Goal: Task Accomplishment & Management: Complete application form

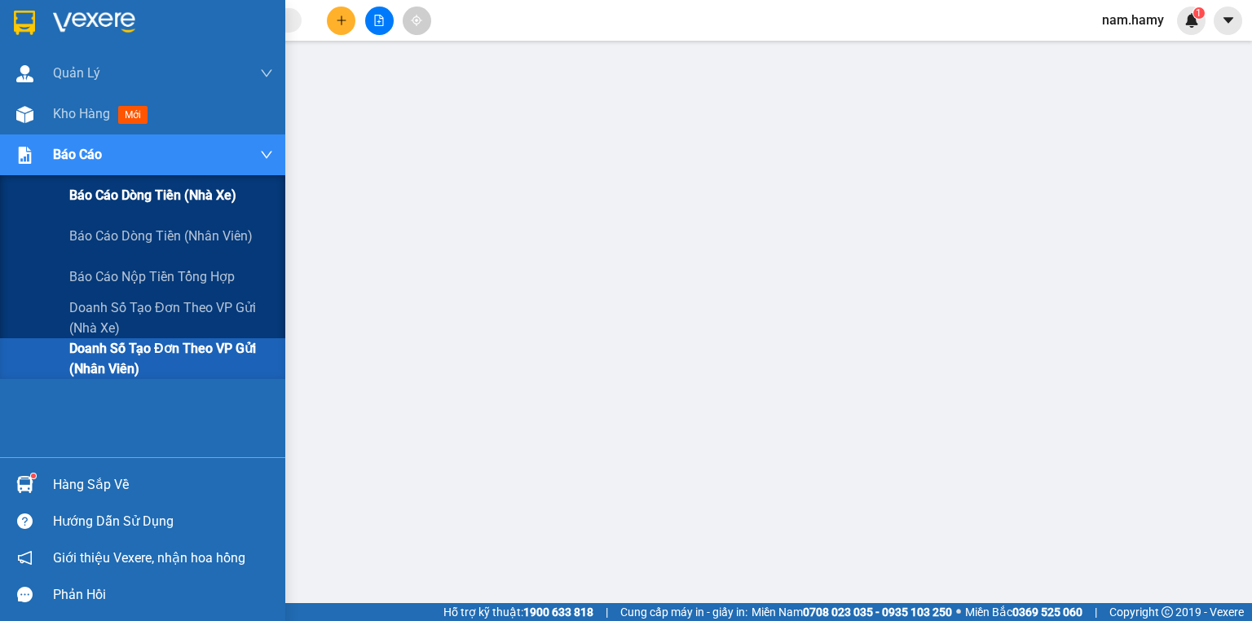
drag, startPoint x: 55, startPoint y: 163, endPoint x: 67, endPoint y: 200, distance: 39.2
click at [56, 164] on span "Báo cáo" at bounding box center [77, 154] width 49 height 20
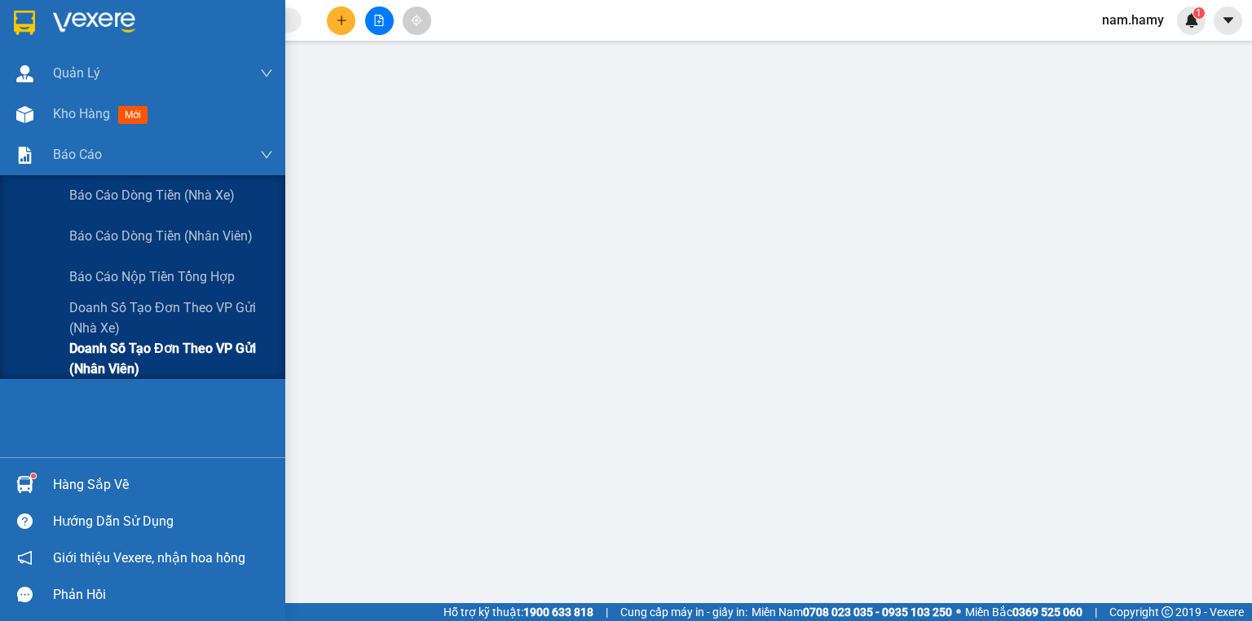
click at [106, 361] on span "Doanh số tạo đơn theo VP gửi (nhân viên)" at bounding box center [171, 358] width 204 height 41
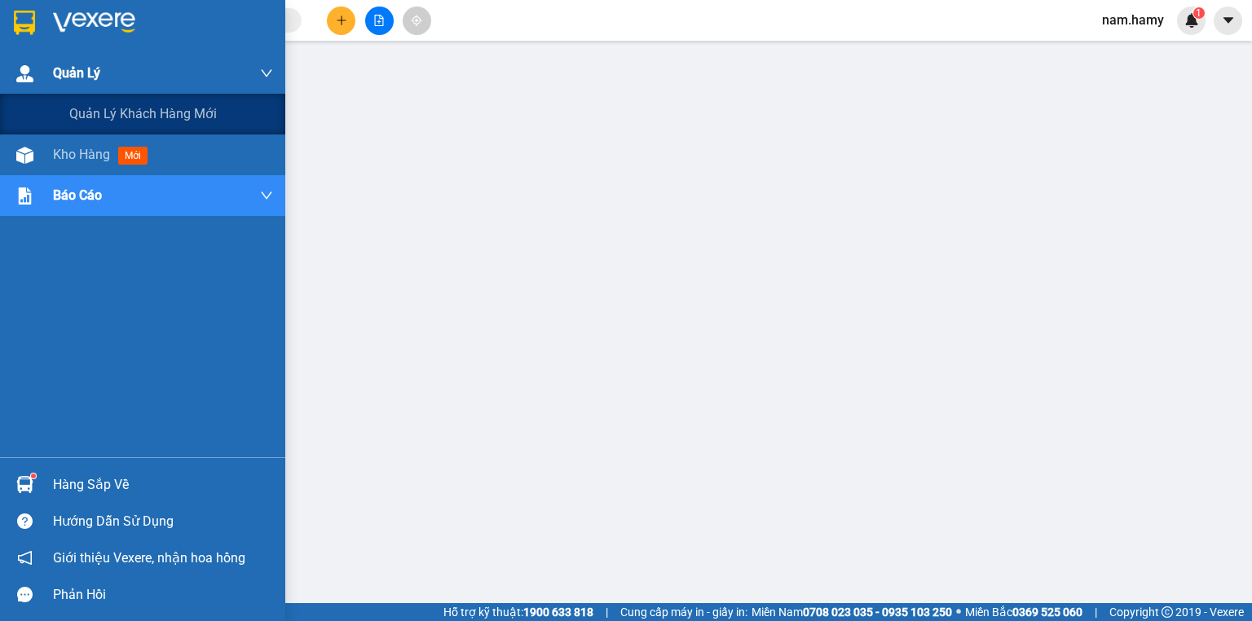
click at [11, 75] on div at bounding box center [25, 73] width 29 height 29
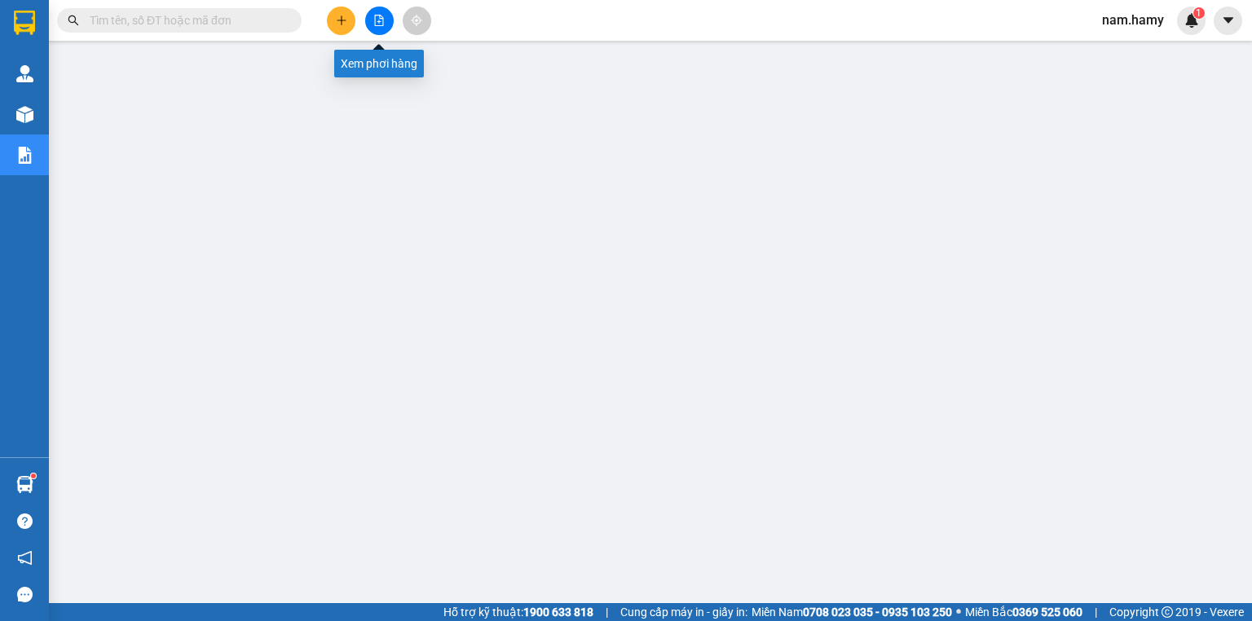
click at [378, 21] on icon "file-add" at bounding box center [379, 20] width 9 height 11
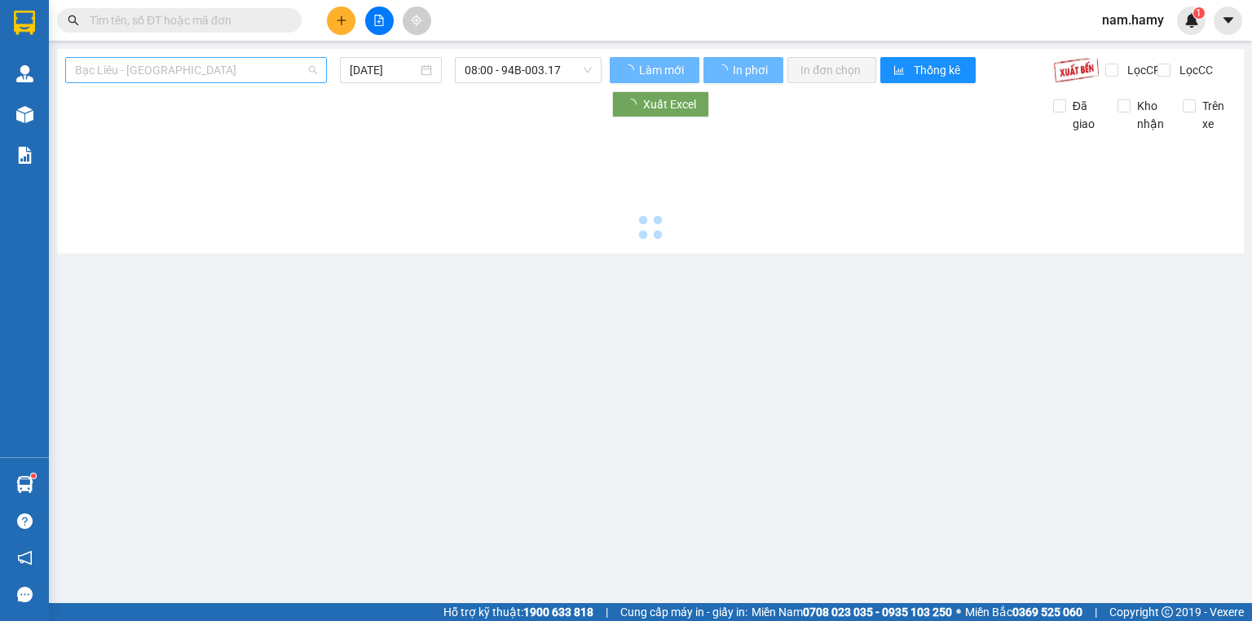
click at [242, 68] on span "Bạc Liêu - Sài Gòn" at bounding box center [196, 70] width 242 height 24
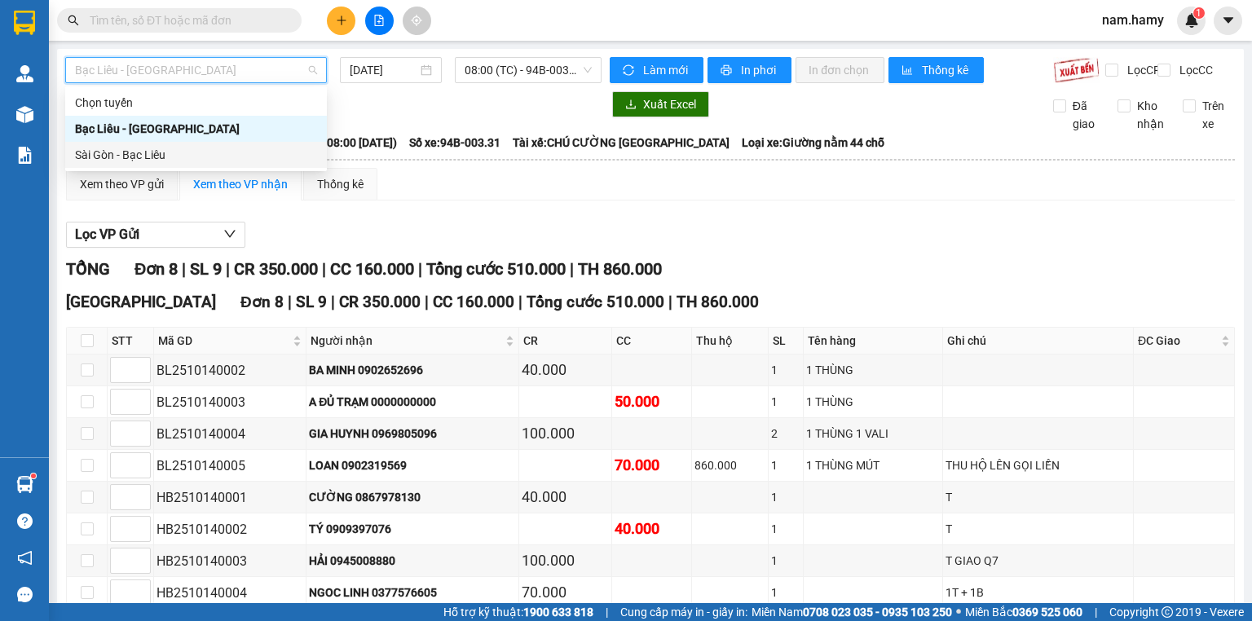
click at [238, 152] on div "Sài Gòn - Bạc Liêu" at bounding box center [196, 155] width 242 height 18
type input "14/10/2025"
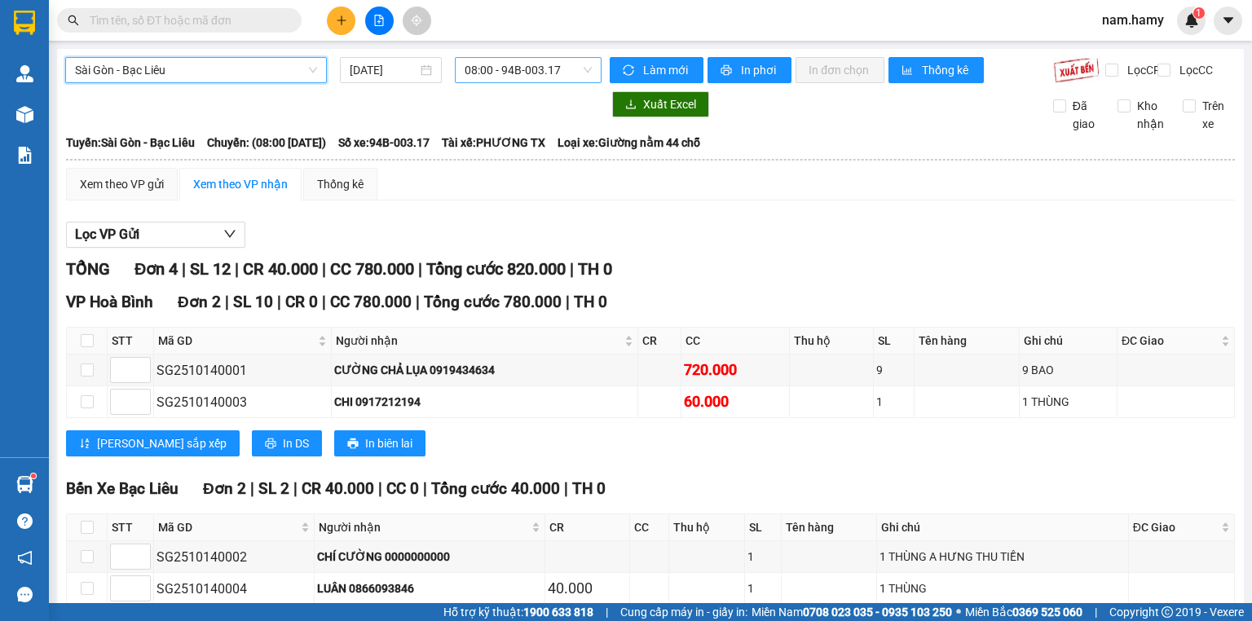
click at [492, 70] on span "08:00 - 94B-003.17" at bounding box center [528, 70] width 128 height 24
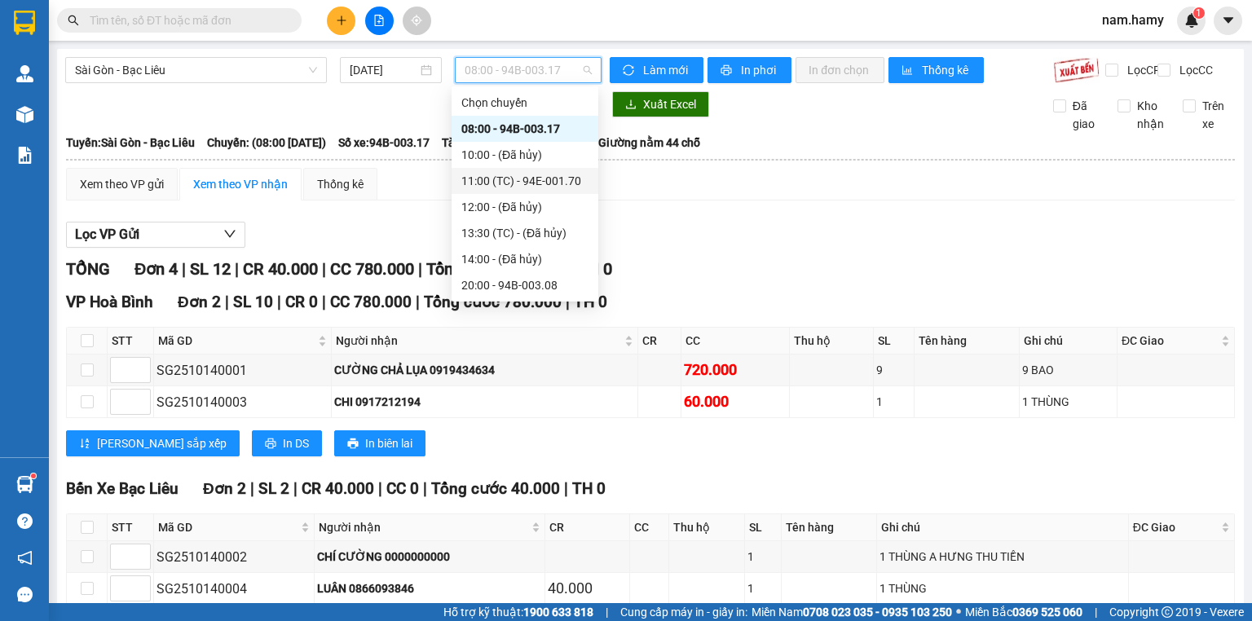
click at [522, 174] on div "11:00 (TC) - 94E-001.70" at bounding box center [524, 181] width 127 height 18
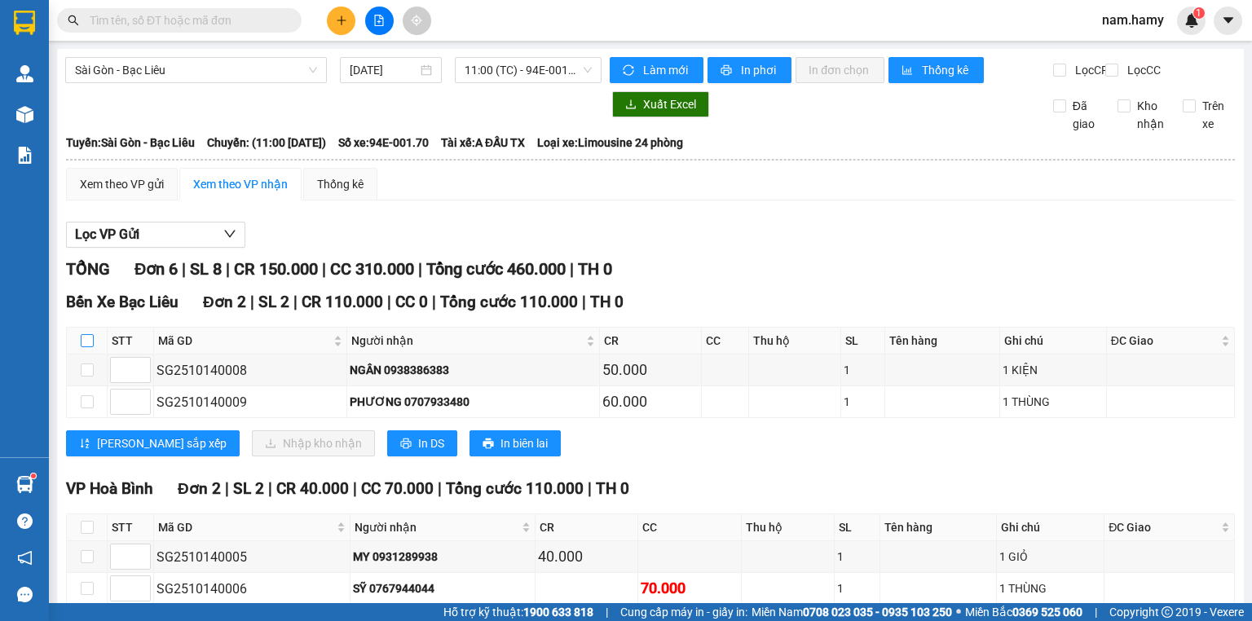
click at [90, 347] on input "checkbox" at bounding box center [87, 340] width 13 height 13
checkbox input "true"
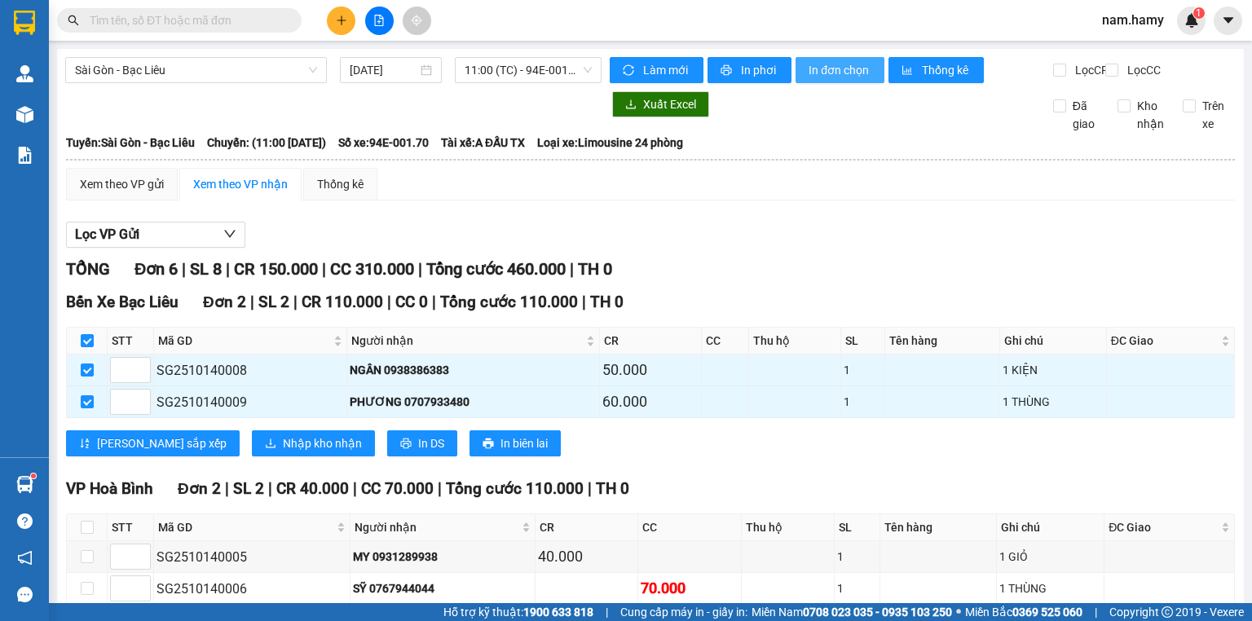
click at [820, 62] on span "In đơn chọn" at bounding box center [839, 70] width 63 height 18
click at [49, 120] on main "Sài Gòn - Bạc Liêu 14/10/2025 11:00 (TC) - 94E-001.70 Làm mới In phơi In đơn ch…" at bounding box center [626, 301] width 1252 height 603
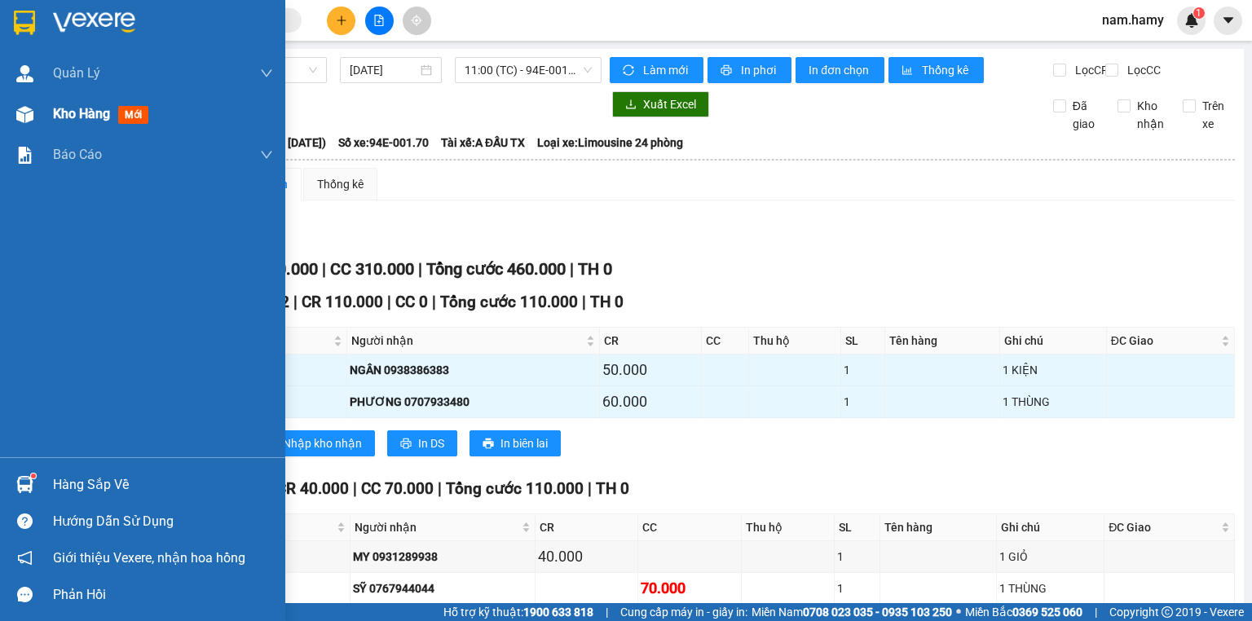
click at [31, 121] on img at bounding box center [24, 114] width 17 height 17
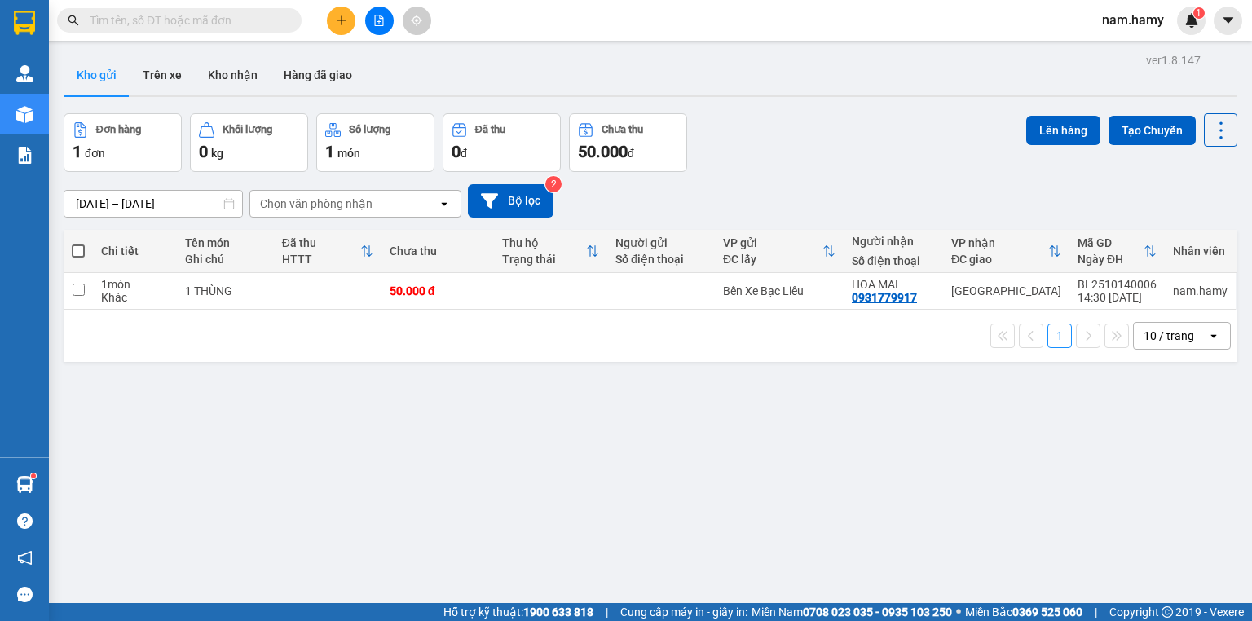
click at [106, 77] on button "Kho gửi" at bounding box center [97, 74] width 66 height 39
click at [81, 83] on button "Kho gửi" at bounding box center [97, 74] width 66 height 39
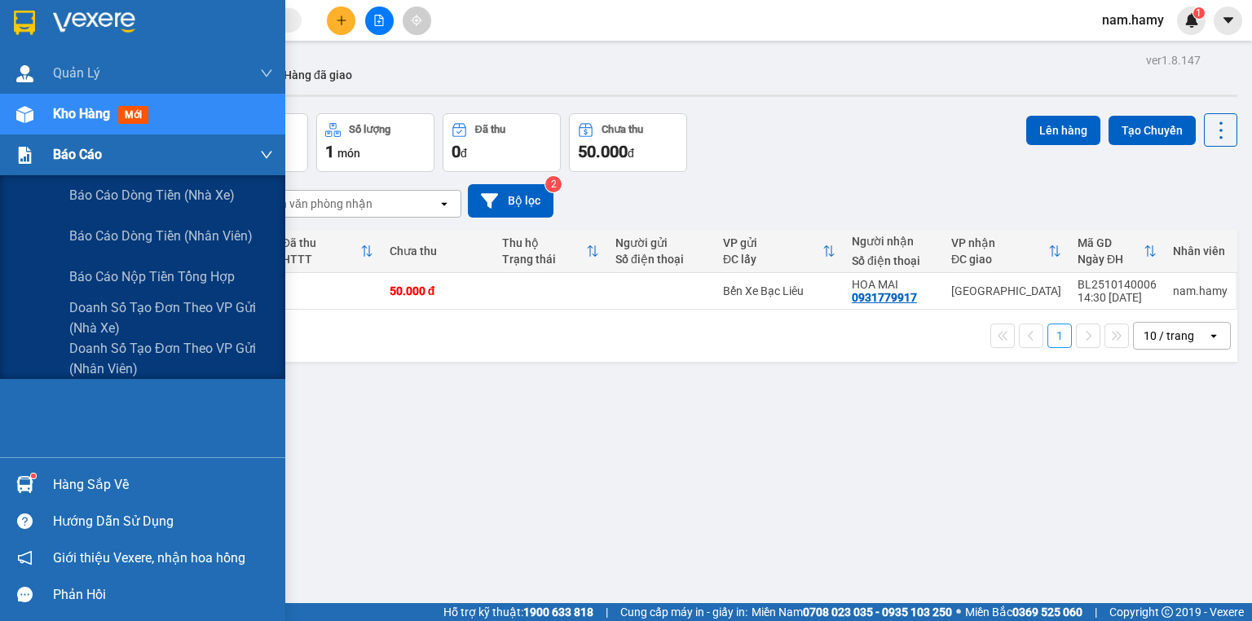
click at [37, 156] on div at bounding box center [25, 155] width 29 height 29
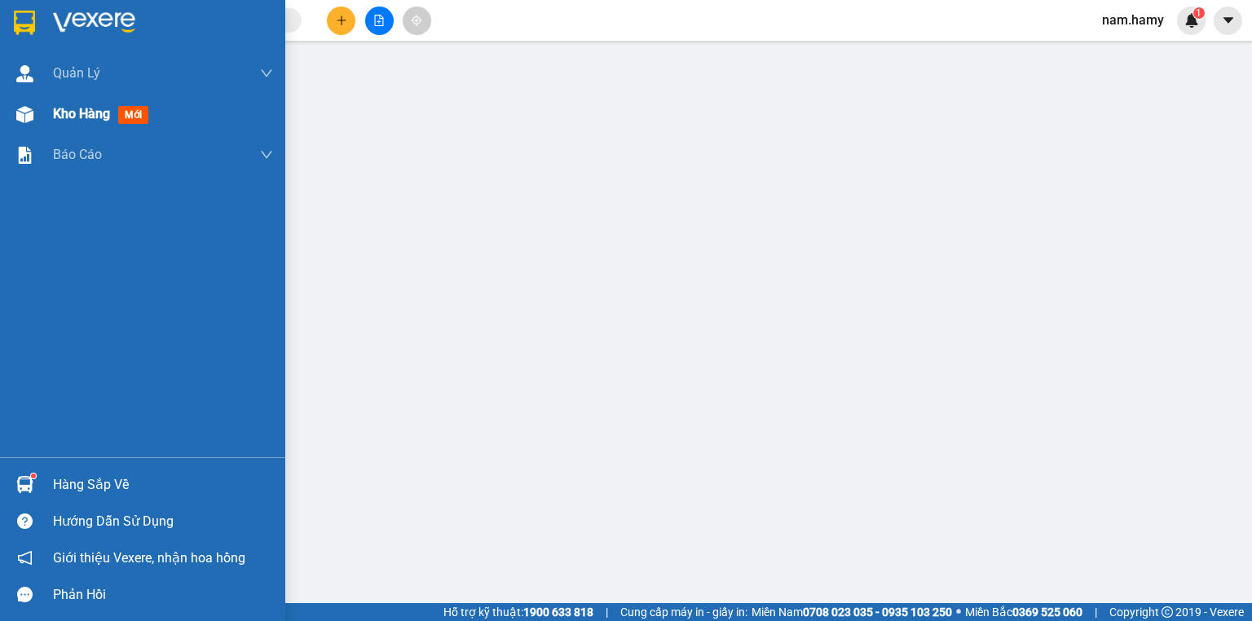
click at [78, 106] on span "Kho hàng" at bounding box center [81, 113] width 57 height 15
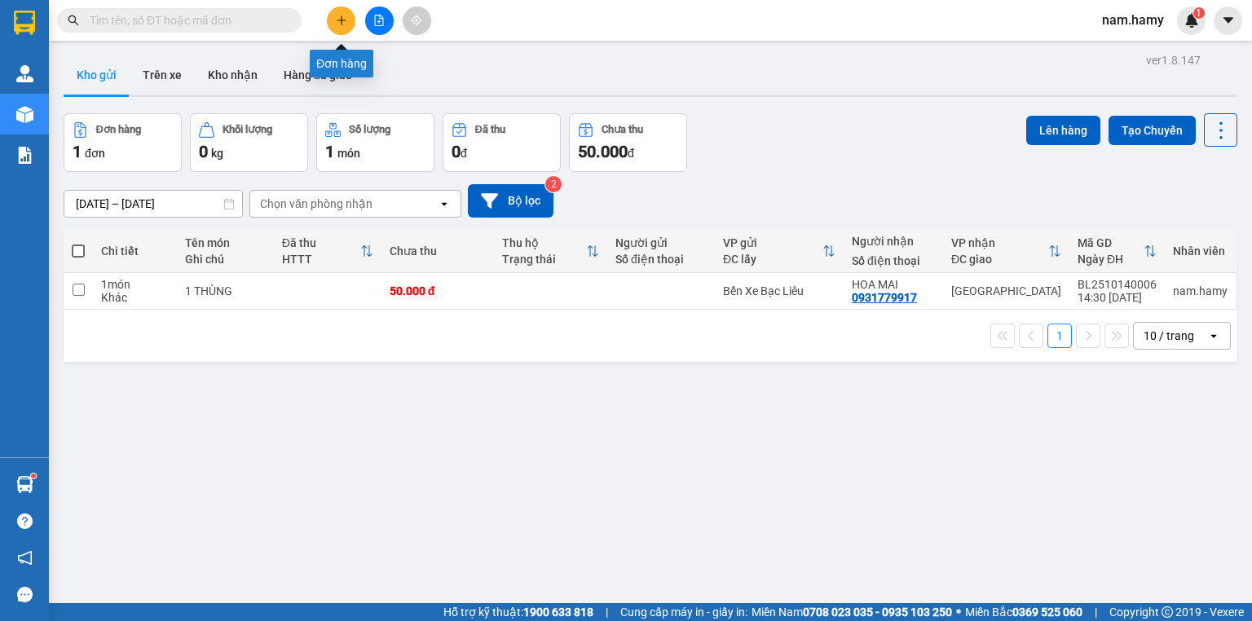
click at [346, 25] on icon "plus" at bounding box center [341, 20] width 11 height 11
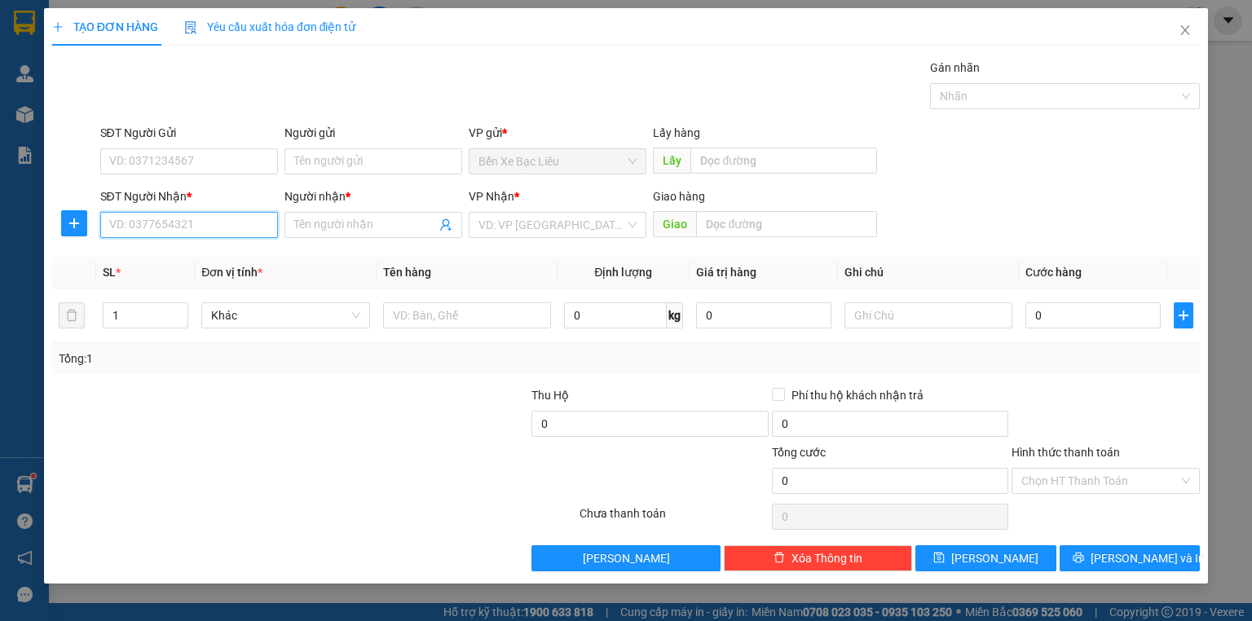
drag, startPoint x: 231, startPoint y: 228, endPoint x: 251, endPoint y: 233, distance: 20.2
click at [235, 231] on input "SĐT Người Nhận *" at bounding box center [189, 225] width 178 height 26
click at [249, 258] on div "0354491175 - TOÀN" at bounding box center [189, 257] width 158 height 18
type input "0354491175"
type input "TOÀN"
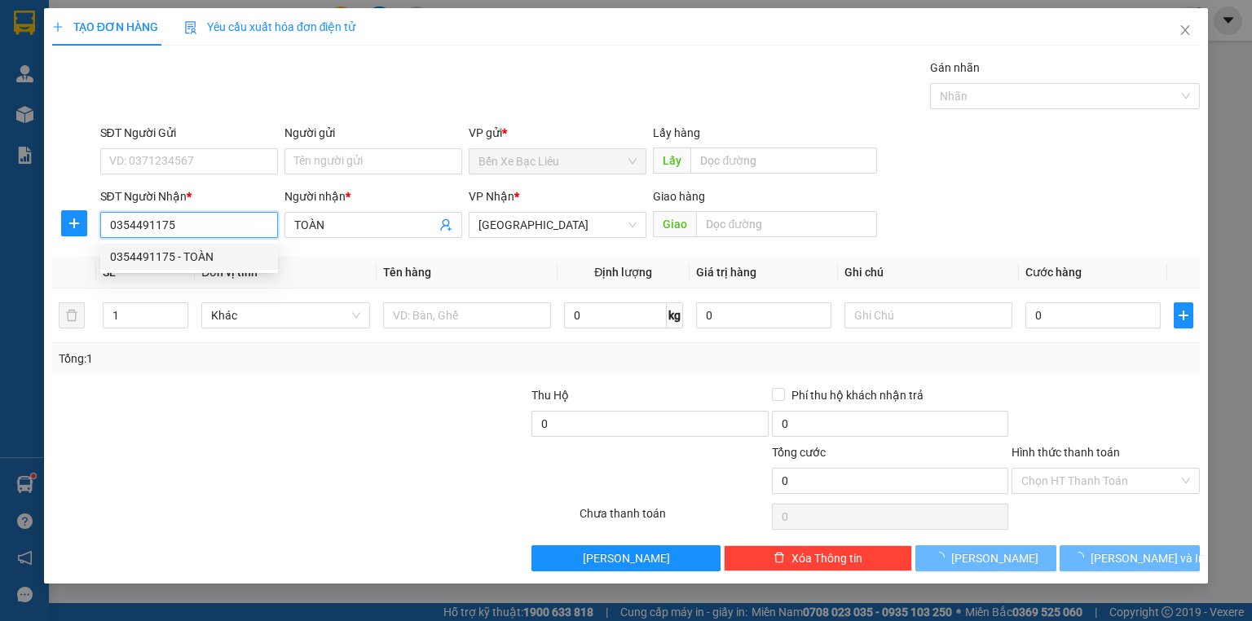
type input "70.000"
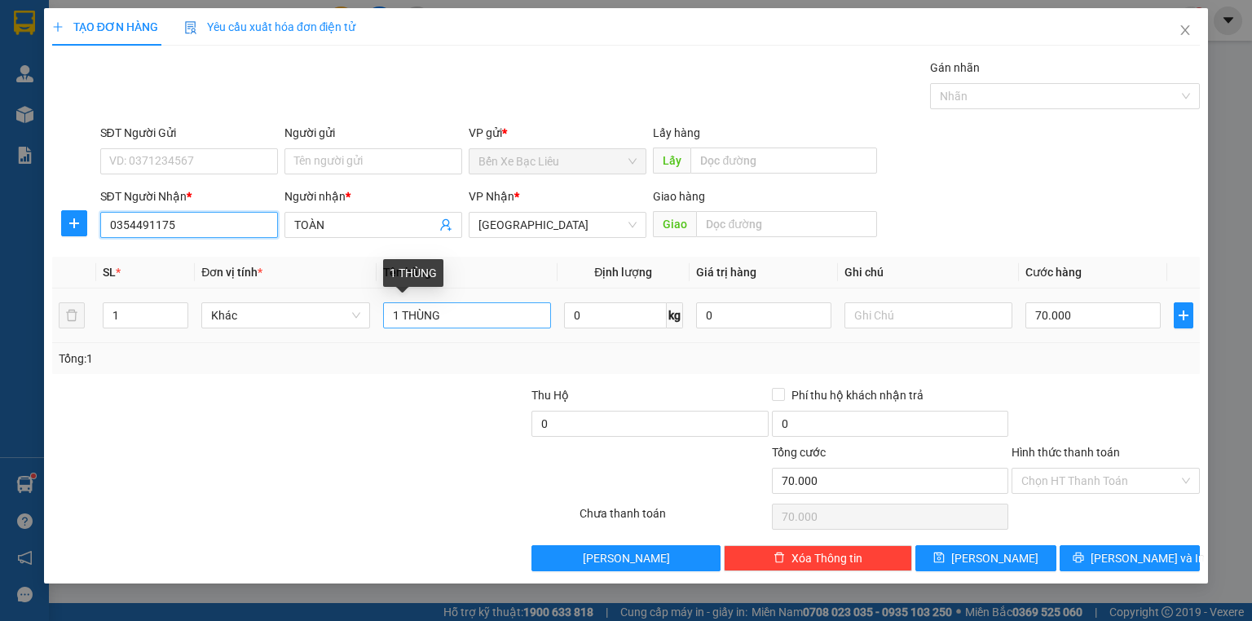
type input "0354491175"
click at [497, 323] on input "1 THÙNG" at bounding box center [467, 315] width 168 height 26
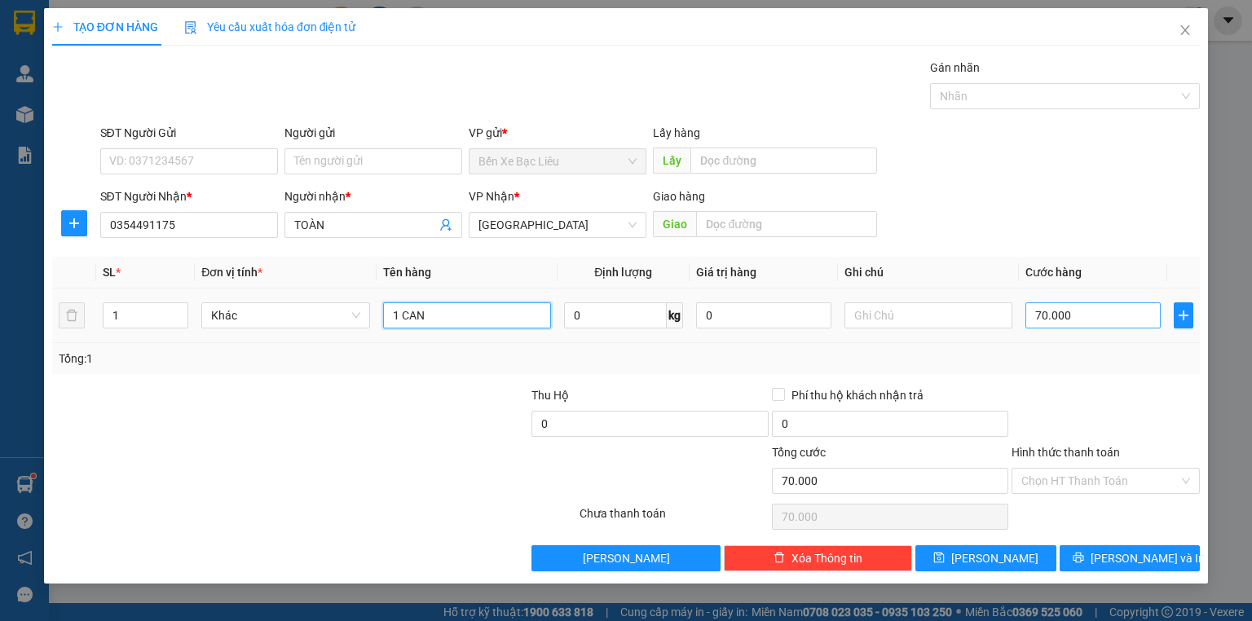
type input "1 CAN"
click at [1098, 320] on input "70.000" at bounding box center [1092, 315] width 135 height 26
type input "0"
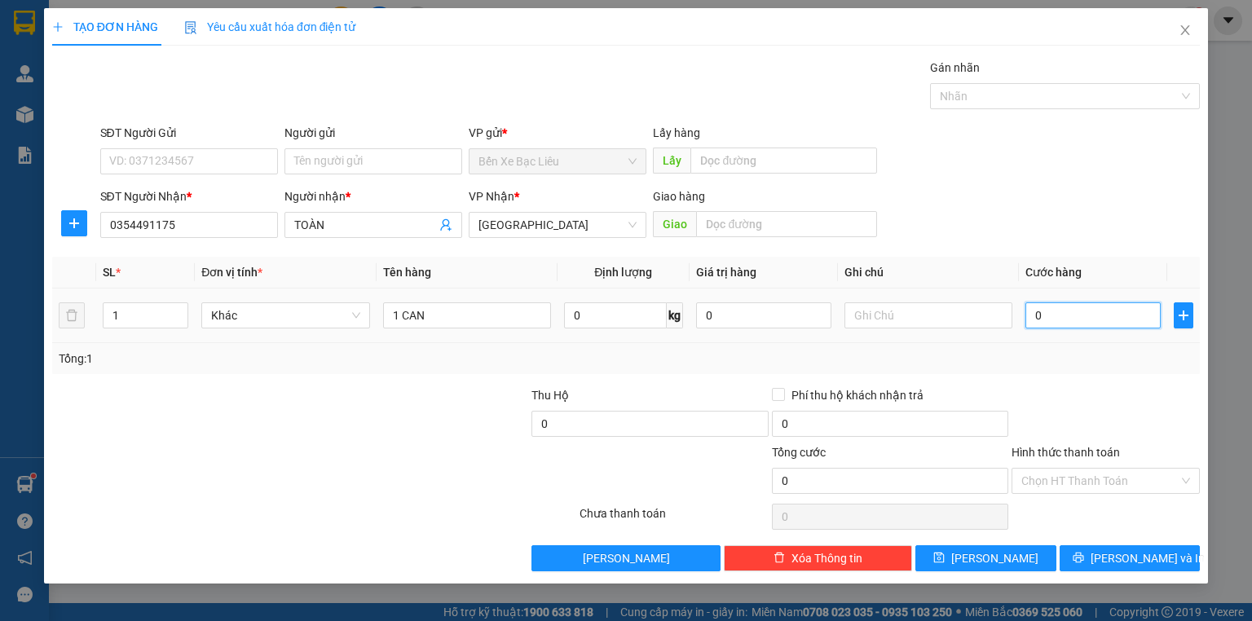
click at [1030, 314] on input "0" at bounding box center [1092, 315] width 135 height 26
type input "40"
type input "40.000"
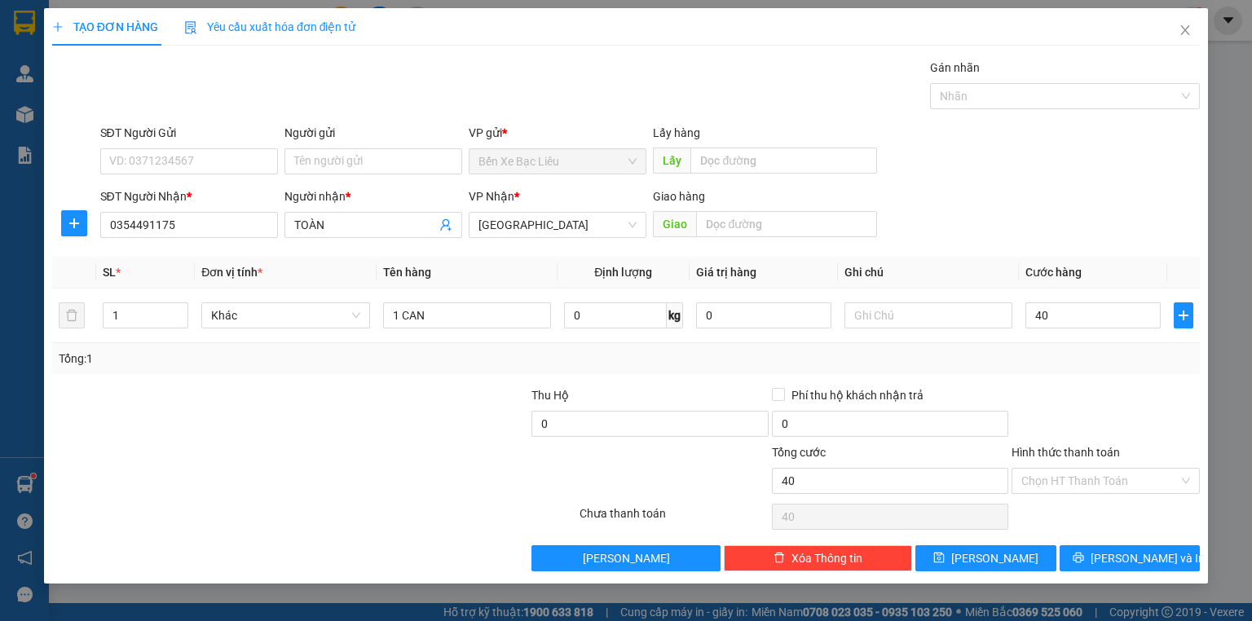
type input "40.000"
click at [318, 438] on div at bounding box center [410, 414] width 240 height 57
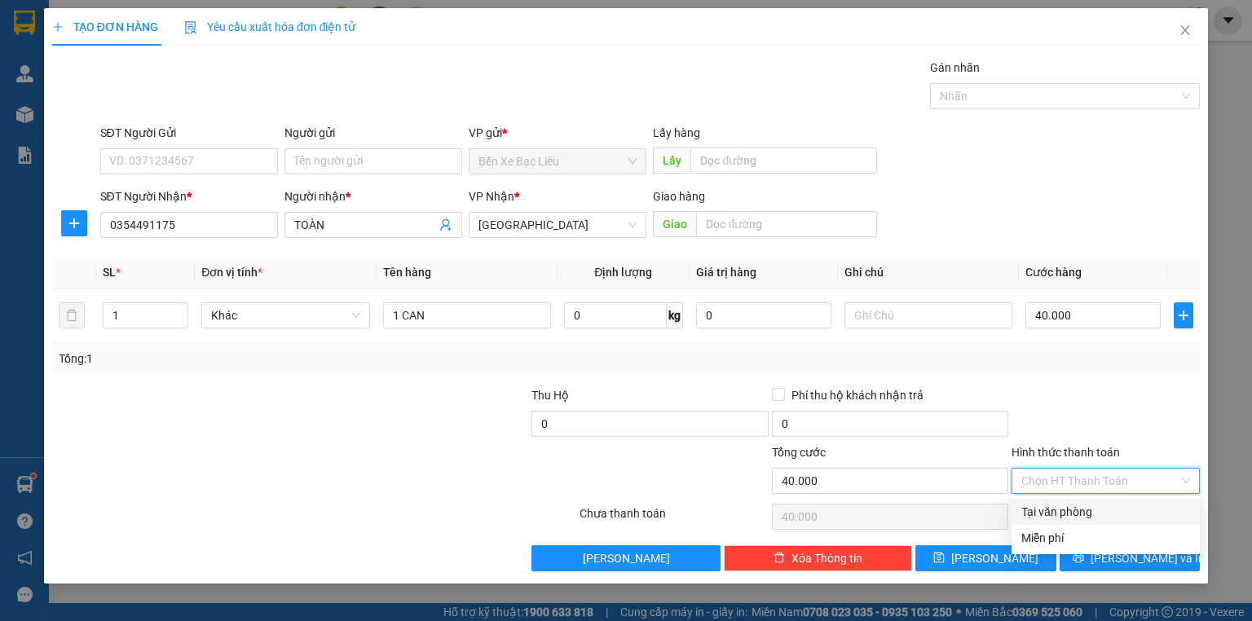
click at [1156, 473] on input "Hình thức thanh toán" at bounding box center [1099, 481] width 157 height 24
click at [1152, 508] on div "Tại văn phòng" at bounding box center [1105, 512] width 169 height 18
type input "0"
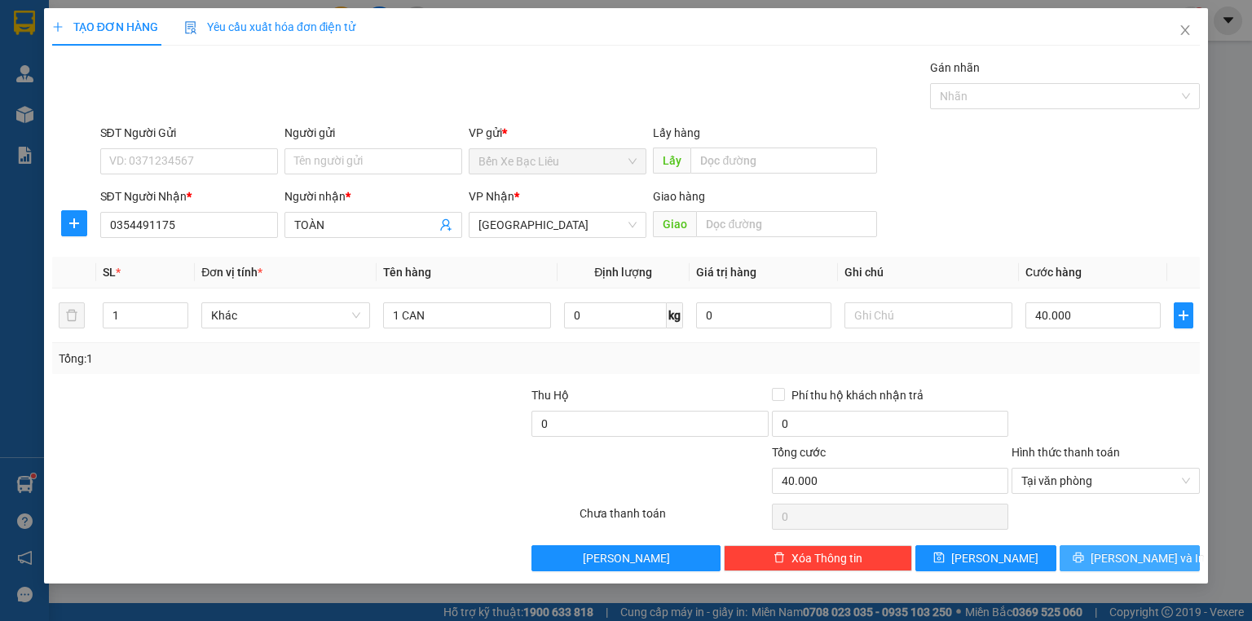
click at [1148, 549] on span "[PERSON_NAME] và In" at bounding box center [1147, 558] width 114 height 18
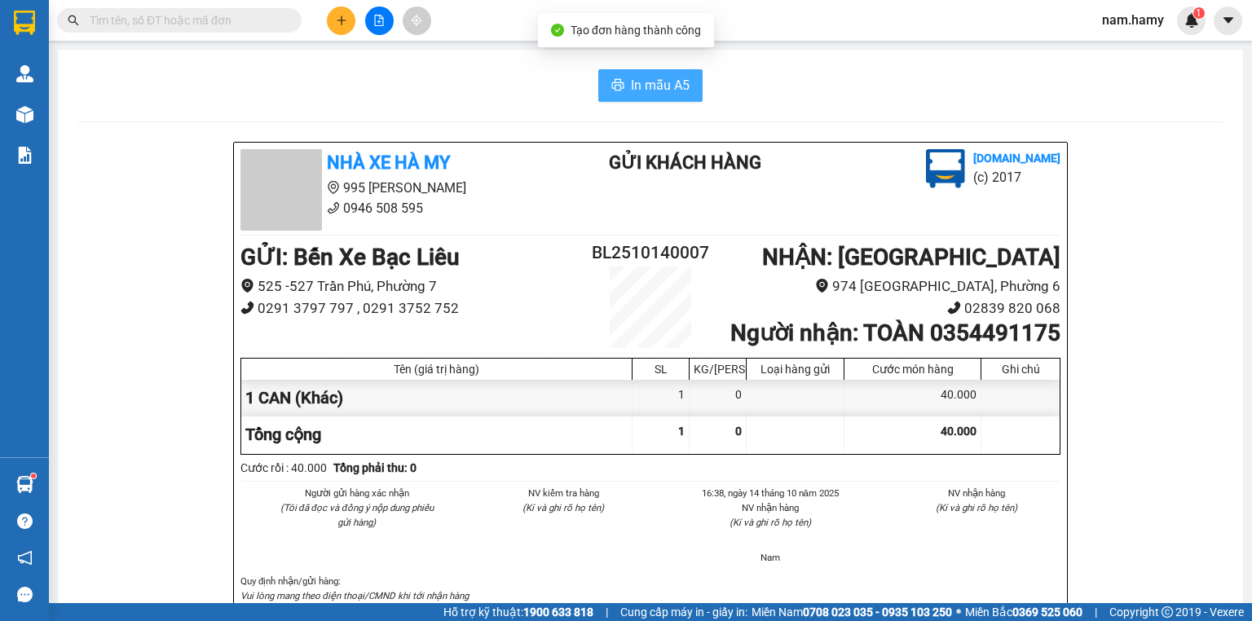
click at [631, 91] on span "In mẫu A5" at bounding box center [660, 85] width 59 height 20
click at [748, 450] on div at bounding box center [795, 434] width 98 height 37
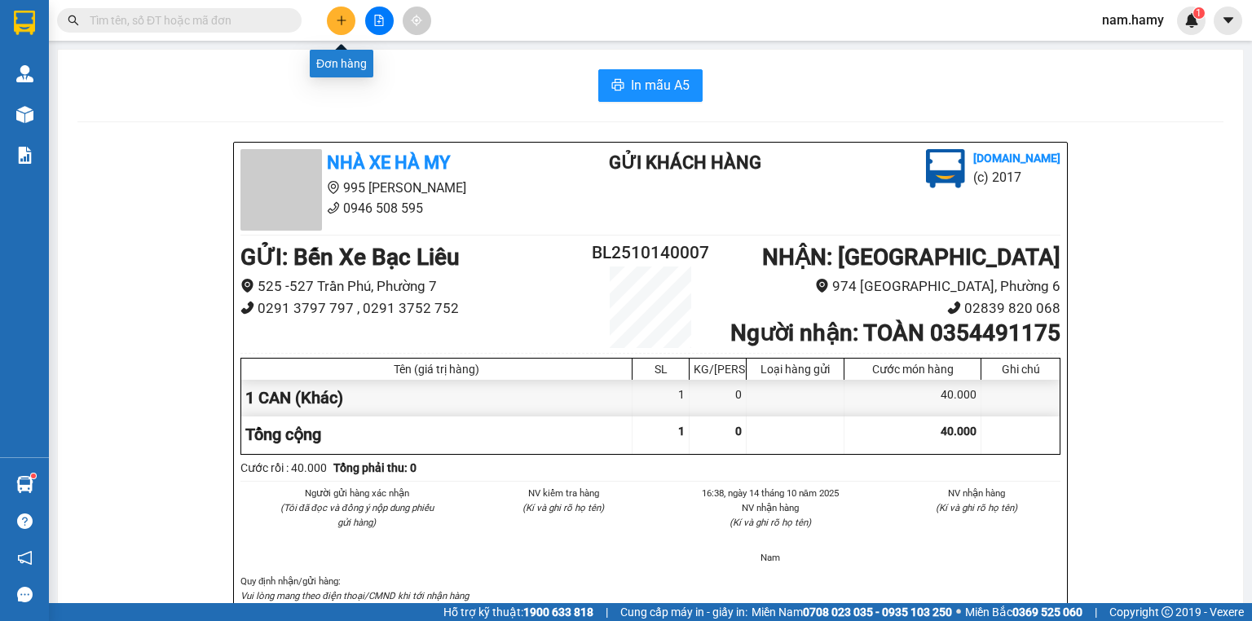
click at [349, 20] on button at bounding box center [341, 21] width 29 height 29
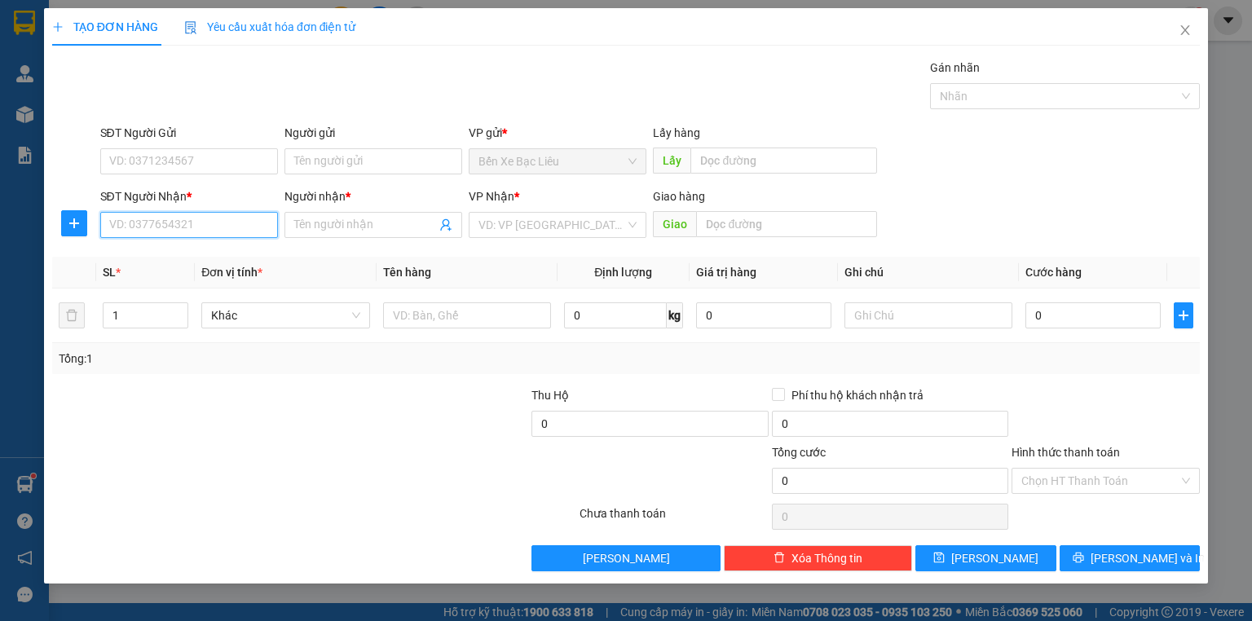
click at [260, 218] on input "SĐT Người Nhận *" at bounding box center [189, 225] width 178 height 26
click at [199, 249] on div "0909244353 - ĐẸP" at bounding box center [189, 257] width 158 height 18
type input "0909244353"
type input "ĐẸP"
type input "40.000"
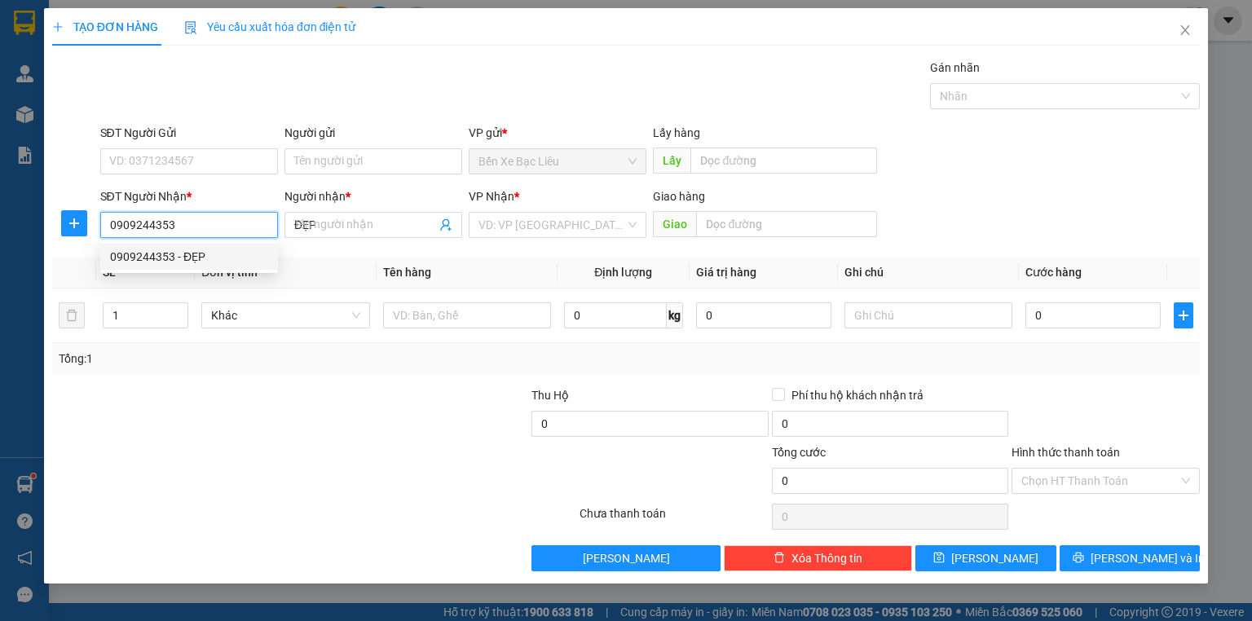
type input "40.000"
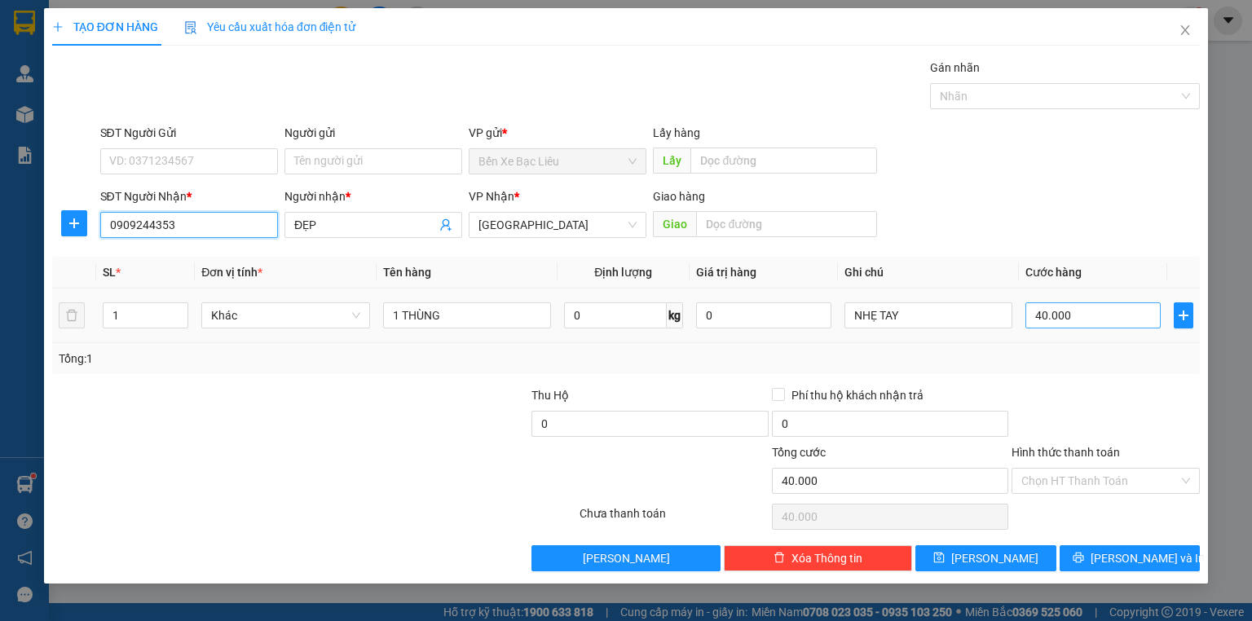
type input "0909244353"
click at [1099, 315] on input "40.000" at bounding box center [1092, 315] width 135 height 26
type input "0"
click at [1033, 317] on input "0" at bounding box center [1092, 315] width 135 height 26
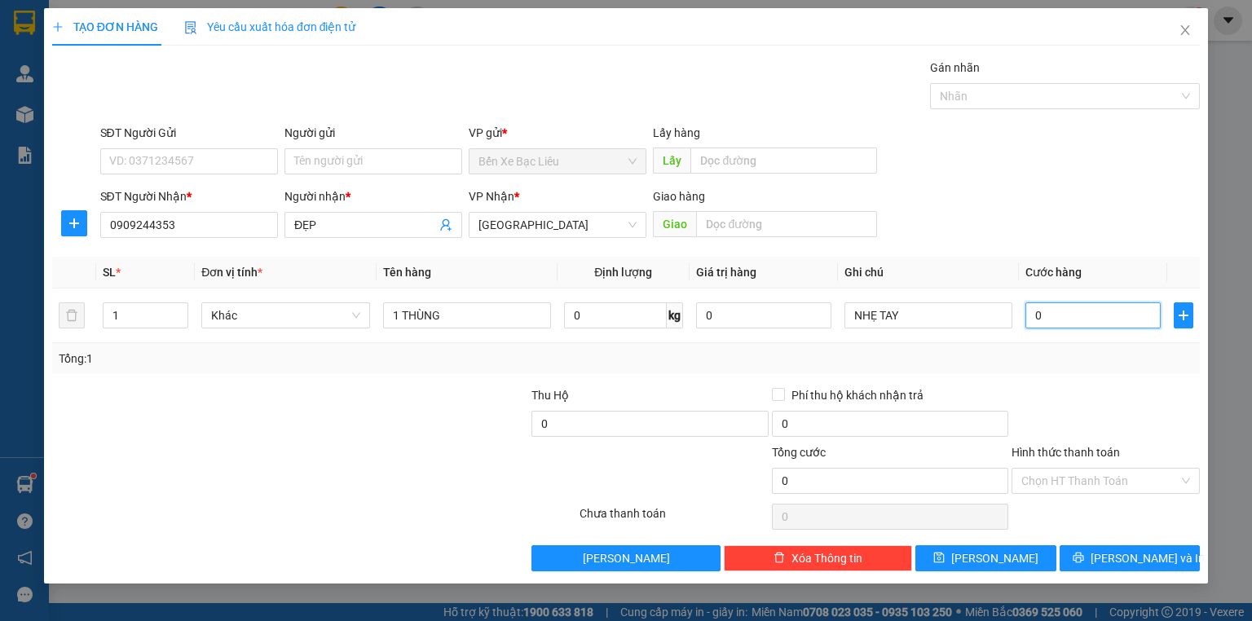
type input "40"
type input "40.000"
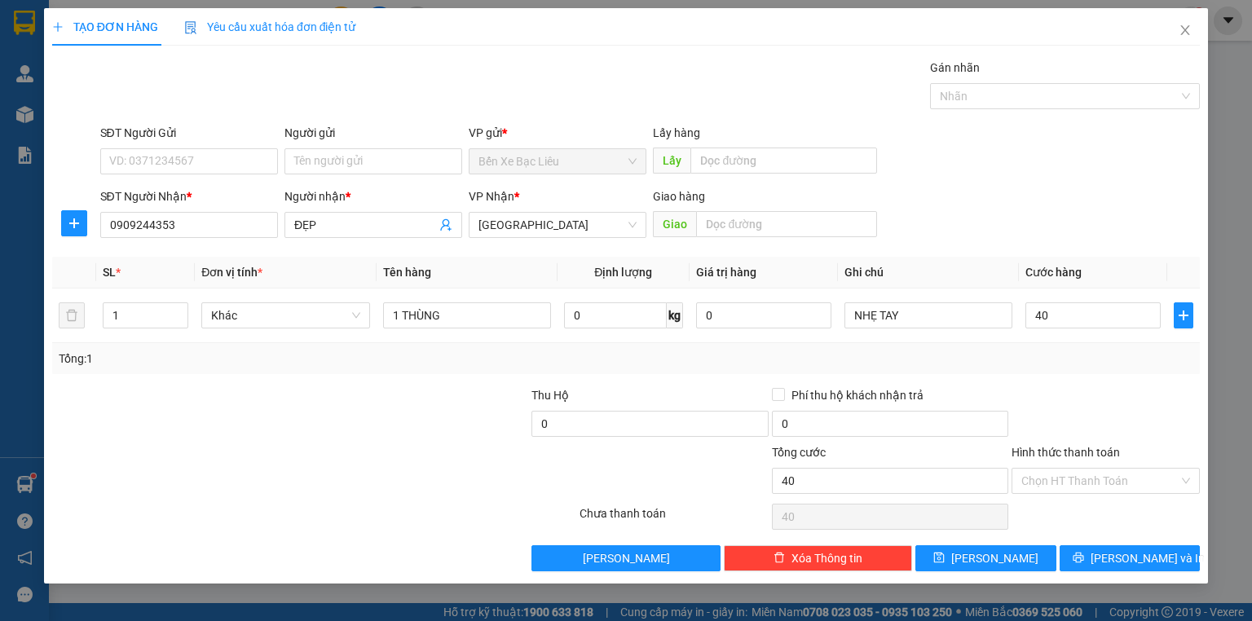
type input "40.000"
click at [1089, 356] on div "Tổng: 1" at bounding box center [626, 359] width 1134 height 18
click at [1059, 473] on input "Hình thức thanh toán" at bounding box center [1099, 481] width 157 height 24
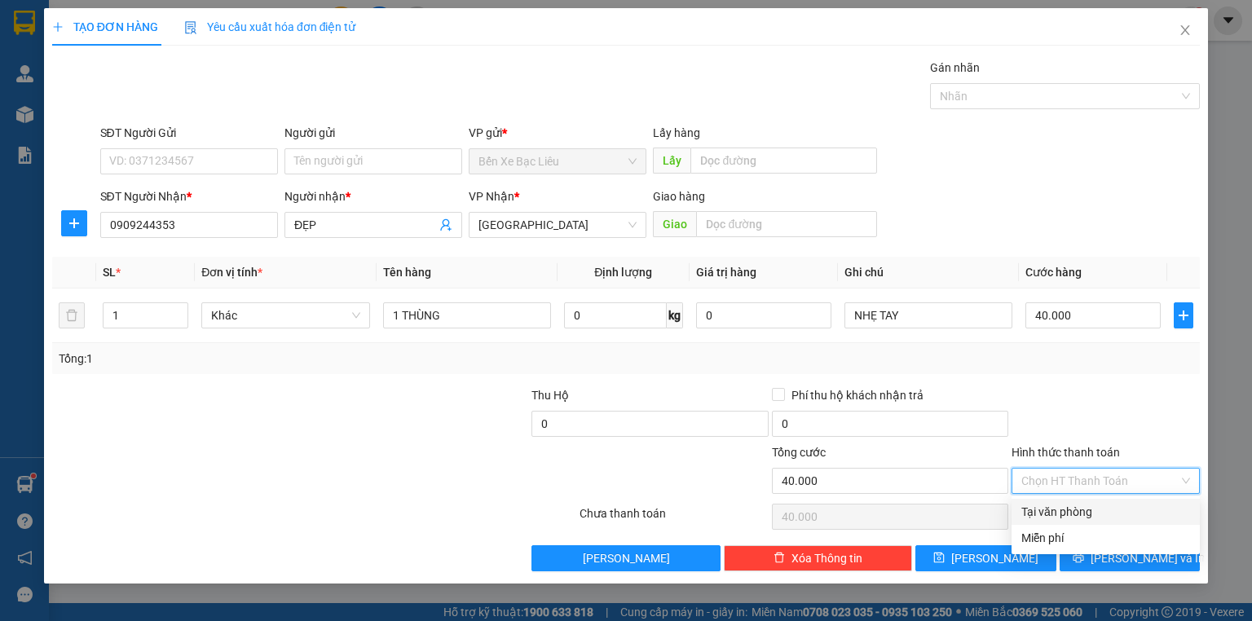
click at [1059, 510] on div "Tại văn phòng" at bounding box center [1105, 512] width 169 height 18
type input "0"
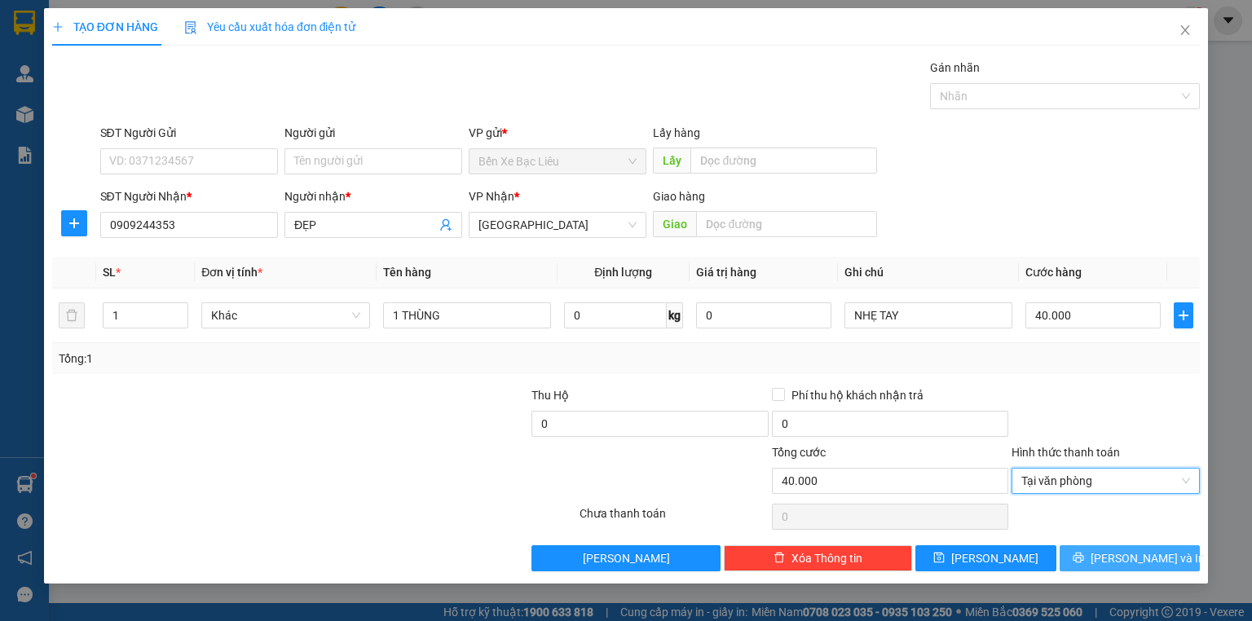
click at [1116, 557] on span "[PERSON_NAME] và In" at bounding box center [1147, 558] width 114 height 18
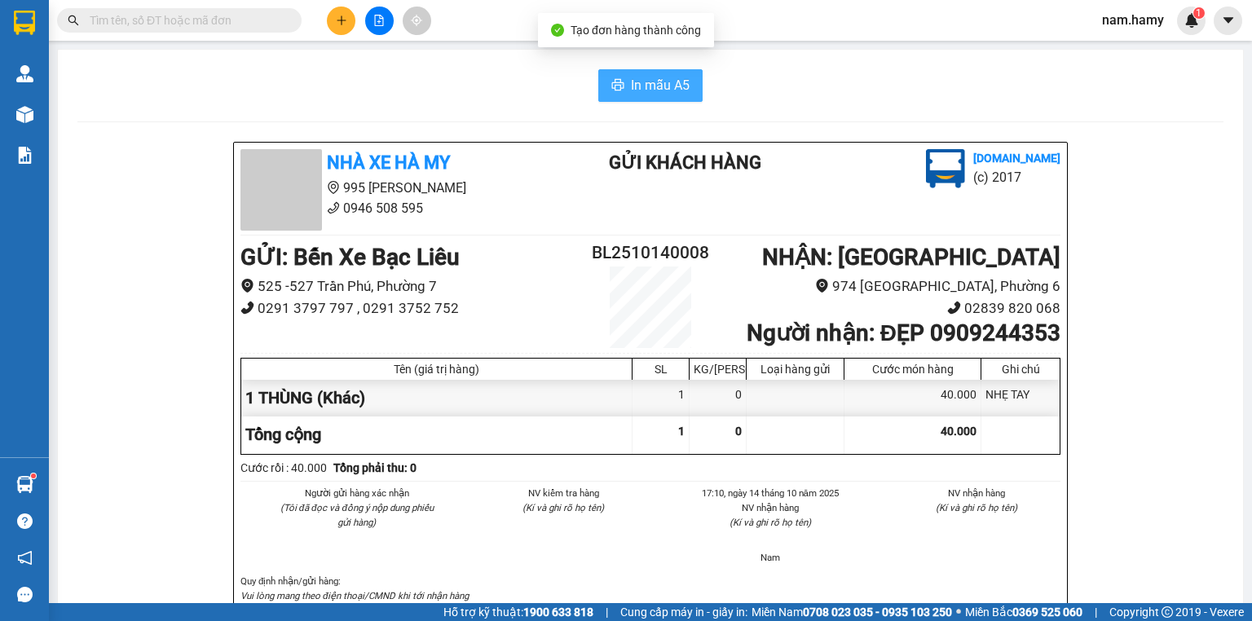
click at [644, 81] on span "In mẫu A5" at bounding box center [660, 85] width 59 height 20
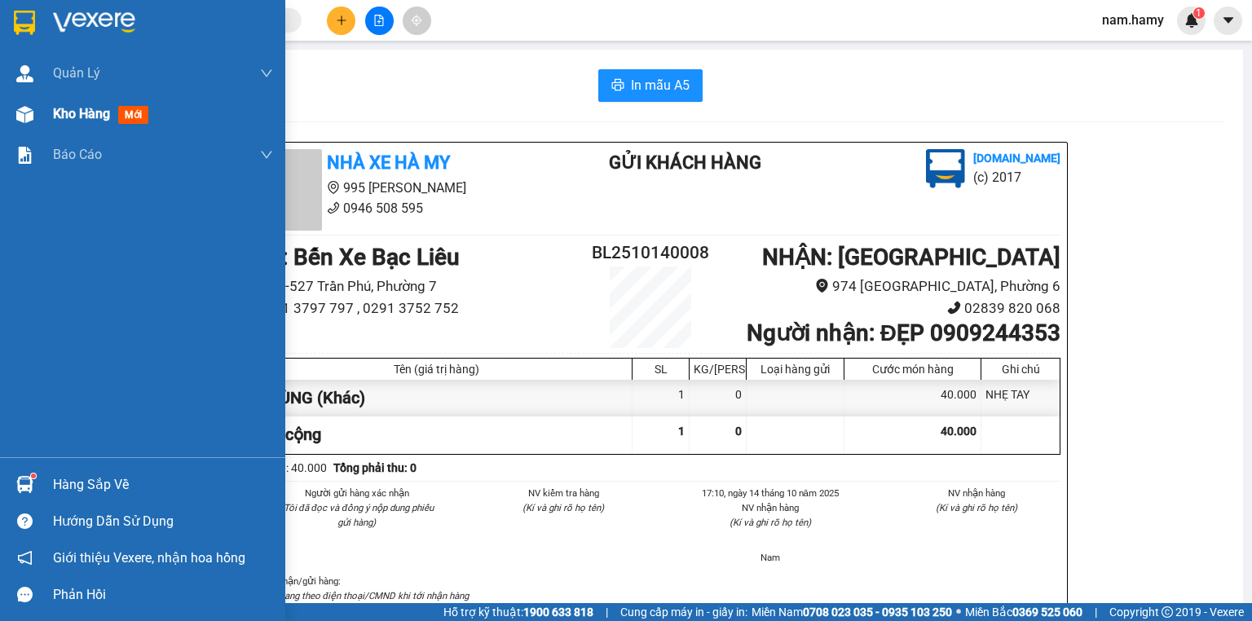
click at [44, 120] on div "Kho hàng mới" at bounding box center [142, 114] width 285 height 41
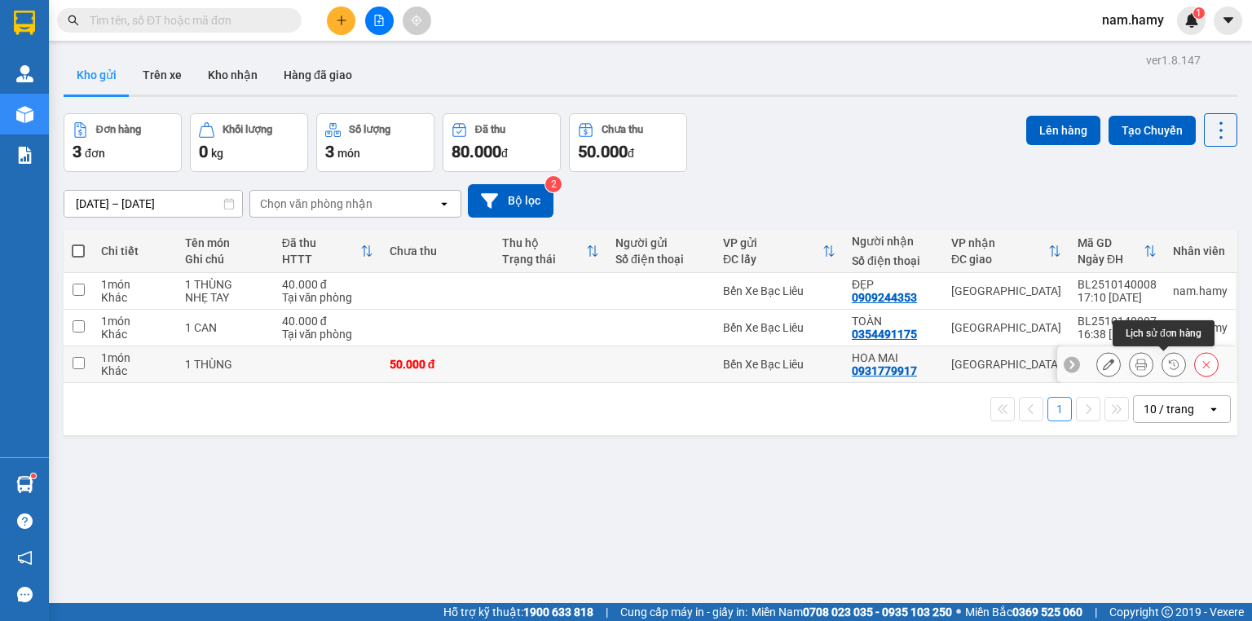
click at [1169, 362] on icon at bounding box center [1173, 364] width 11 height 11
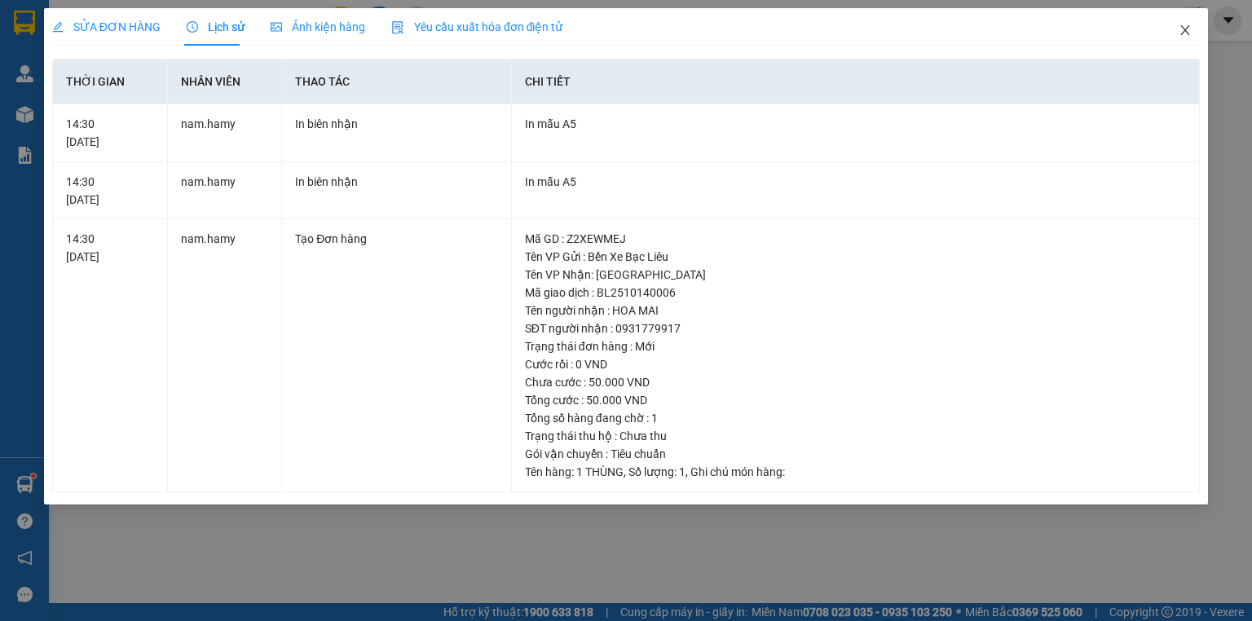
click at [1187, 29] on icon "close" at bounding box center [1185, 30] width 9 height 10
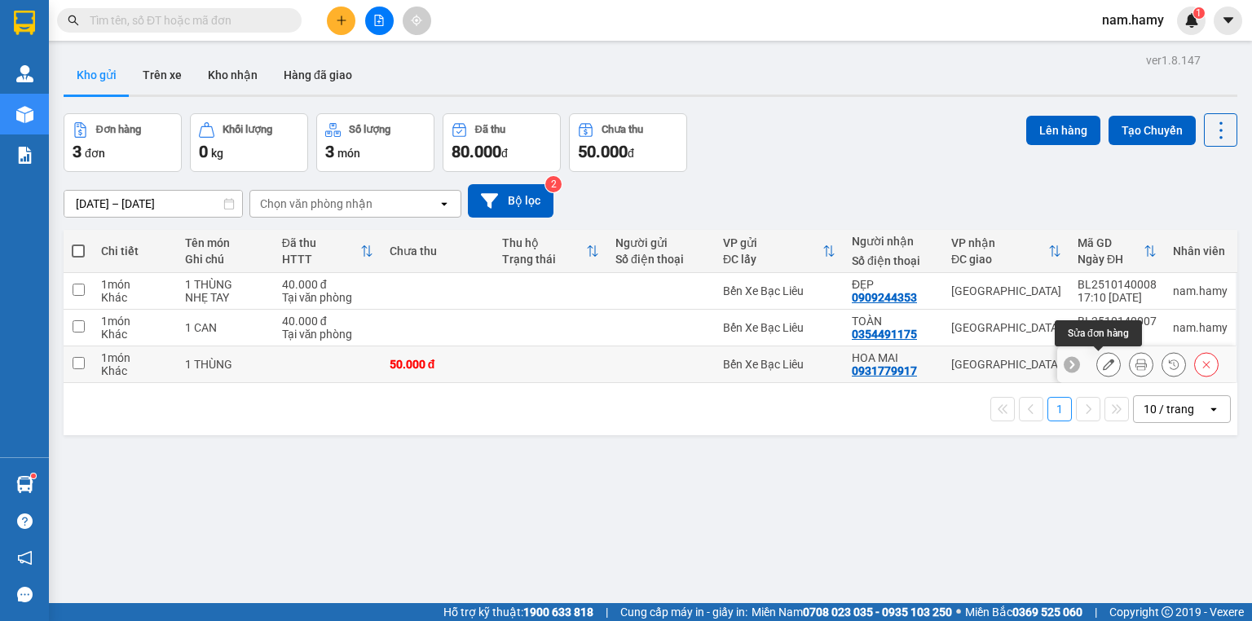
click at [1105, 364] on button at bounding box center [1108, 364] width 23 height 29
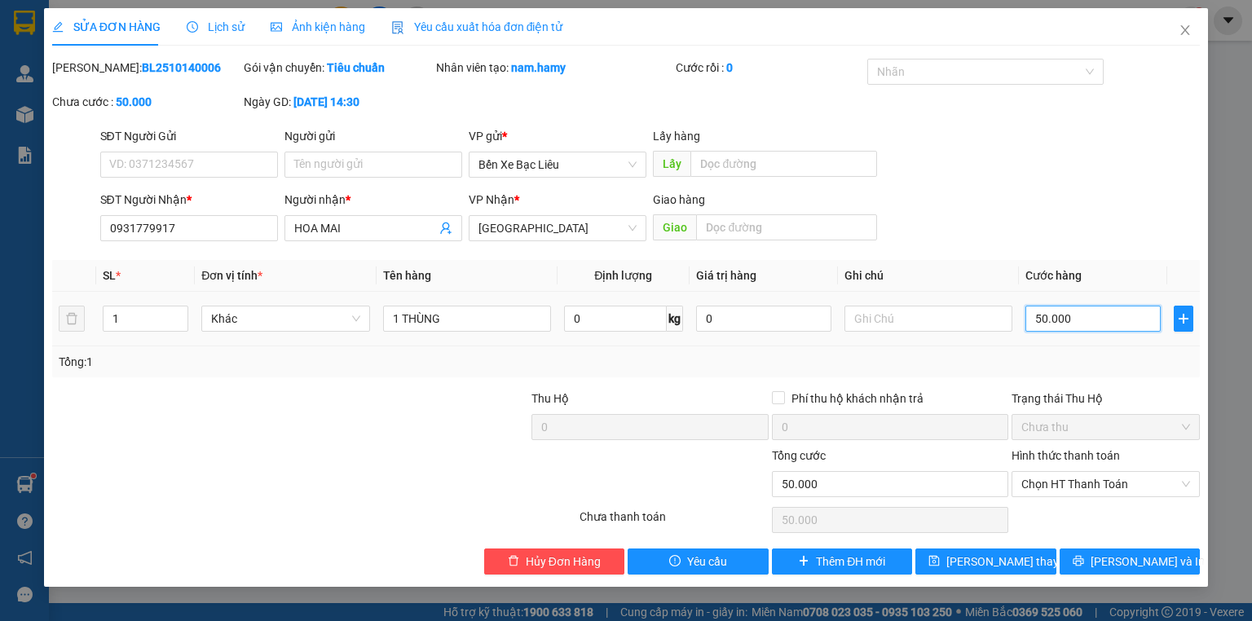
click at [1071, 319] on input "50.000" at bounding box center [1092, 319] width 135 height 26
type input "0"
click at [1030, 318] on input "0" at bounding box center [1092, 319] width 135 height 26
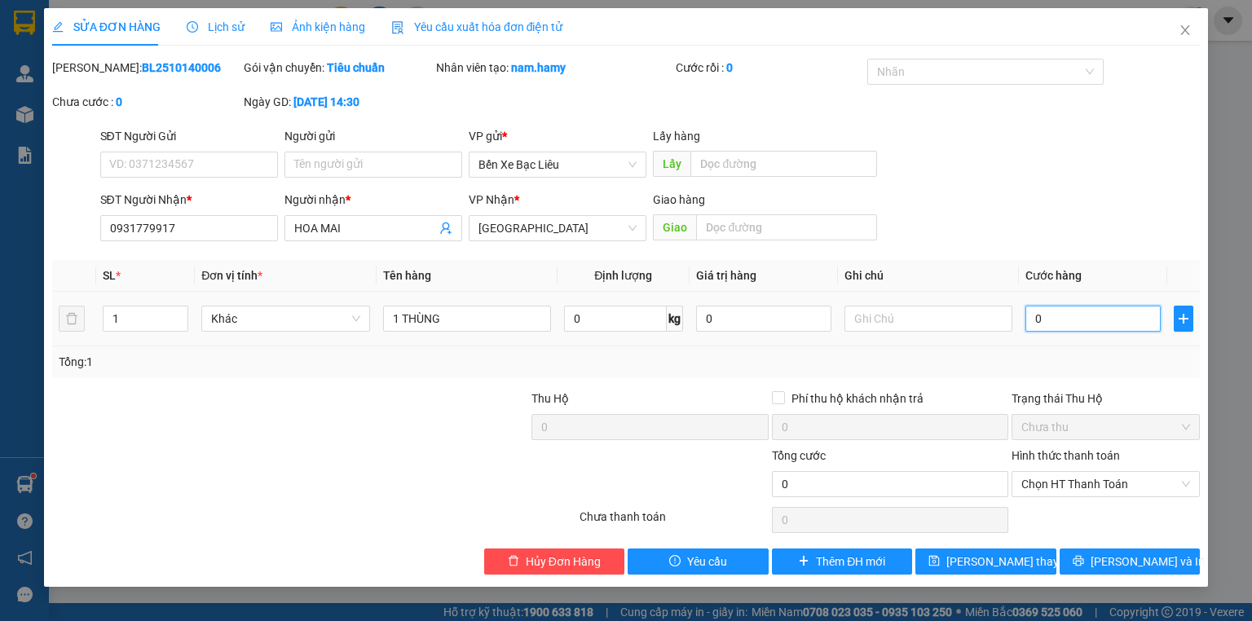
type input "40"
type input "40.000"
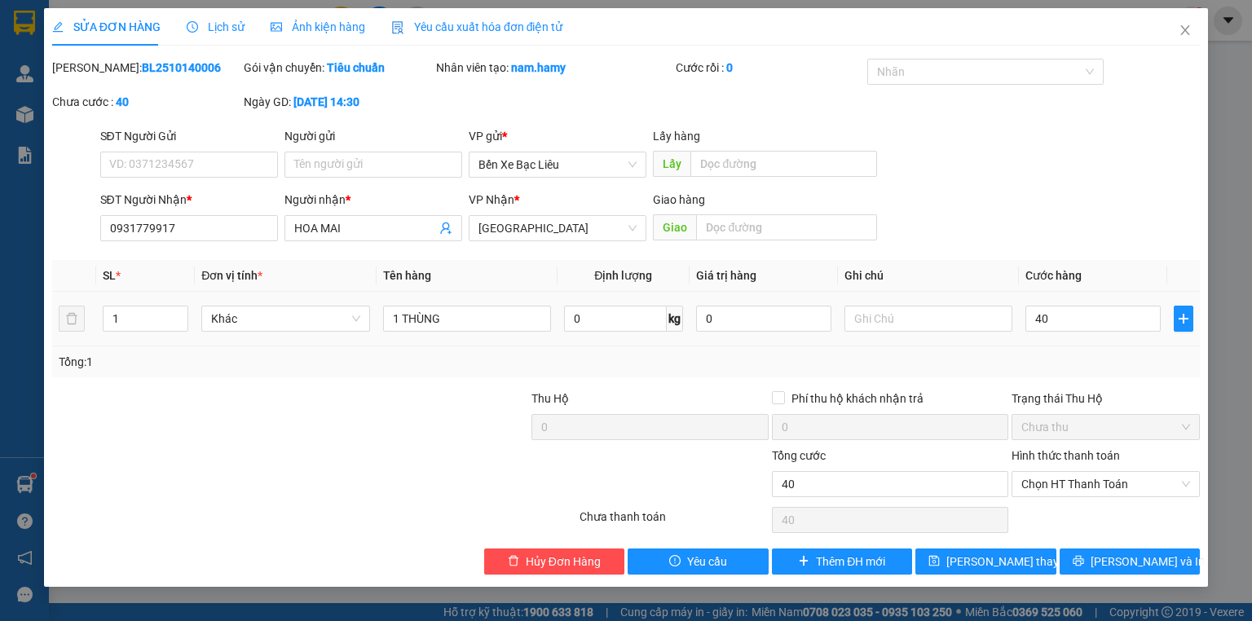
type input "40.000"
click at [1082, 342] on td "40.000" at bounding box center [1093, 319] width 148 height 55
click at [1128, 566] on span "[PERSON_NAME] và In" at bounding box center [1147, 561] width 114 height 18
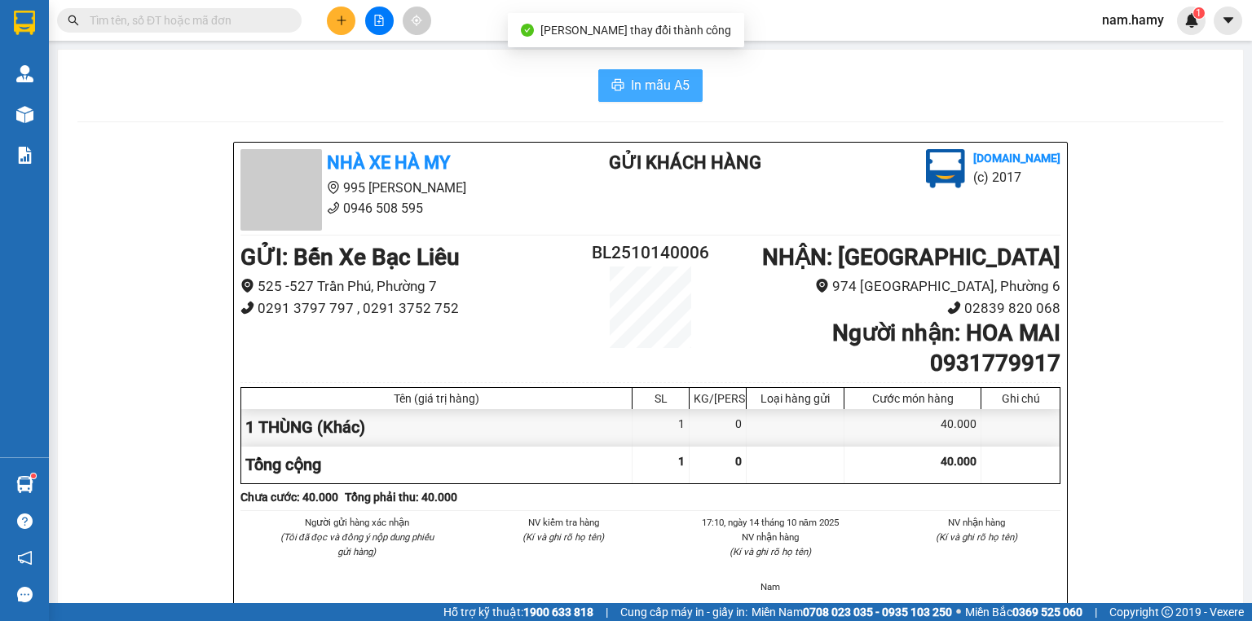
click at [642, 69] on button "In mẫu A5" at bounding box center [650, 85] width 104 height 33
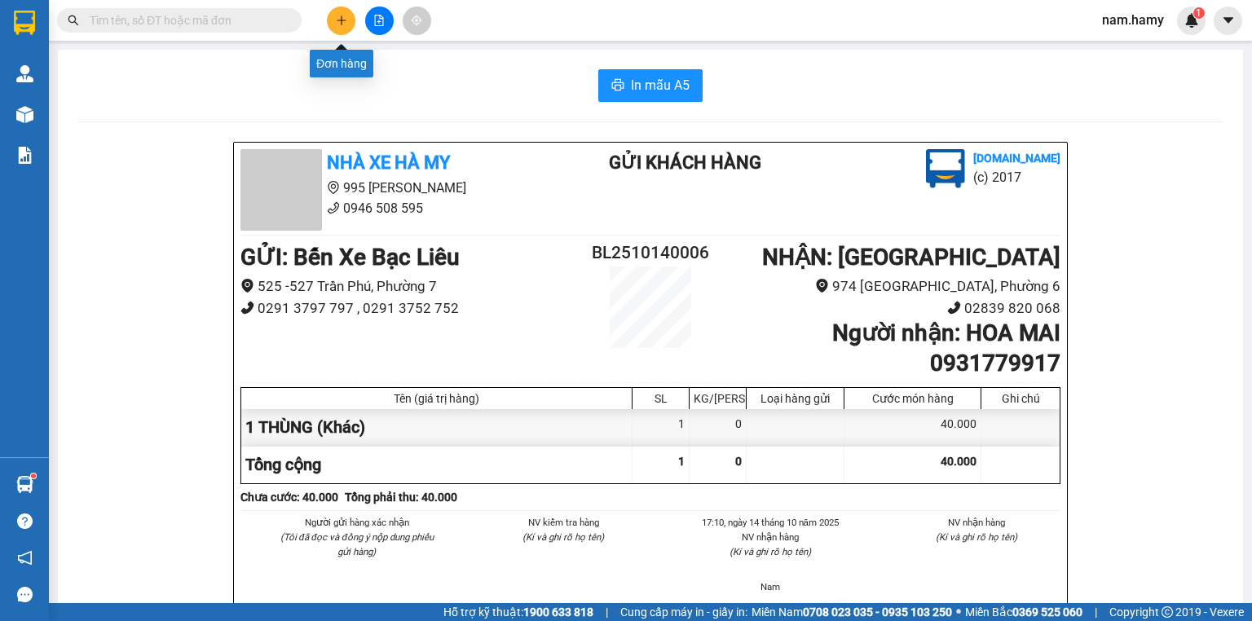
click at [343, 24] on icon "plus" at bounding box center [341, 20] width 11 height 11
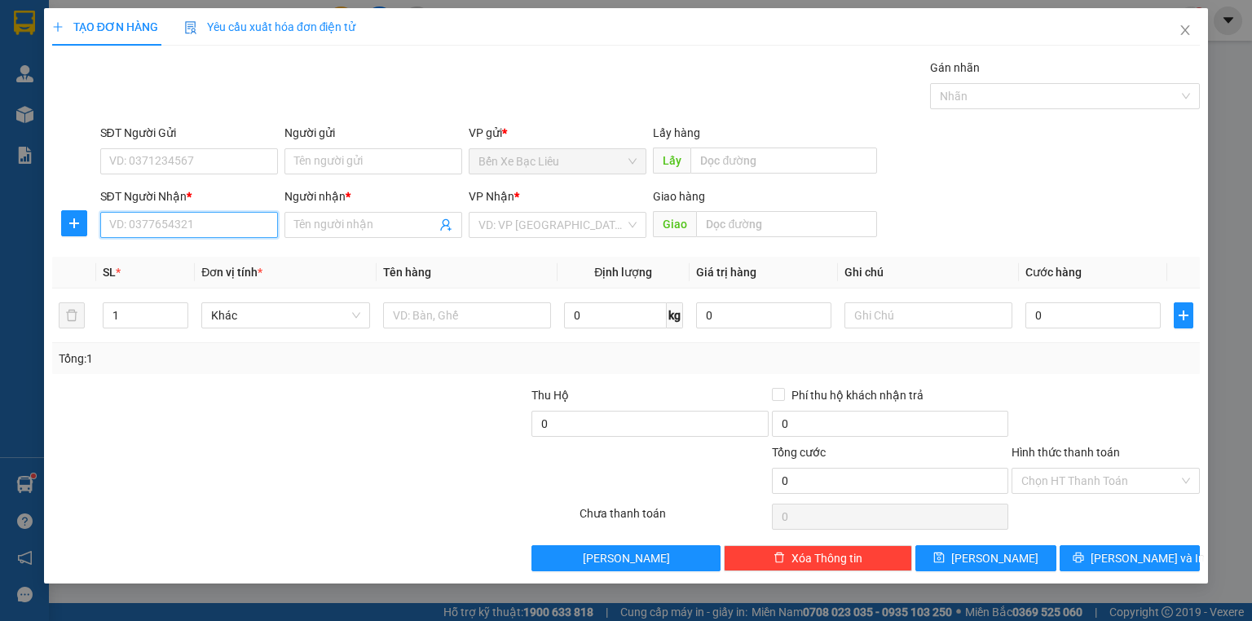
click at [260, 231] on input "SĐT Người Nhận *" at bounding box center [189, 225] width 178 height 26
type input "0364819422"
click at [209, 256] on div "0364819422 - KHÁNH" at bounding box center [190, 257] width 161 height 18
type input "KHÁNH"
type input "70.000"
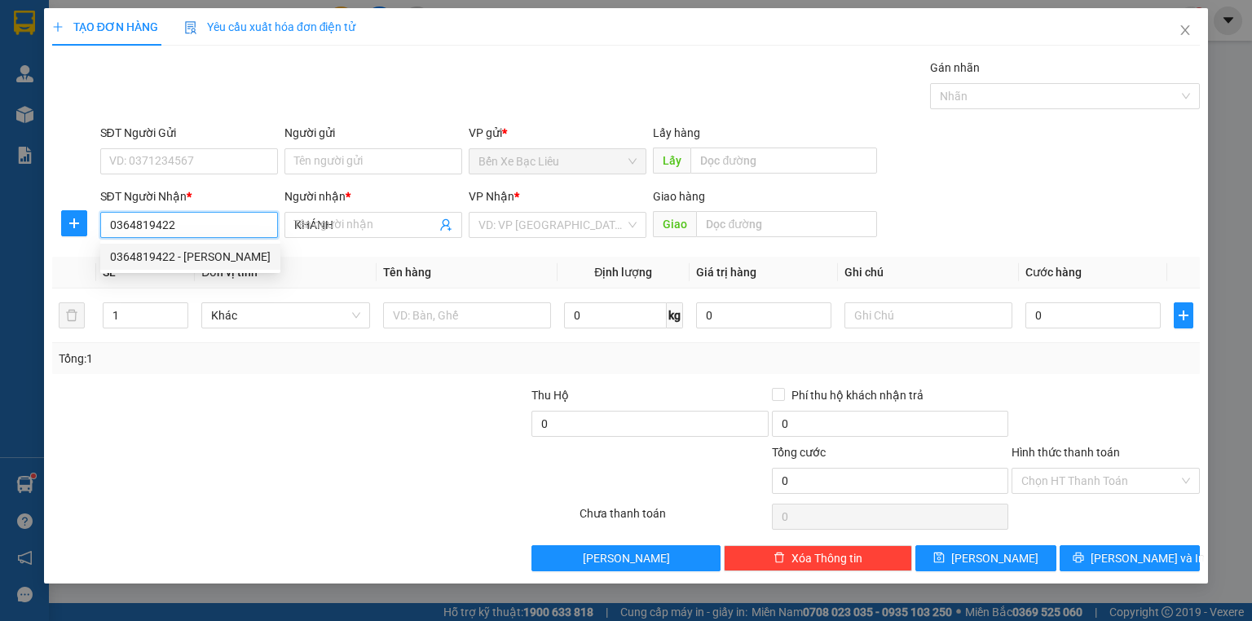
type input "70.000"
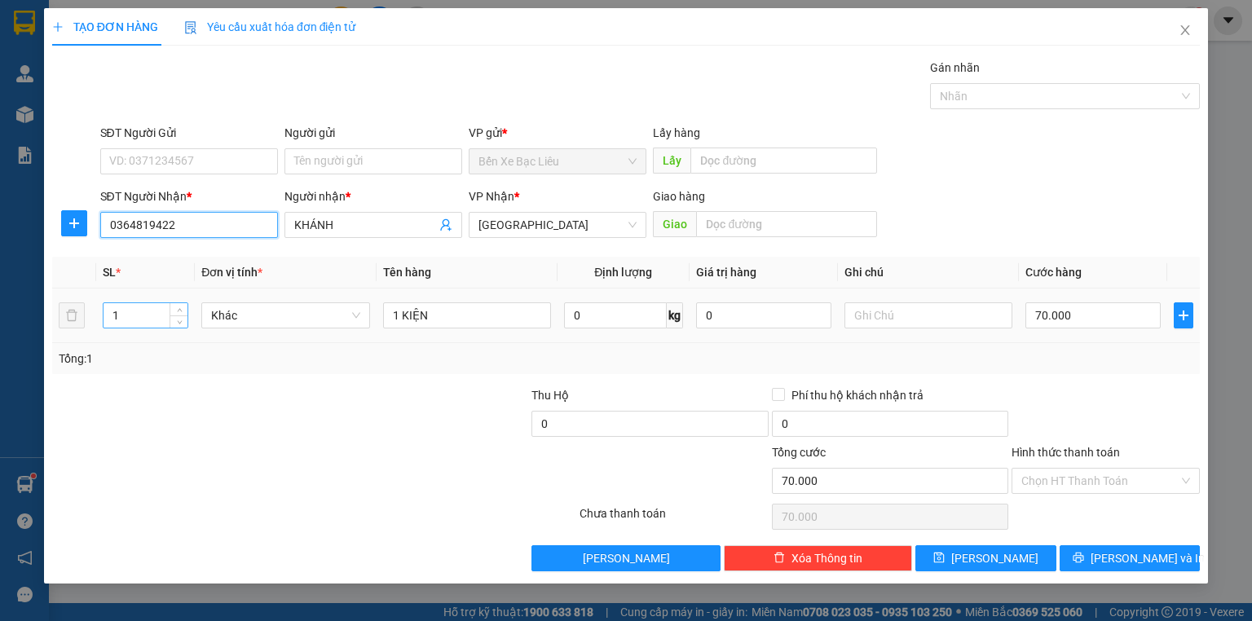
type input "0364819422"
click at [145, 311] on input "1" at bounding box center [145, 315] width 84 height 24
type input "2"
click at [443, 313] on input "1 KIỆN" at bounding box center [467, 315] width 168 height 26
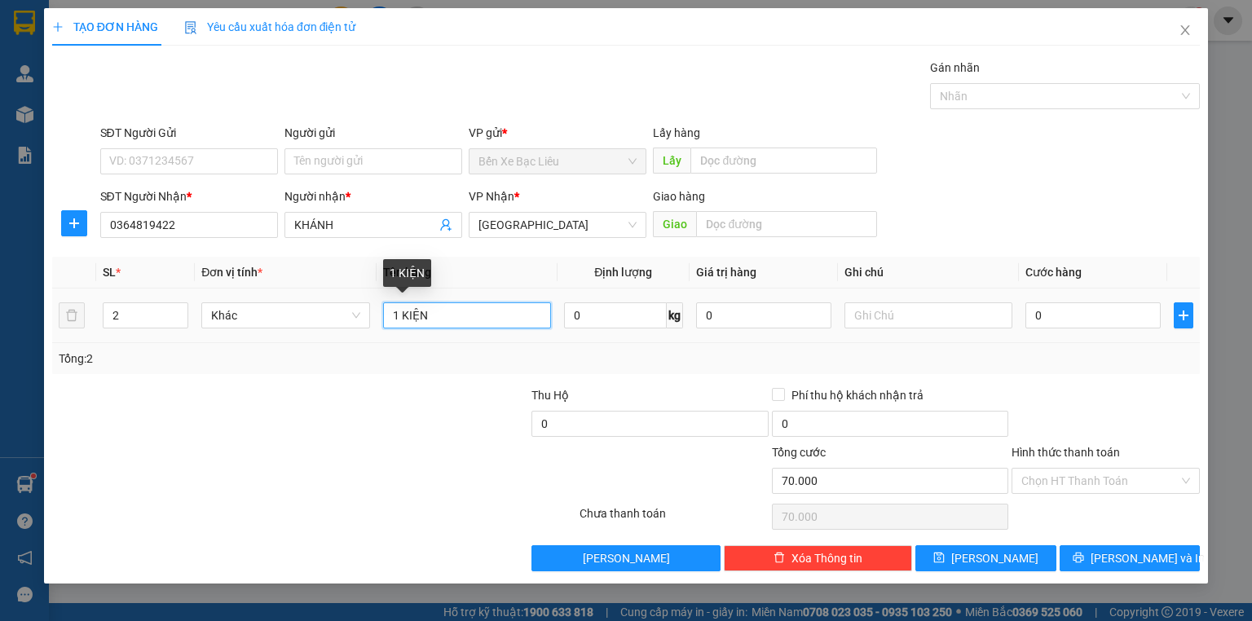
type input "0"
type input "1"
type input "2 KIỆN"
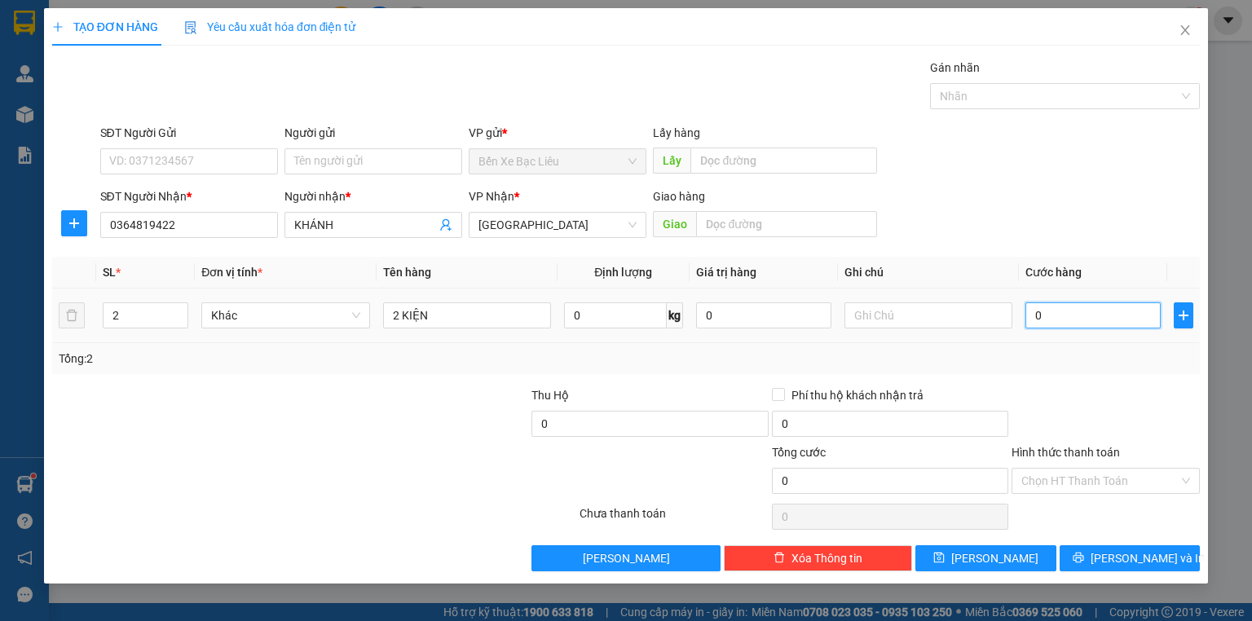
click at [1034, 316] on input "0" at bounding box center [1092, 315] width 135 height 26
type input "1"
type input "13"
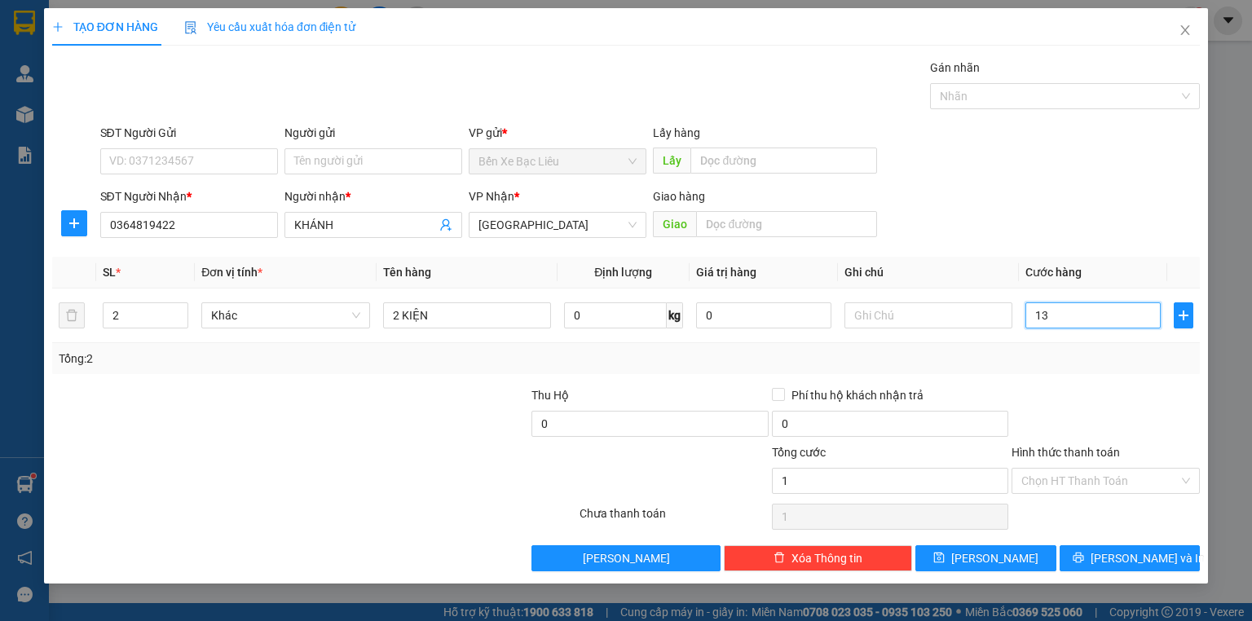
type input "13"
type input "130"
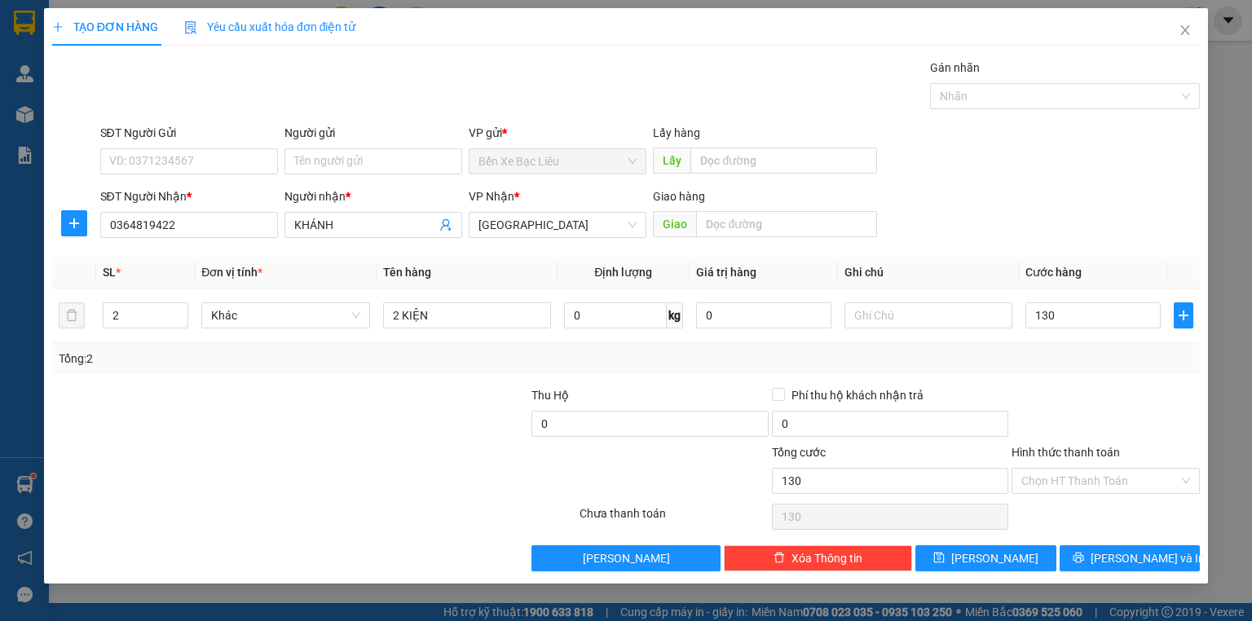
type input "130.000"
click at [984, 394] on div "Phí thu hộ khách nhận trả" at bounding box center [890, 395] width 236 height 18
click at [1076, 313] on input "130.000" at bounding box center [1092, 315] width 135 height 26
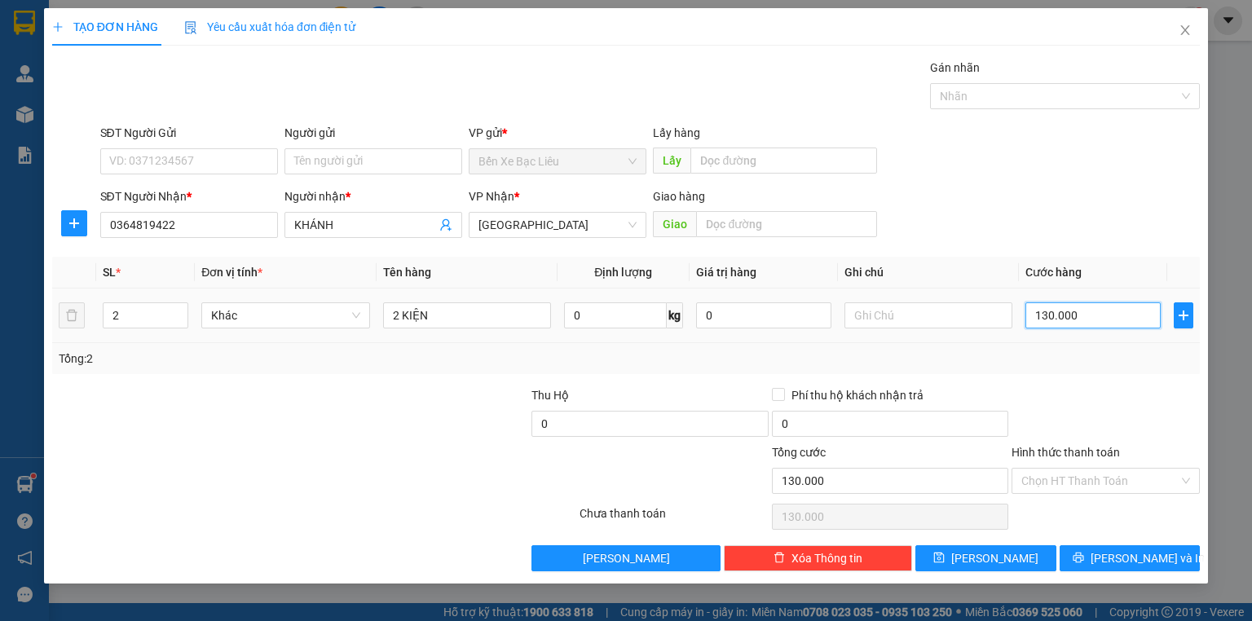
type input "0"
click at [1027, 320] on input "0" at bounding box center [1092, 315] width 135 height 26
type input "10"
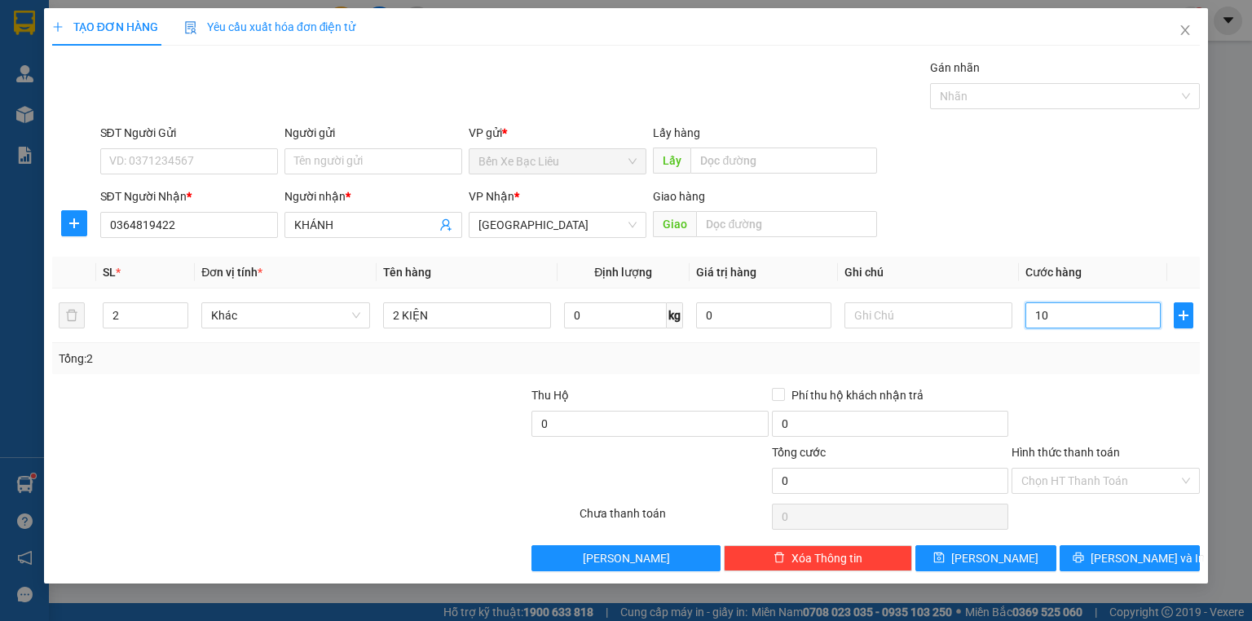
type input "10"
type input "110"
type input "1.100"
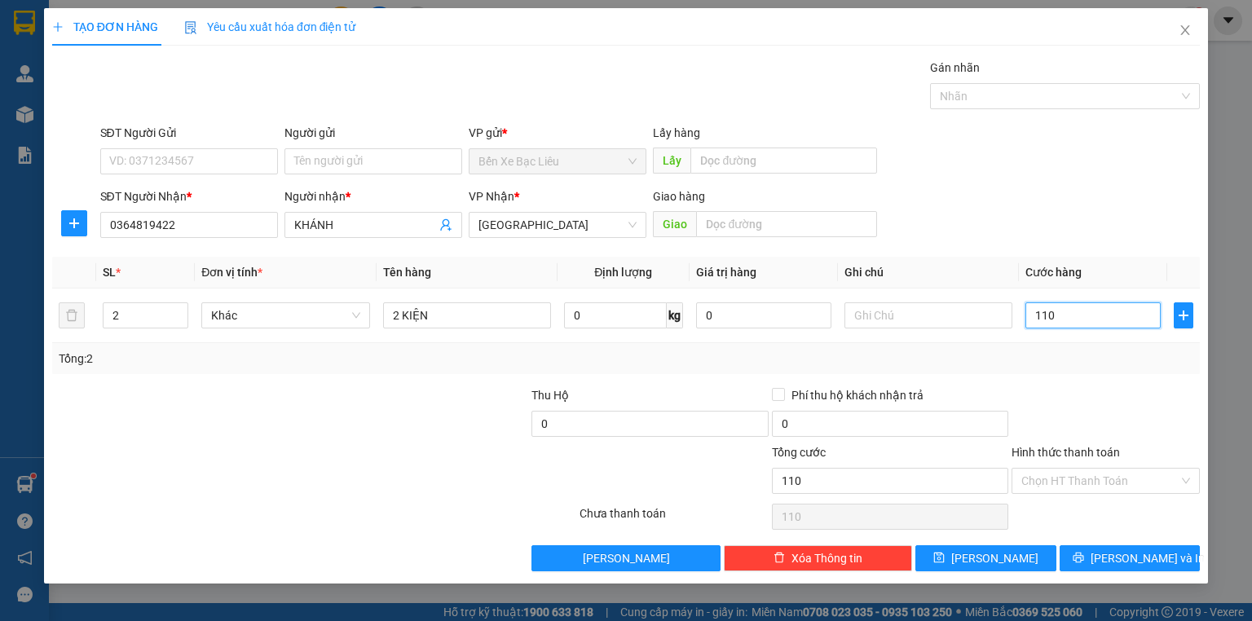
type input "1.100"
type input "110"
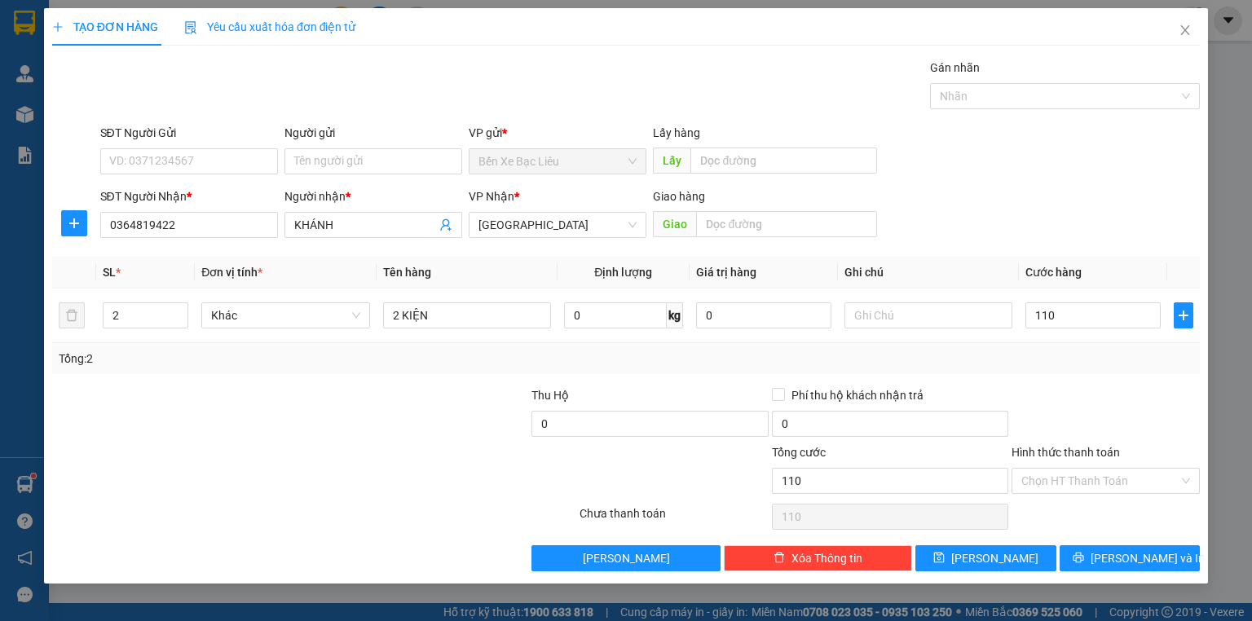
type input "110.000"
click at [1093, 384] on div "Transit Pickup Surcharge Ids Transit Deliver Surcharge Ids Transit Deliver Surc…" at bounding box center [625, 315] width 1147 height 513
click at [1118, 470] on input "Hình thức thanh toán" at bounding box center [1099, 481] width 157 height 24
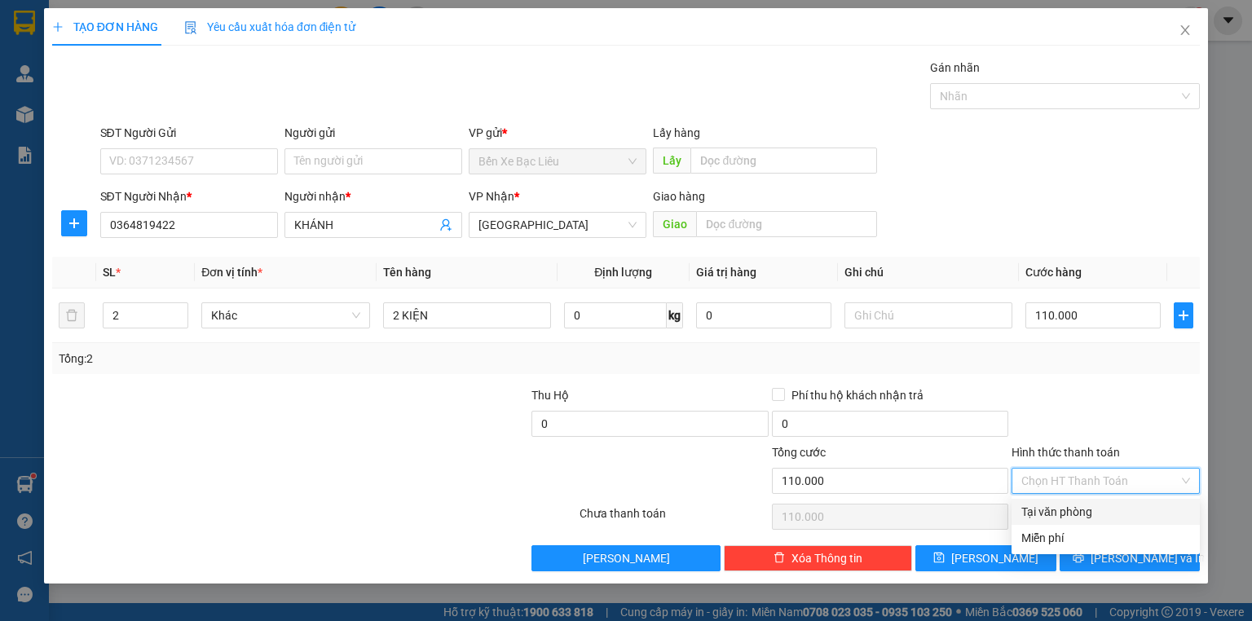
click at [1107, 508] on div "Tại văn phòng" at bounding box center [1105, 512] width 169 height 18
type input "0"
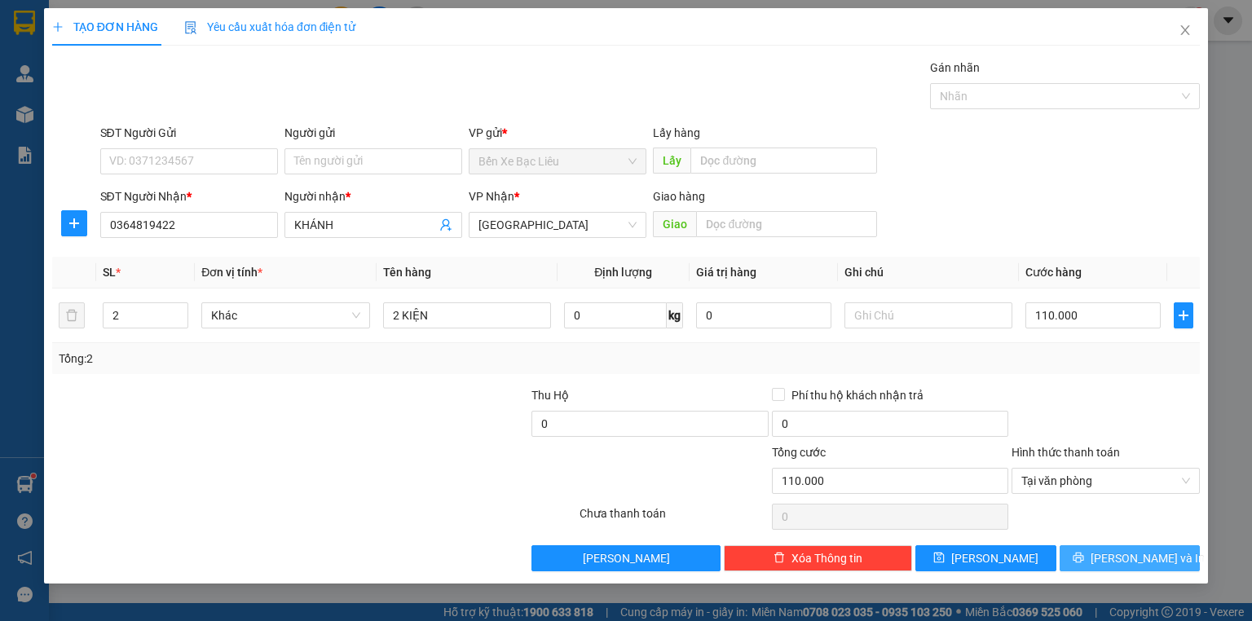
click at [1111, 551] on button "[PERSON_NAME] và In" at bounding box center [1129, 558] width 141 height 26
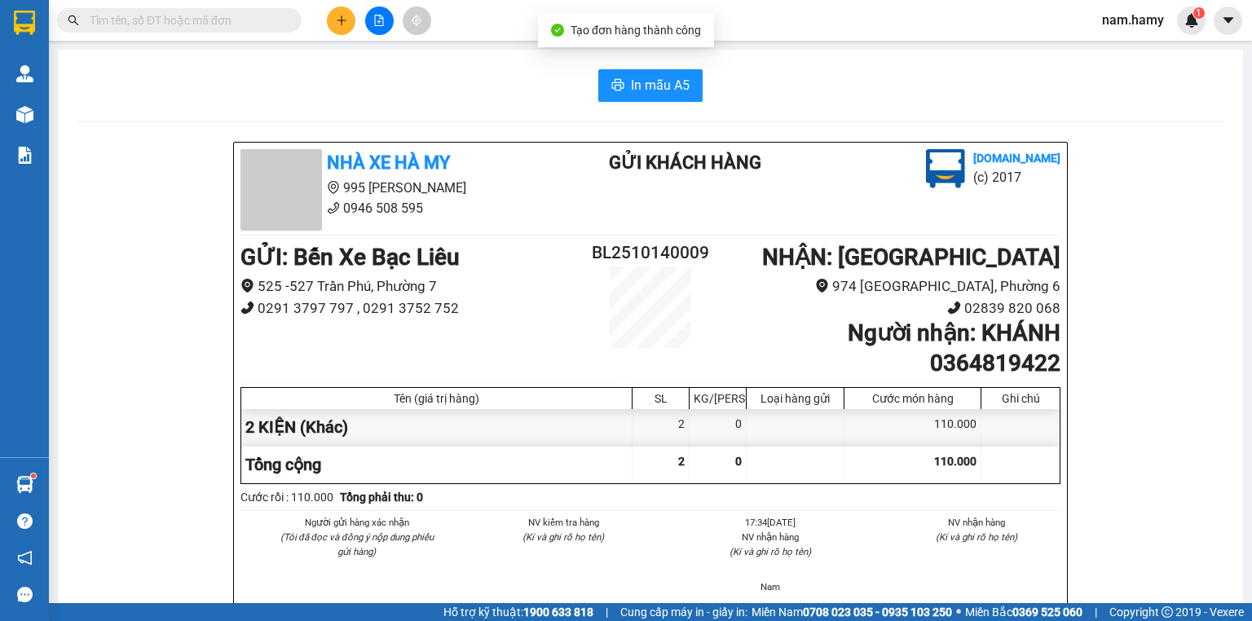
drag, startPoint x: 632, startPoint y: 52, endPoint x: 630, endPoint y: 84, distance: 31.8
click at [631, 84] on span "In mẫu A5" at bounding box center [660, 85] width 59 height 20
click at [342, 22] on icon "plus" at bounding box center [341, 20] width 11 height 11
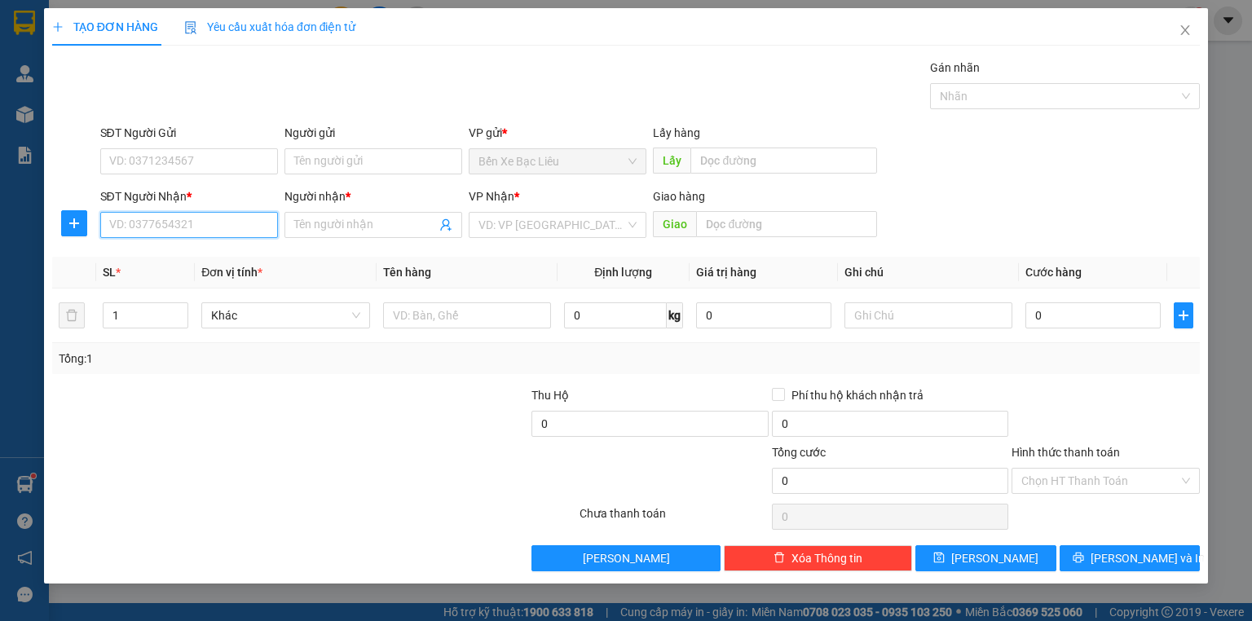
click at [244, 227] on input "SĐT Người Nhận *" at bounding box center [189, 225] width 178 height 26
click at [168, 280] on div "0779865559 - ANH HỌP" at bounding box center [189, 283] width 158 height 18
type input "0779865559"
type input "ANH HỌP"
type input "80.000"
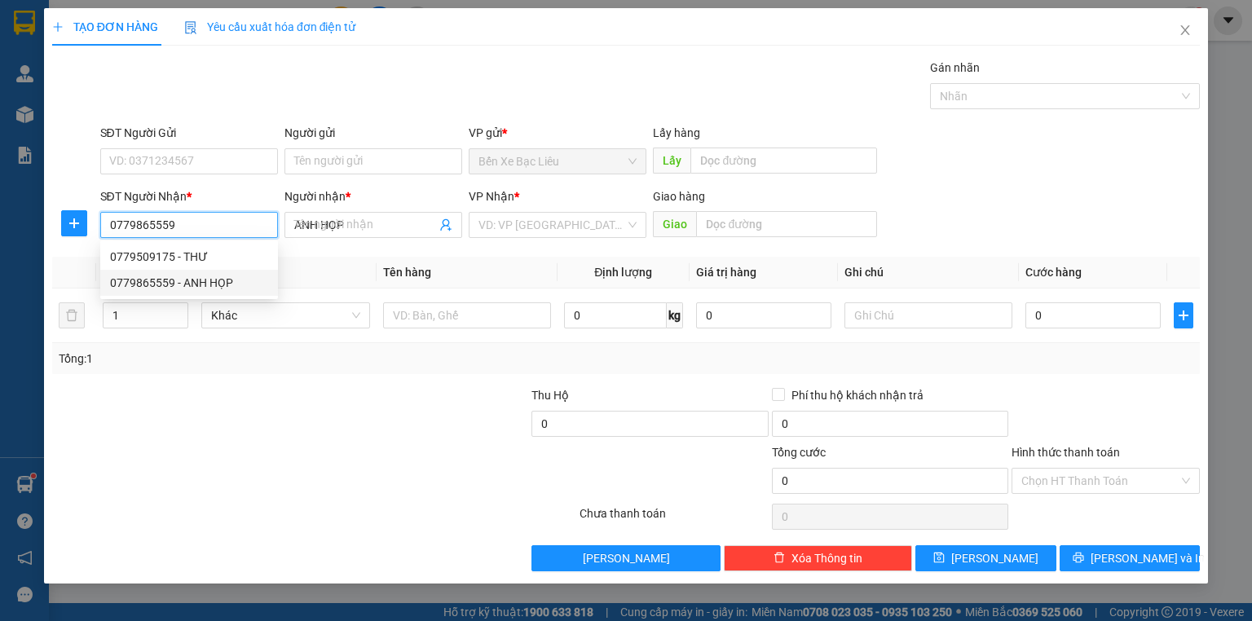
type input "80.000"
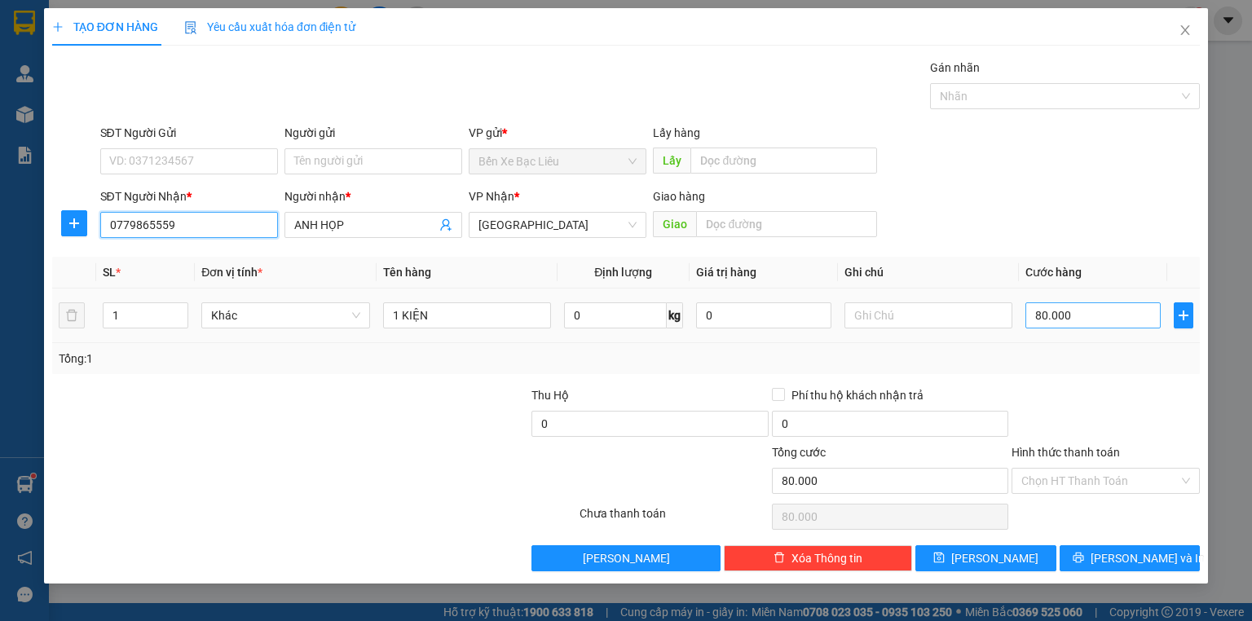
type input "0779865559"
click at [1105, 315] on input "80.000" at bounding box center [1092, 315] width 135 height 26
type input "0"
click at [1027, 310] on input "0" at bounding box center [1092, 315] width 135 height 26
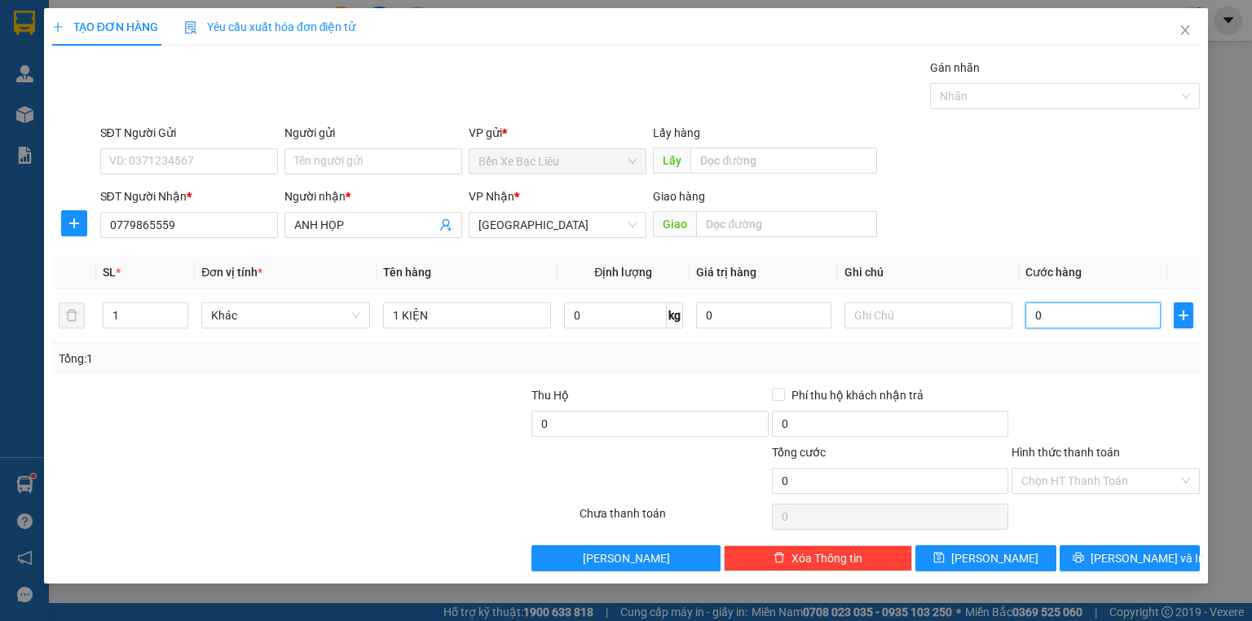
type input "40"
type input "400"
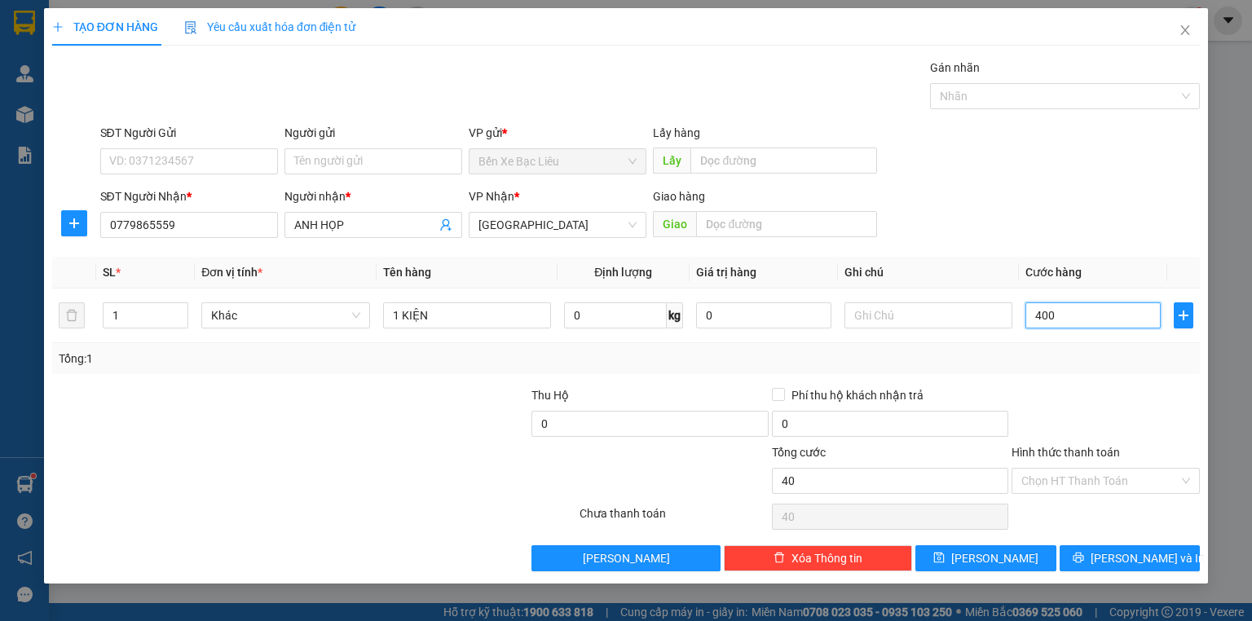
type input "400"
type input "400.000"
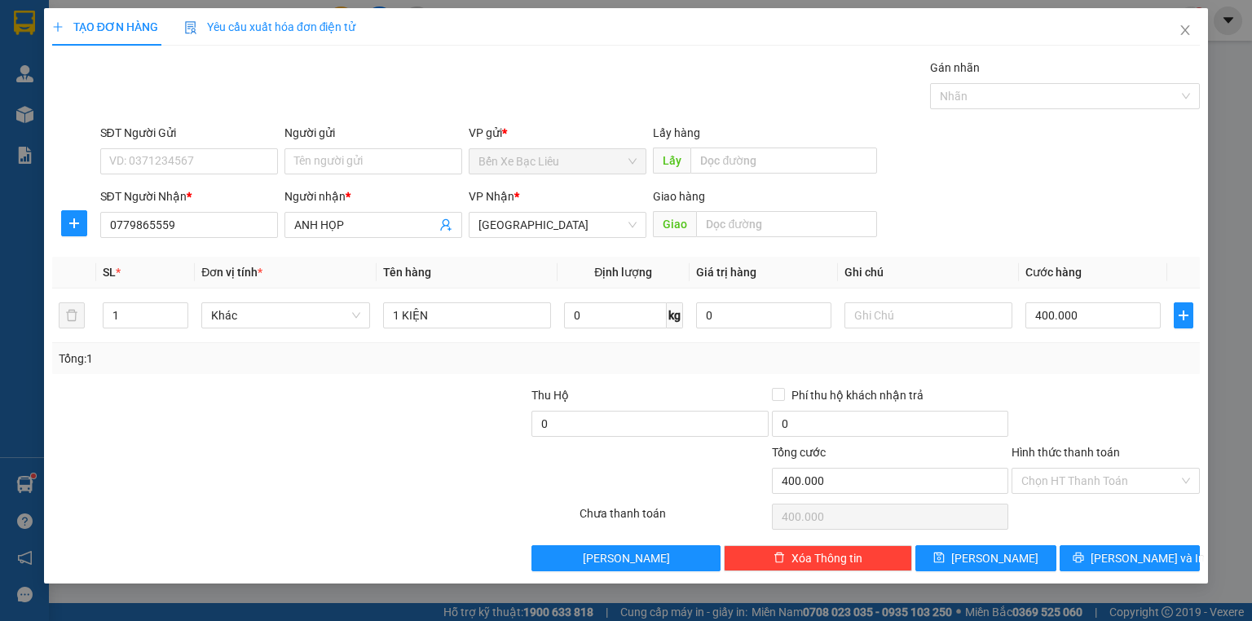
click at [1082, 418] on div at bounding box center [1105, 414] width 191 height 57
click at [398, 317] on input "1 KIỆN" at bounding box center [467, 315] width 168 height 26
type input "4 KIỆN"
click at [140, 317] on input "1" at bounding box center [145, 315] width 84 height 24
type input "4"
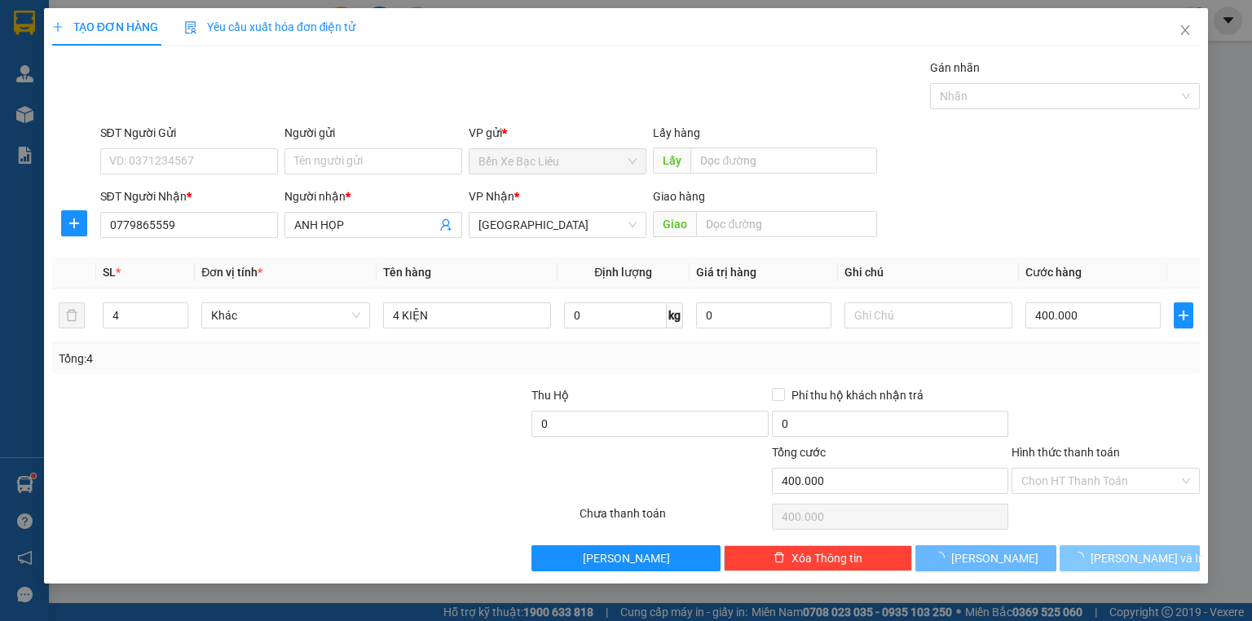
click at [1144, 562] on span "[PERSON_NAME] và In" at bounding box center [1147, 558] width 114 height 18
type input "0"
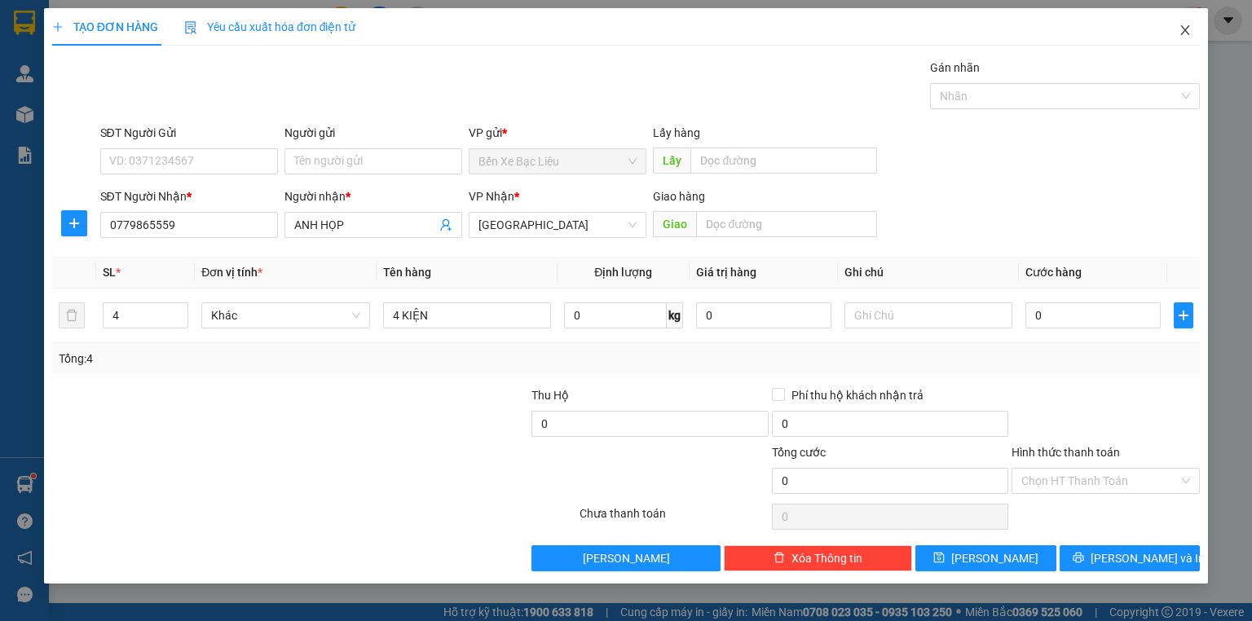
click at [1185, 33] on icon "close" at bounding box center [1184, 30] width 13 height 13
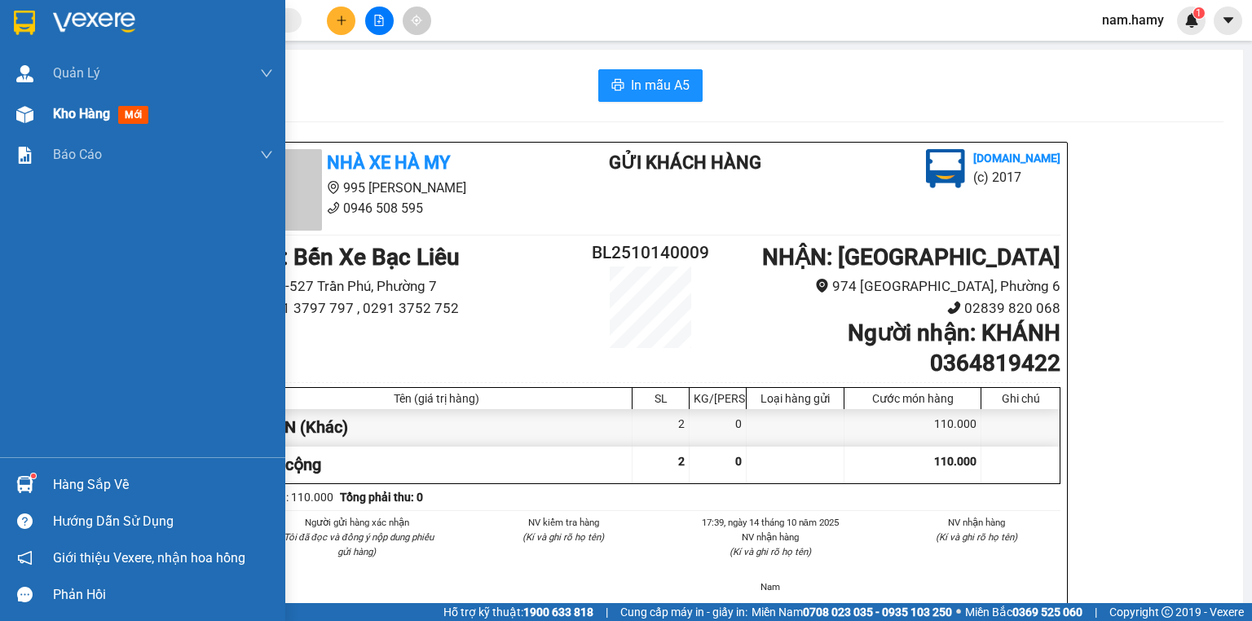
click at [49, 108] on div "Kho hàng mới" at bounding box center [142, 114] width 285 height 41
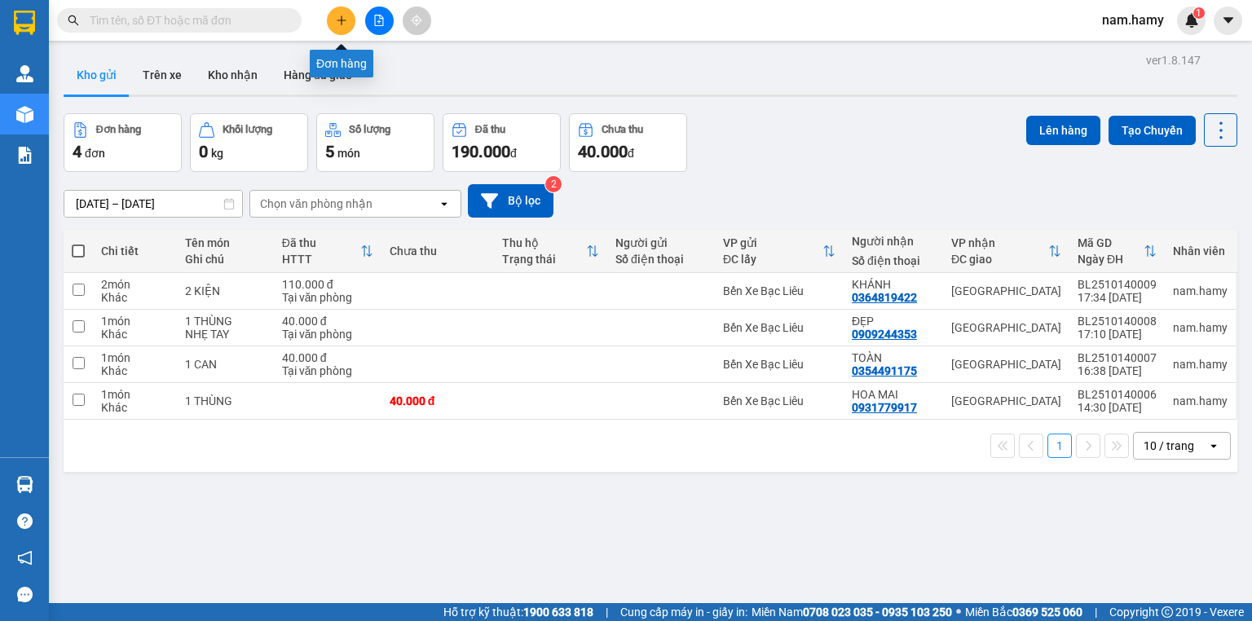
click at [341, 20] on icon "plus" at bounding box center [341, 20] width 9 height 1
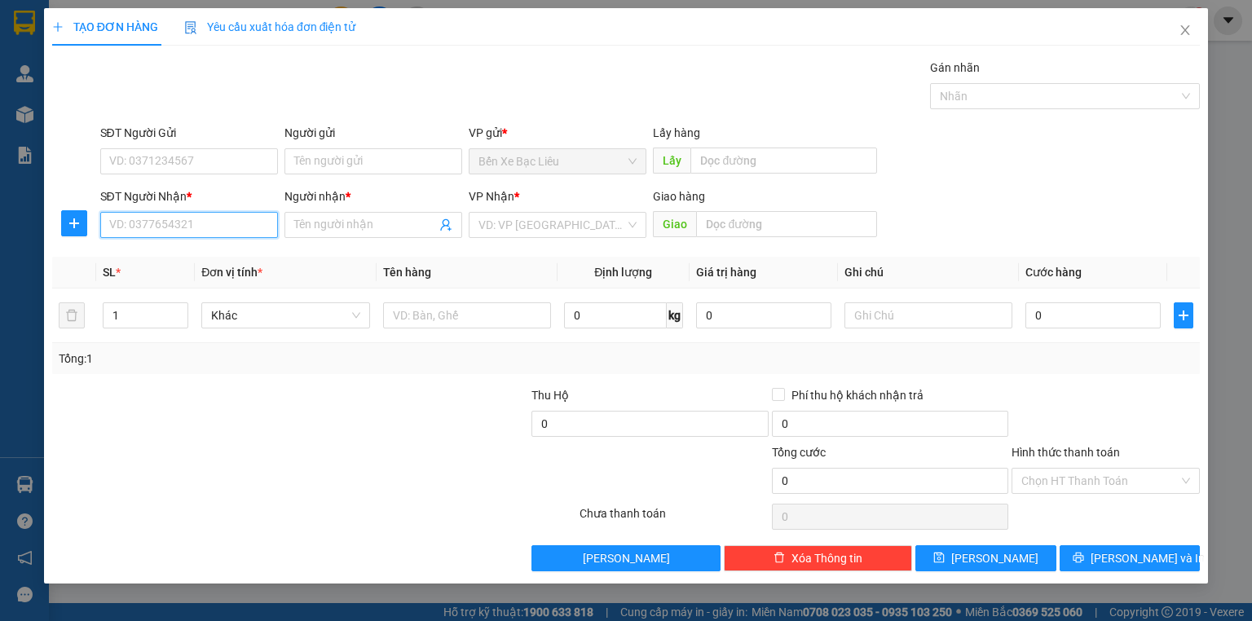
click at [265, 222] on input "SĐT Người Nhận *" at bounding box center [189, 225] width 178 height 26
click at [209, 253] on div "0779865559 - ANH HỌP" at bounding box center [189, 257] width 158 height 18
type input "0779865559"
type input "ANH HỌP"
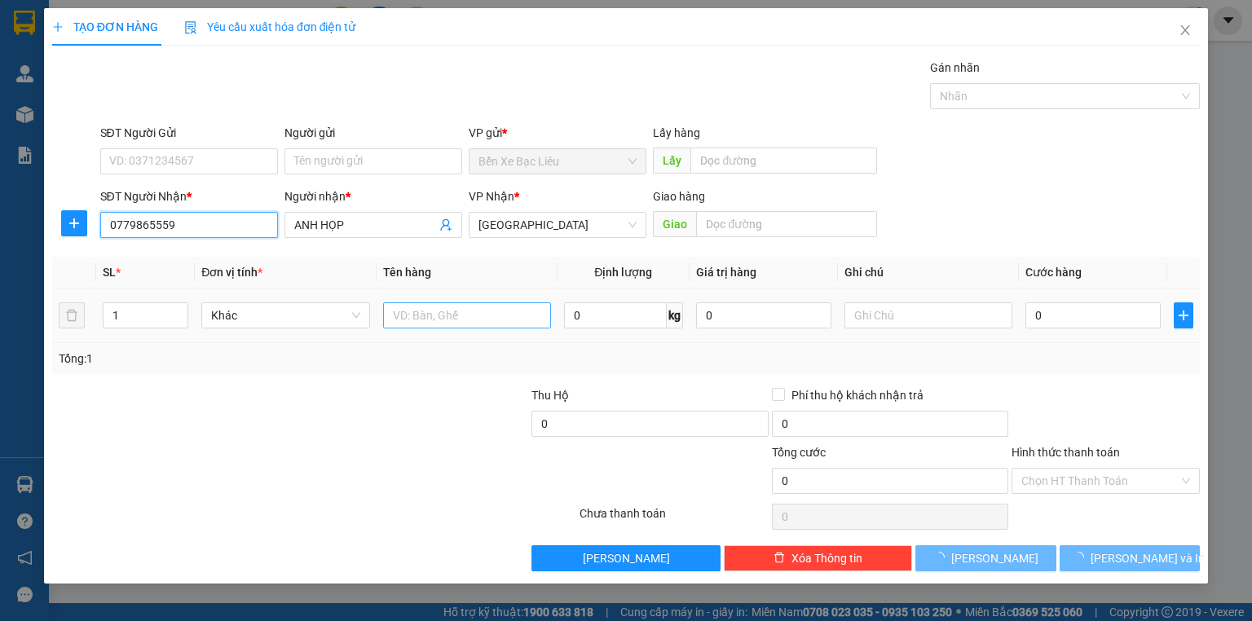
type input "80.000"
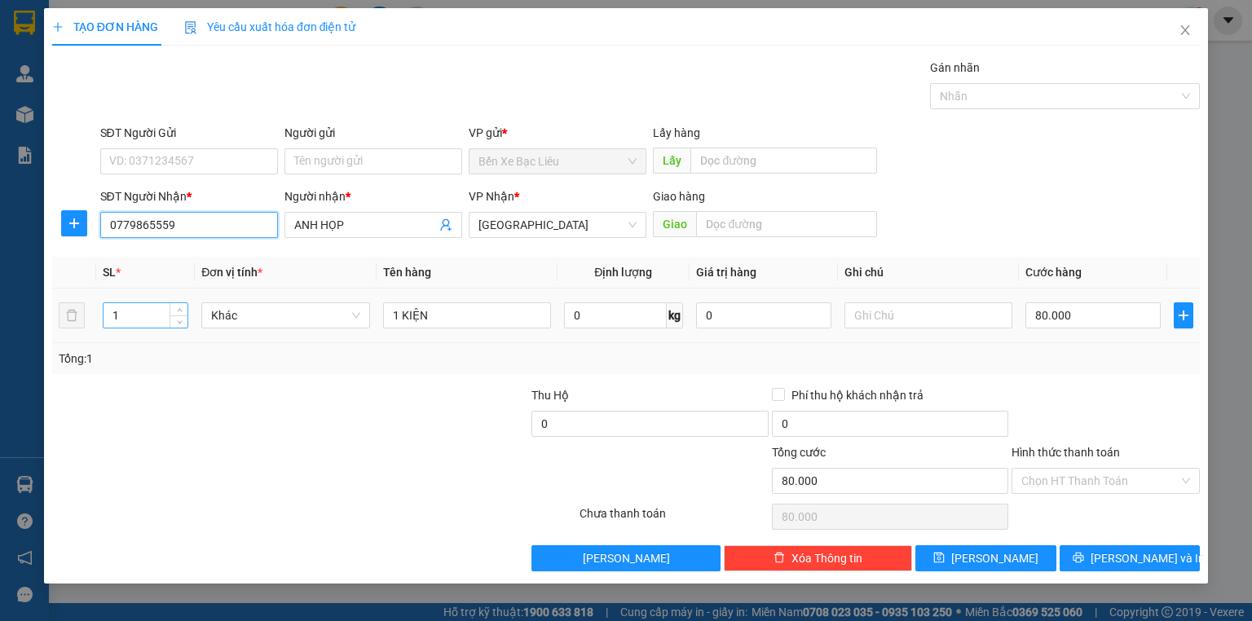
type input "0779865559"
click at [121, 316] on input "1" at bounding box center [145, 315] width 84 height 24
type input "4"
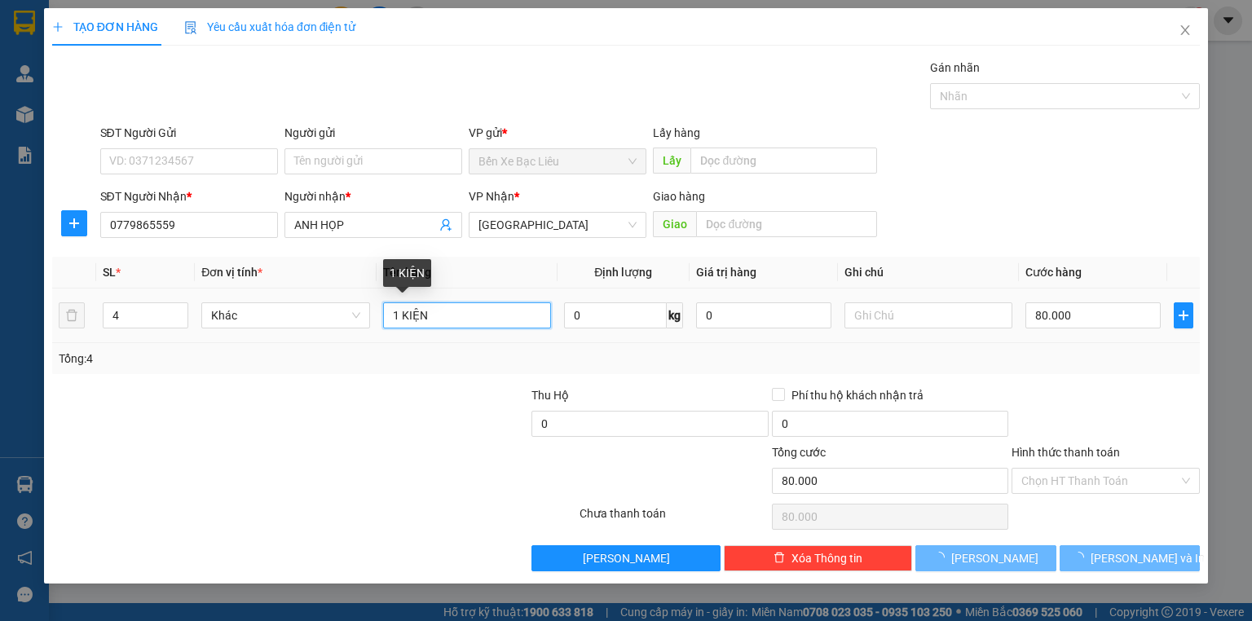
click at [396, 313] on input "1 KIỆN" at bounding box center [467, 315] width 168 height 26
type input "0"
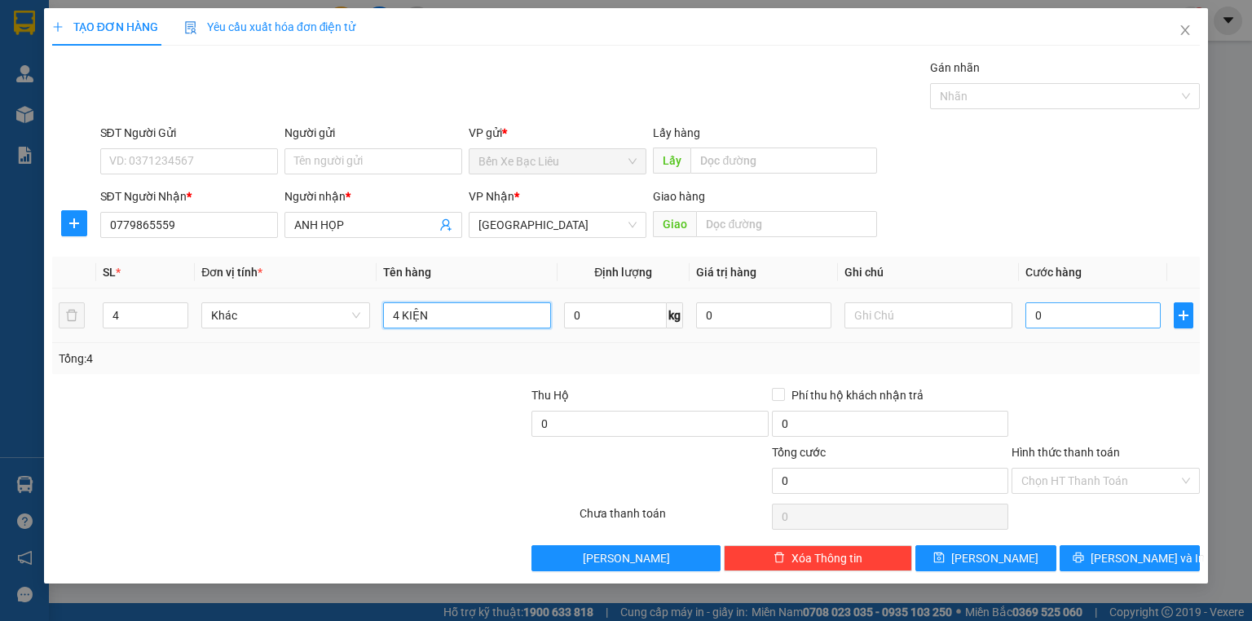
type input "4 KIỆN"
click at [1030, 315] on input "0" at bounding box center [1092, 315] width 135 height 26
type input "4"
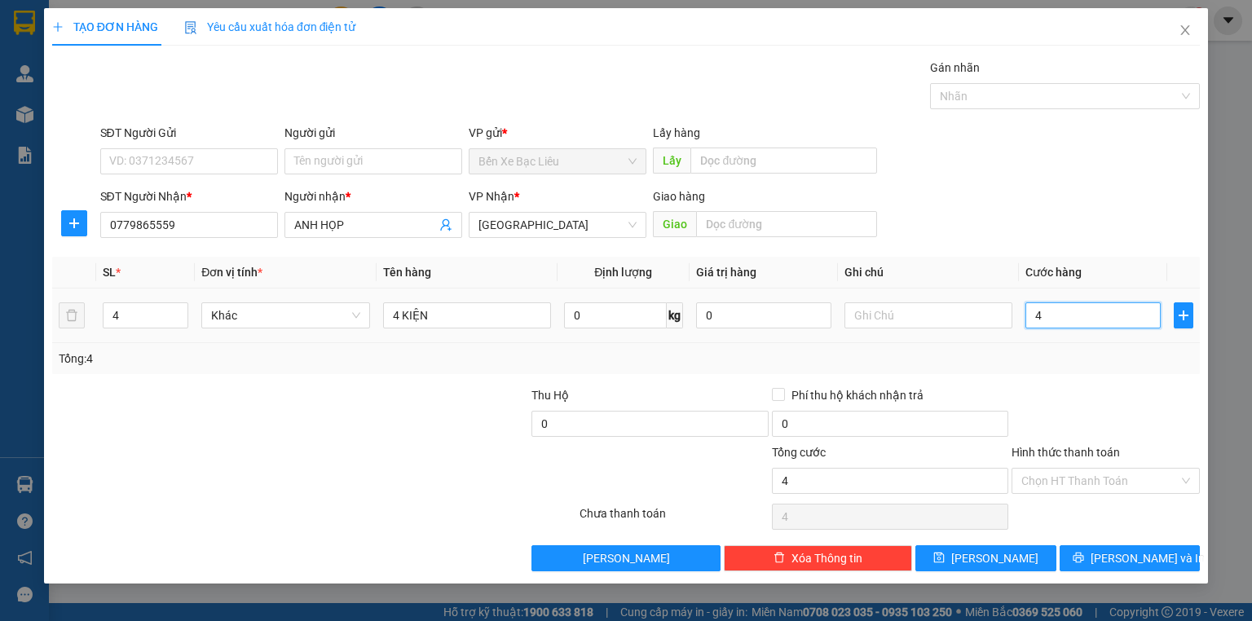
type input "40"
type input "400"
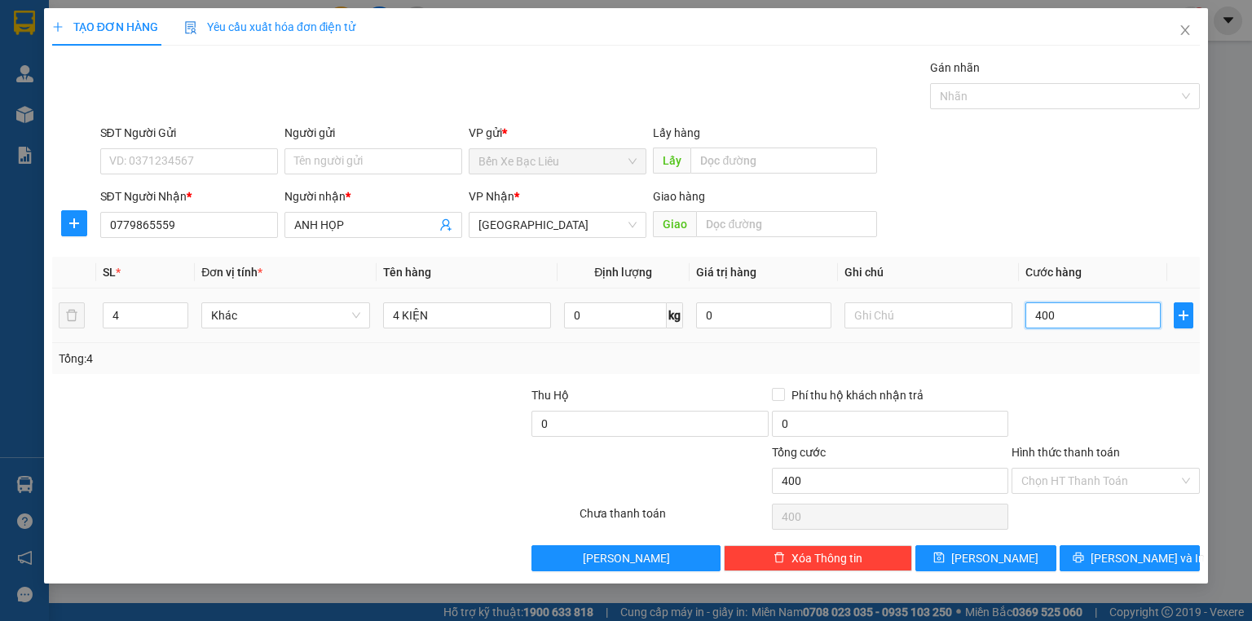
type input "400"
type input "400.000"
click at [1152, 385] on div "Transit Pickup Surcharge Ids Transit Deliver Surcharge Ids Transit Deliver Surc…" at bounding box center [625, 315] width 1147 height 513
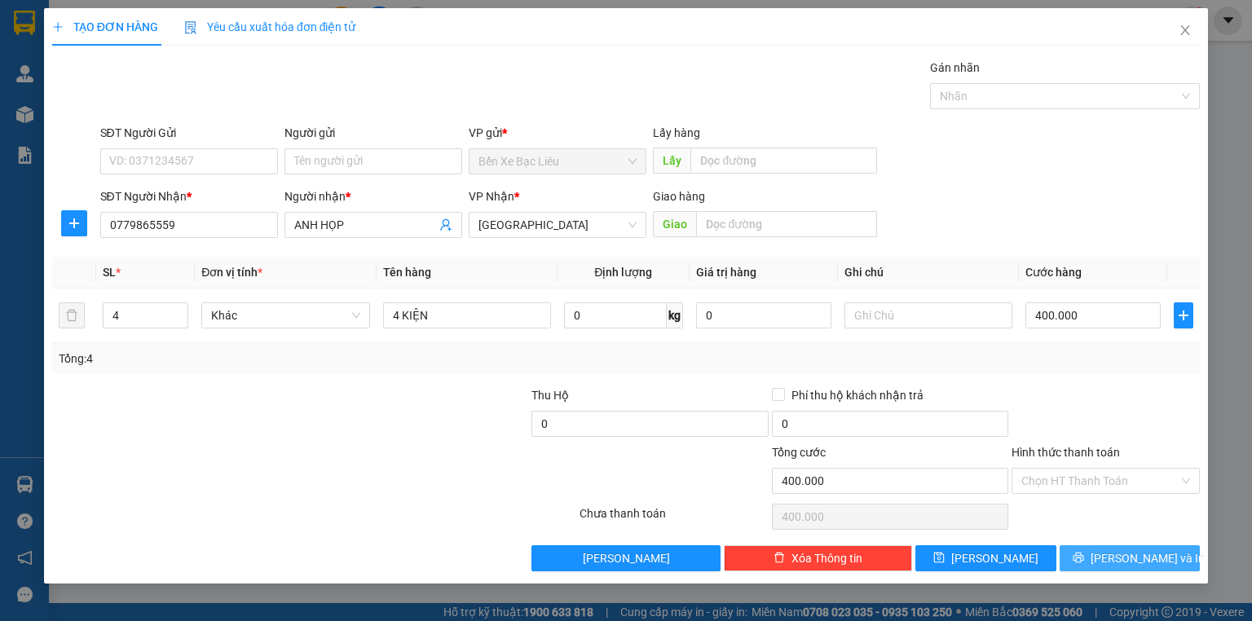
click at [1113, 555] on button "[PERSON_NAME] và In" at bounding box center [1129, 558] width 141 height 26
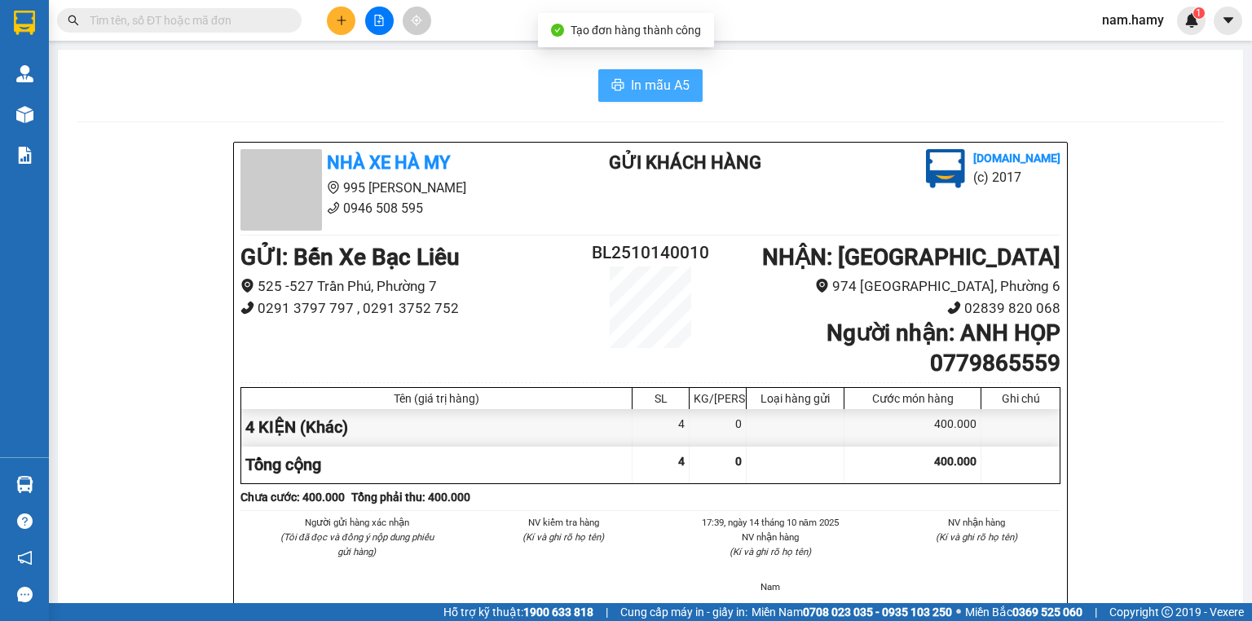
click at [656, 90] on span "In mẫu A5" at bounding box center [660, 85] width 59 height 20
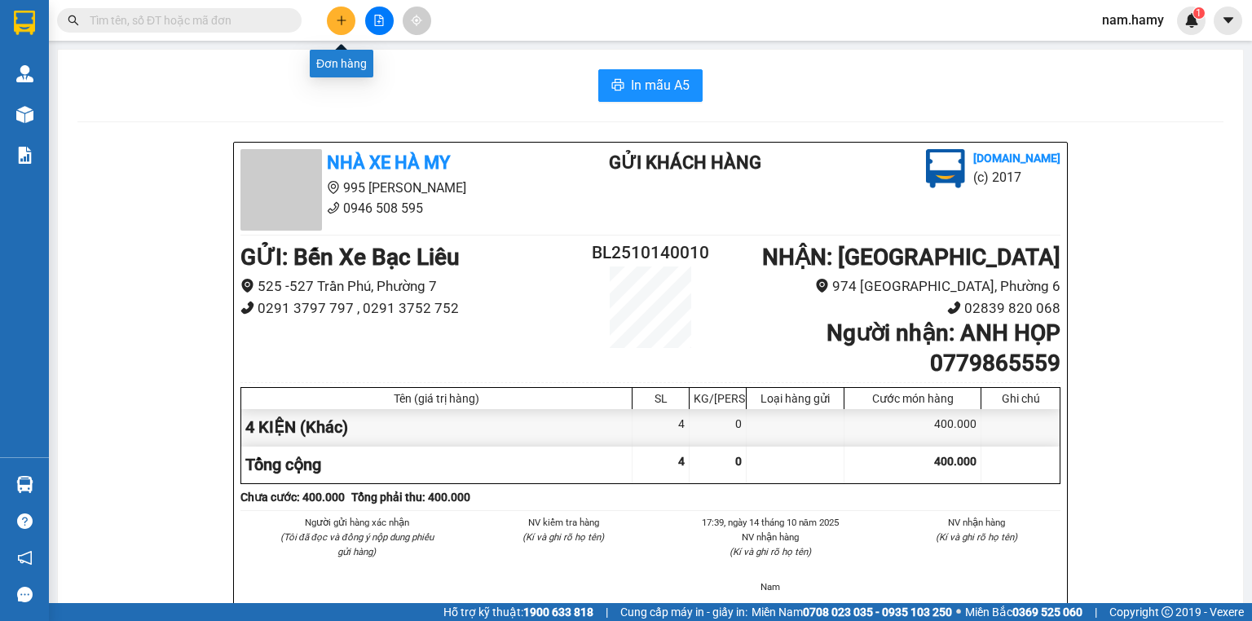
click at [341, 23] on icon "plus" at bounding box center [341, 19] width 1 height 9
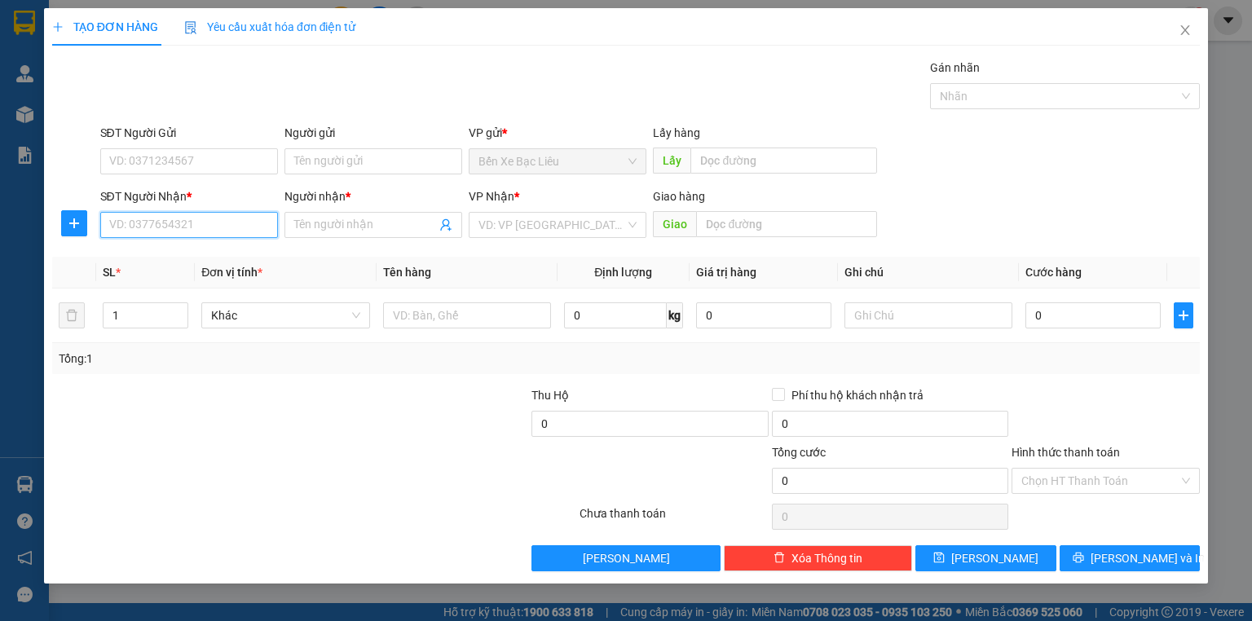
click at [252, 231] on input "SĐT Người Nhận *" at bounding box center [189, 225] width 178 height 26
click at [329, 229] on input "Người nhận *" at bounding box center [365, 225] width 142 height 18
type input "ANH HOA"
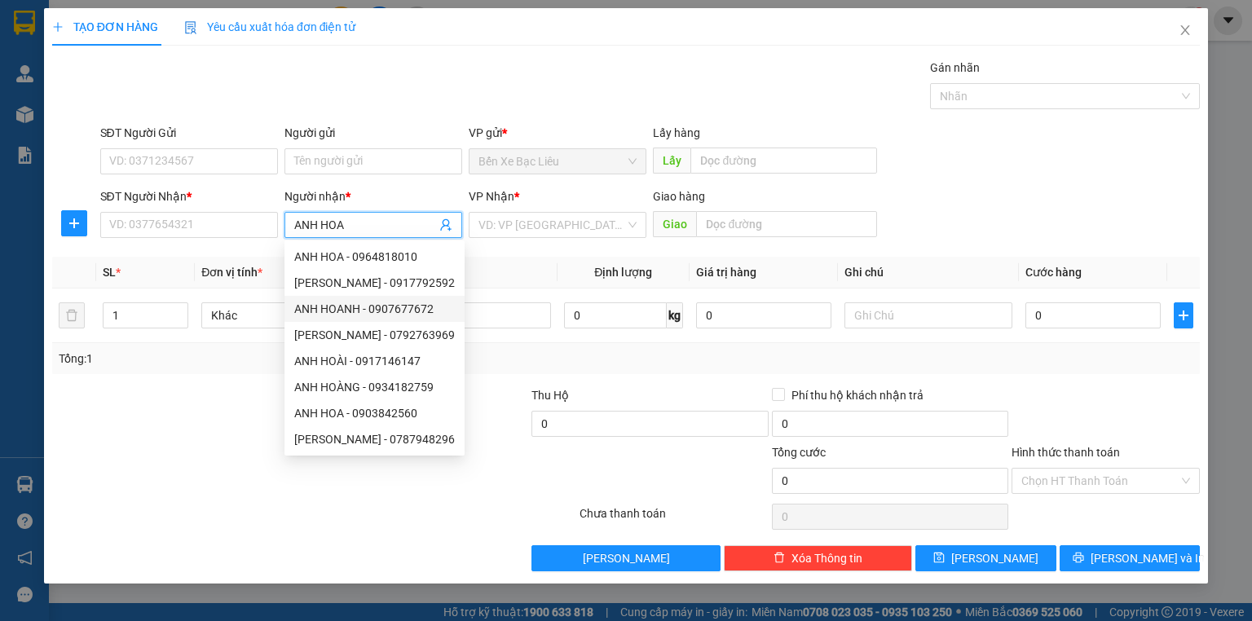
click at [391, 313] on div "ANH HOANH - 0907677672" at bounding box center [374, 309] width 161 height 18
type input "0907677672"
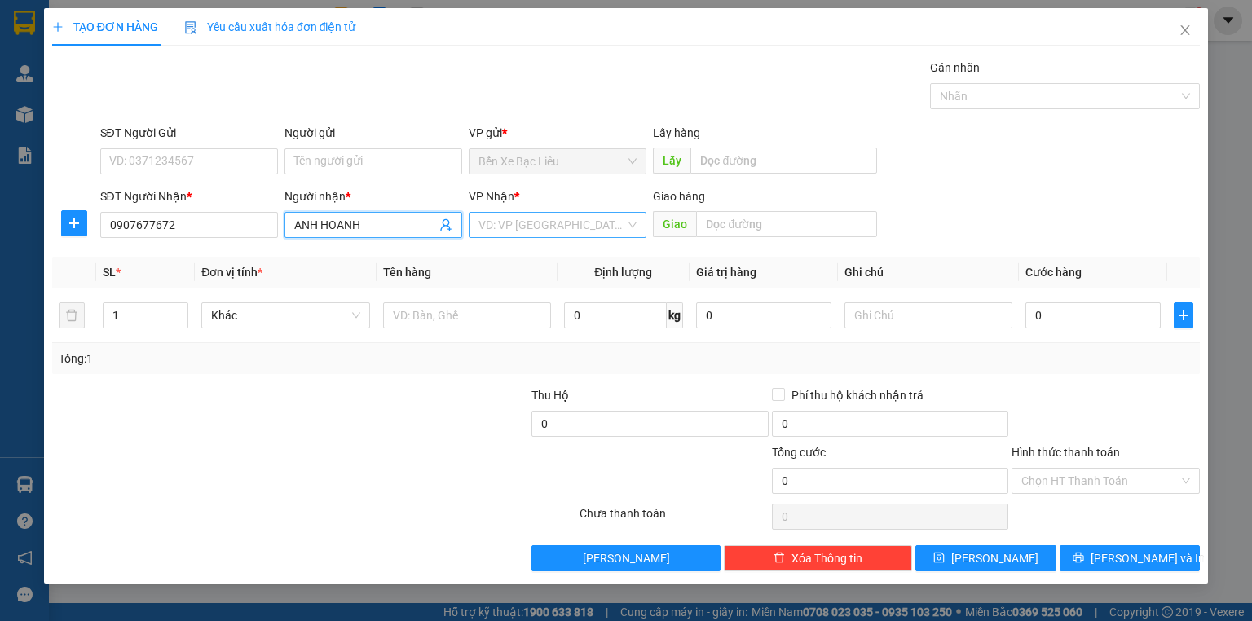
type input "ANH HOANH"
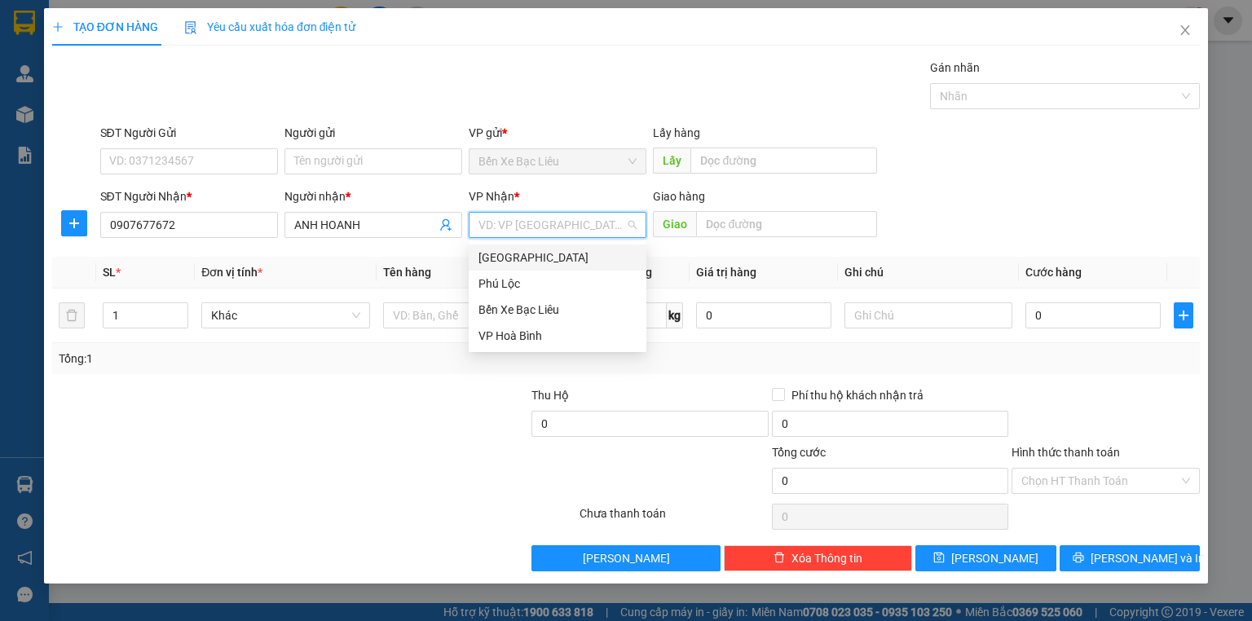
click at [566, 213] on input "search" at bounding box center [551, 225] width 147 height 24
click at [552, 258] on div "[GEOGRAPHIC_DATA]" at bounding box center [557, 258] width 158 height 18
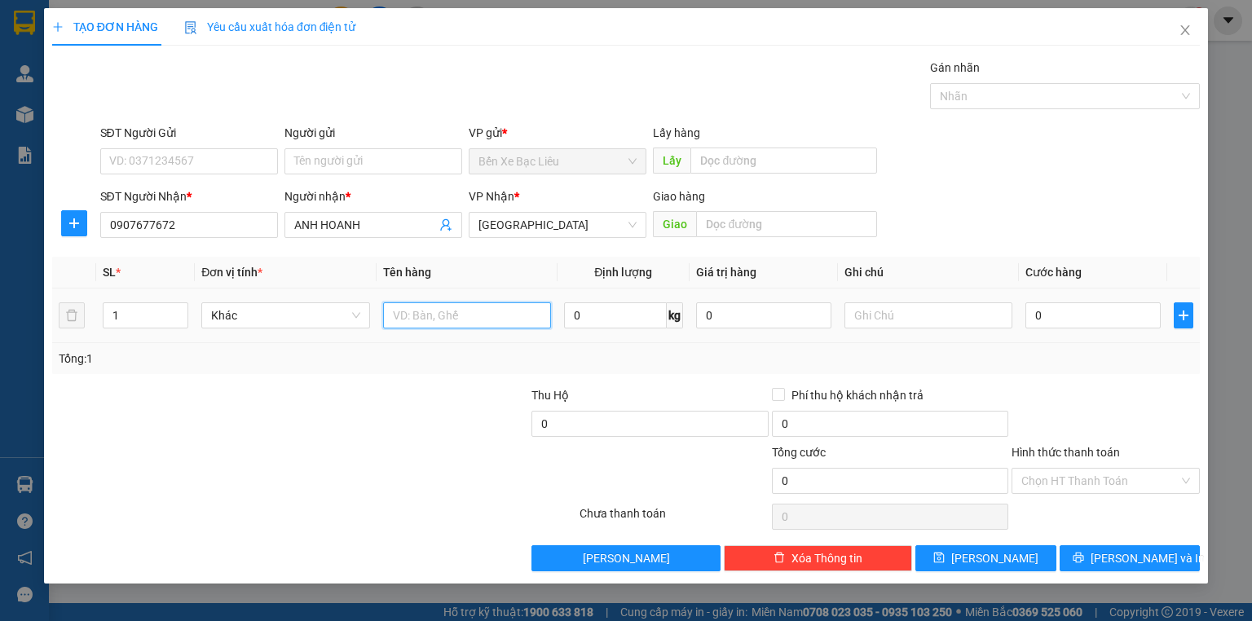
click at [429, 315] on input "text" at bounding box center [467, 315] width 168 height 26
type input "1 CỤC"
click at [1027, 313] on input "0" at bounding box center [1092, 315] width 135 height 26
type input "8"
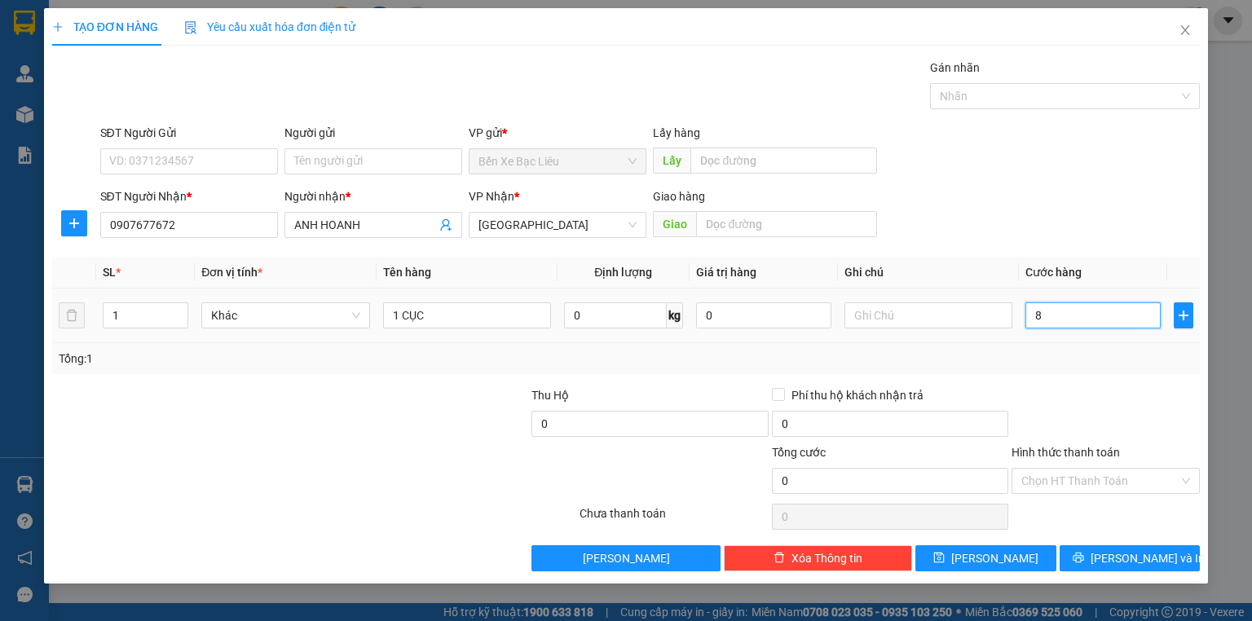
type input "8"
type input "80"
type input "80.000"
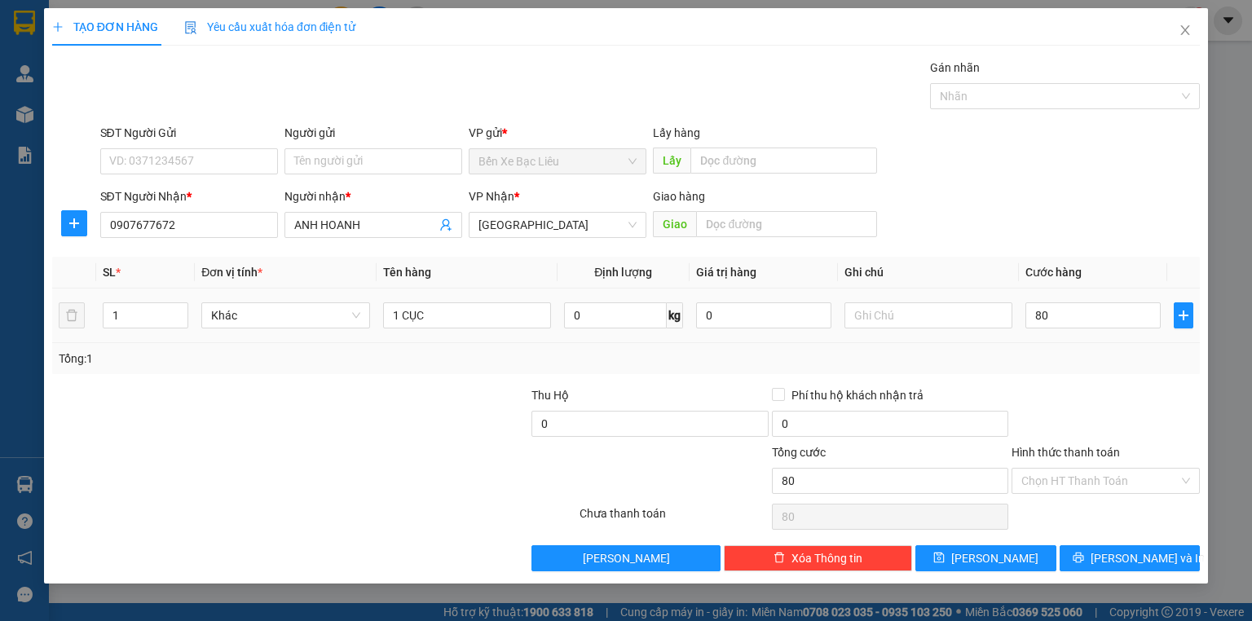
type input "80.000"
click at [1102, 382] on div "Transit Pickup Surcharge Ids Transit Deliver Surcharge Ids Transit Deliver Surc…" at bounding box center [625, 315] width 1147 height 513
drag, startPoint x: 1117, startPoint y: 476, endPoint x: 1118, endPoint y: 489, distance: 13.1
click at [1117, 477] on input "Hình thức thanh toán" at bounding box center [1099, 481] width 157 height 24
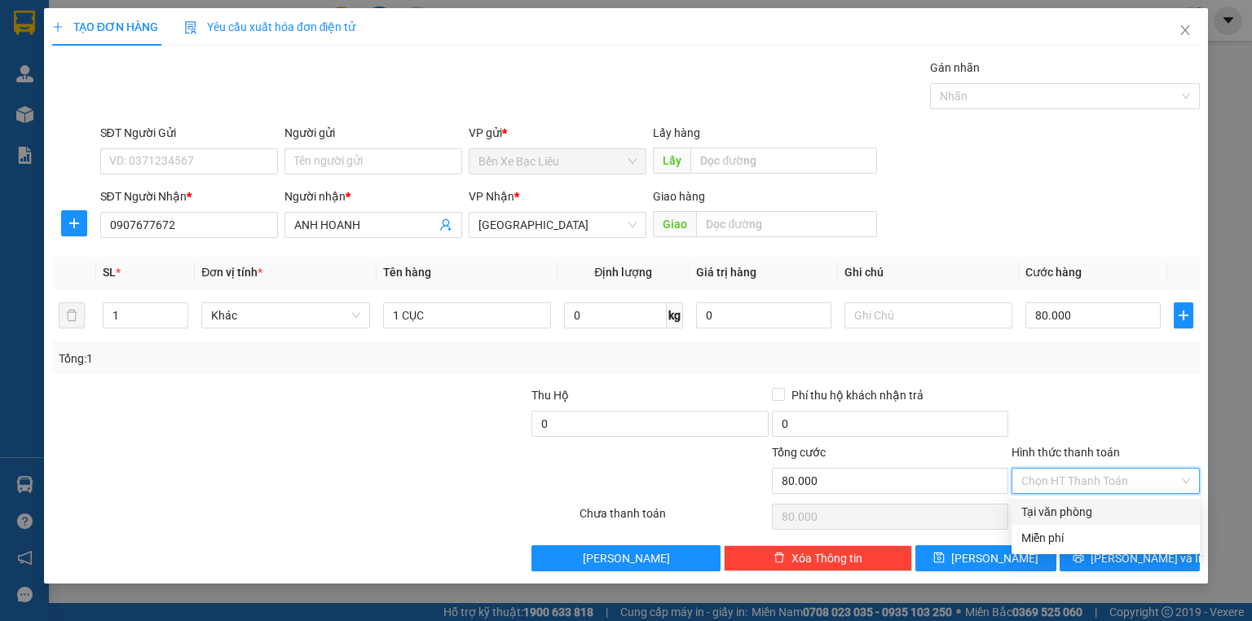
click at [1119, 509] on div "Tại văn phòng" at bounding box center [1105, 512] width 169 height 18
type input "0"
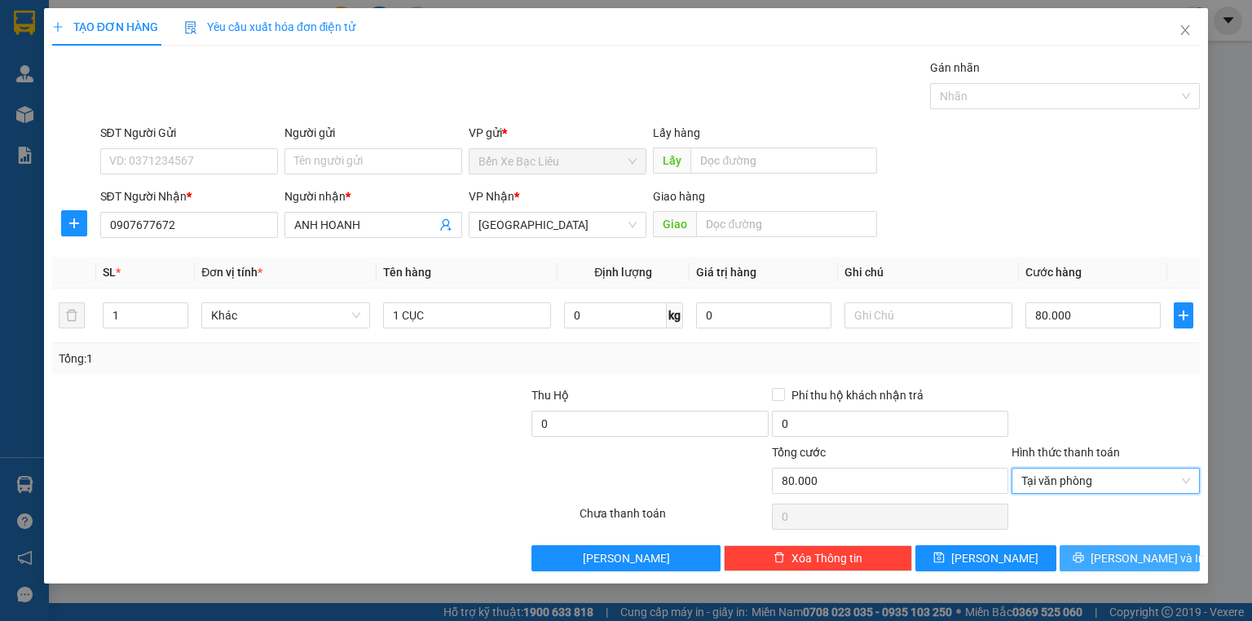
click at [1119, 557] on span "[PERSON_NAME] và In" at bounding box center [1147, 558] width 114 height 18
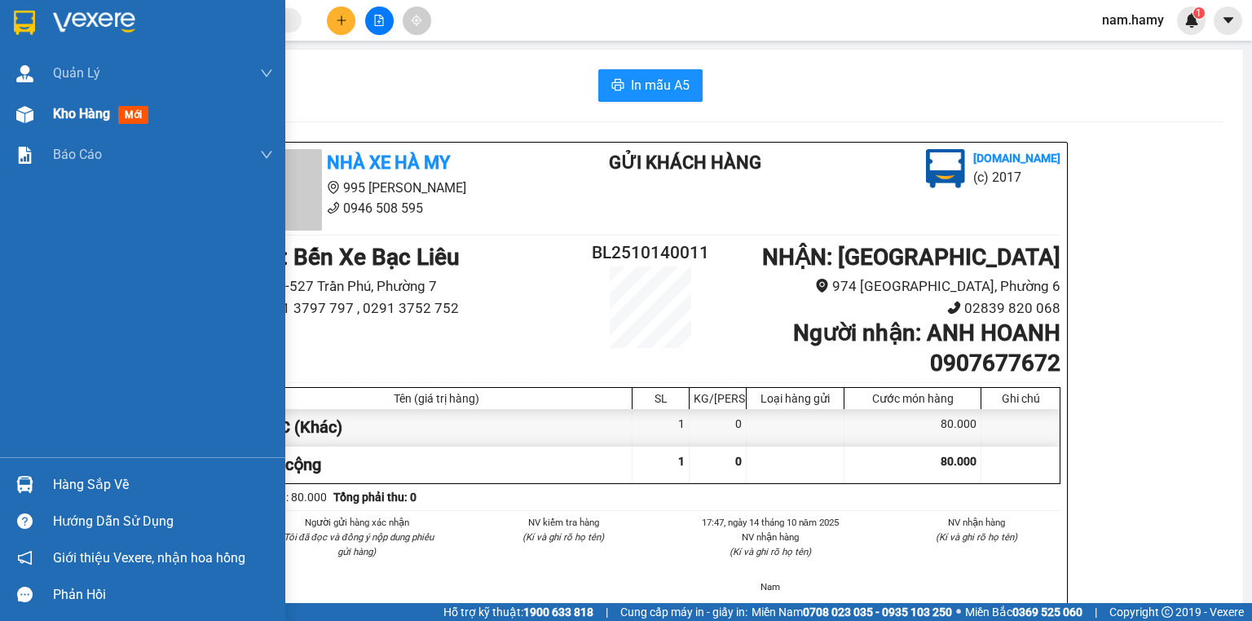
click at [91, 118] on span "Kho hàng" at bounding box center [81, 113] width 57 height 15
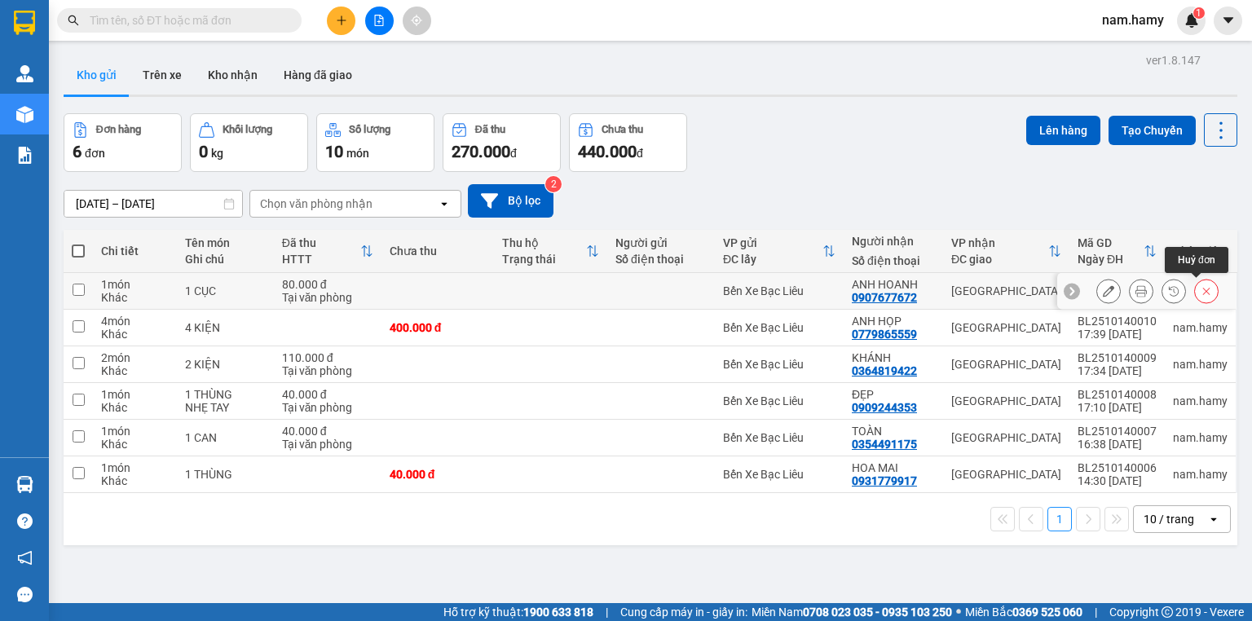
click at [1200, 290] on icon at bounding box center [1205, 290] width 11 height 11
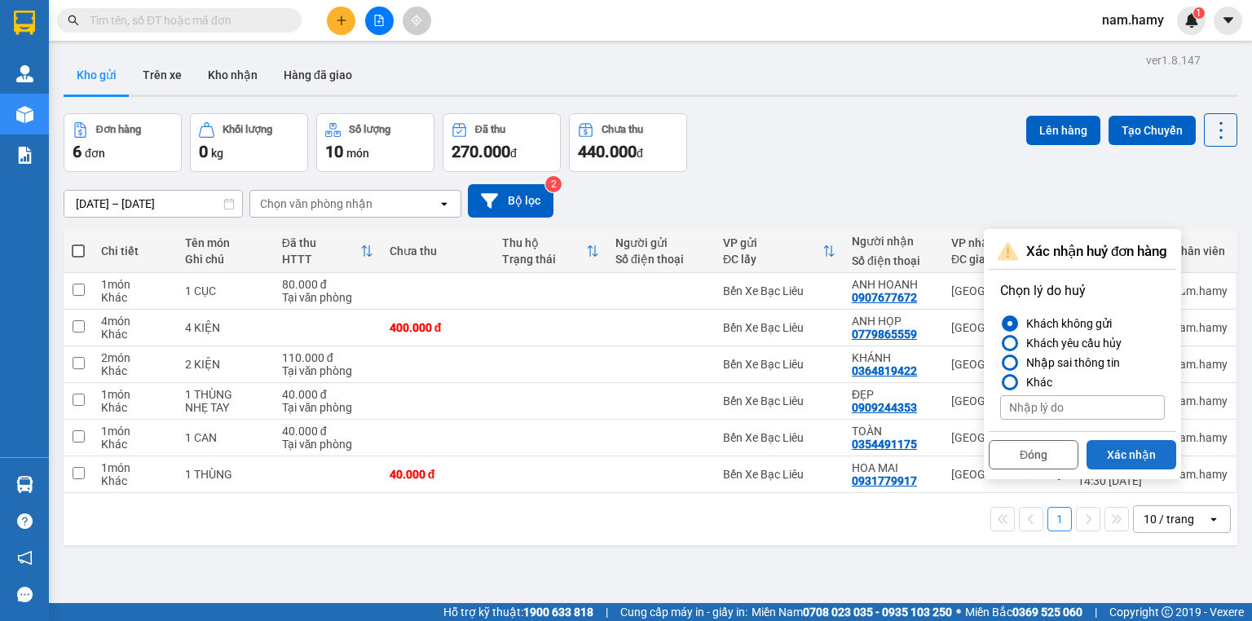
drag, startPoint x: 1128, startPoint y: 444, endPoint x: 1102, endPoint y: 424, distance: 33.1
click at [1128, 444] on button "Xác nhận" at bounding box center [1131, 454] width 90 height 29
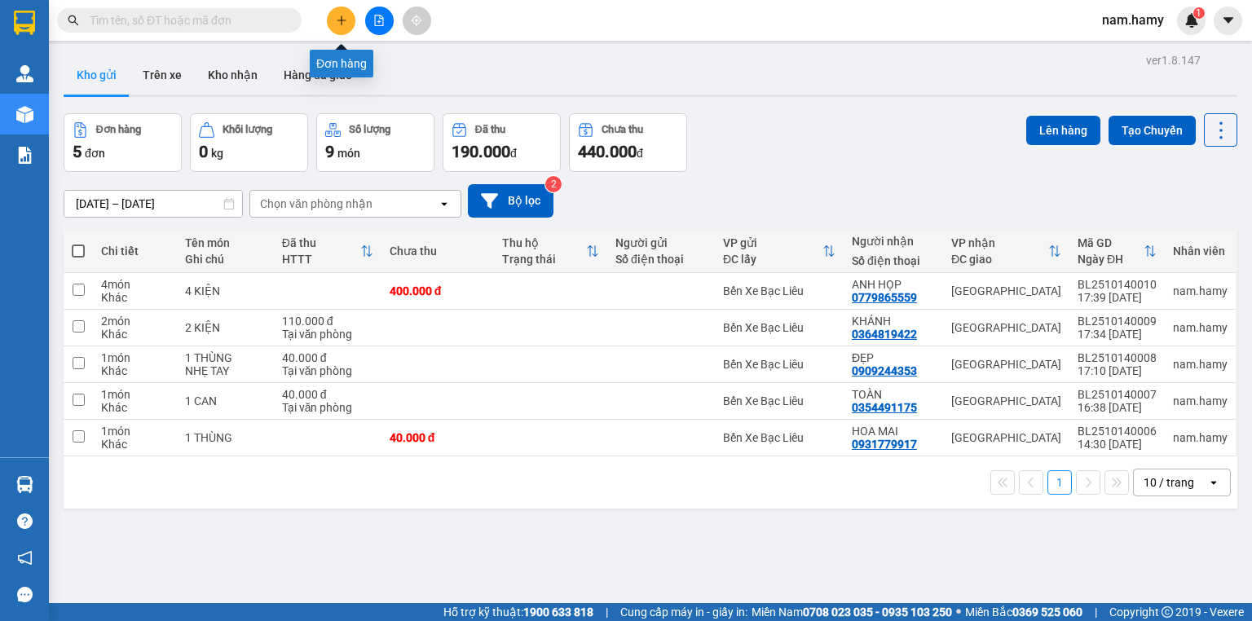
click at [331, 25] on button at bounding box center [341, 21] width 29 height 29
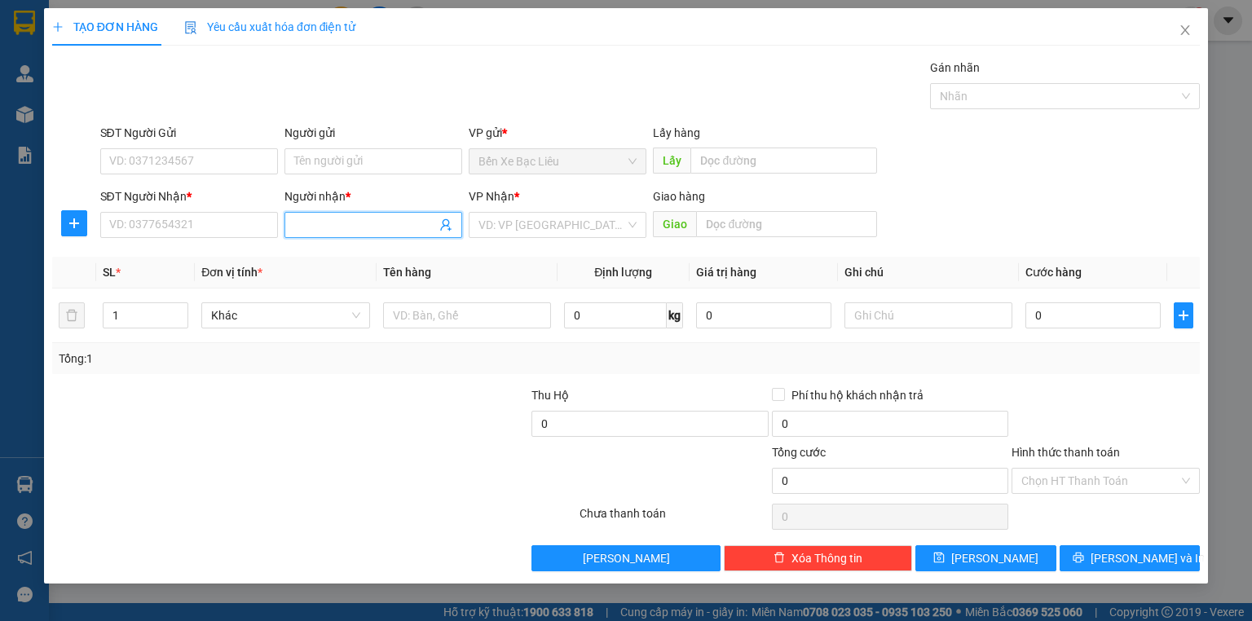
click at [324, 231] on input "Người nhận *" at bounding box center [365, 225] width 142 height 18
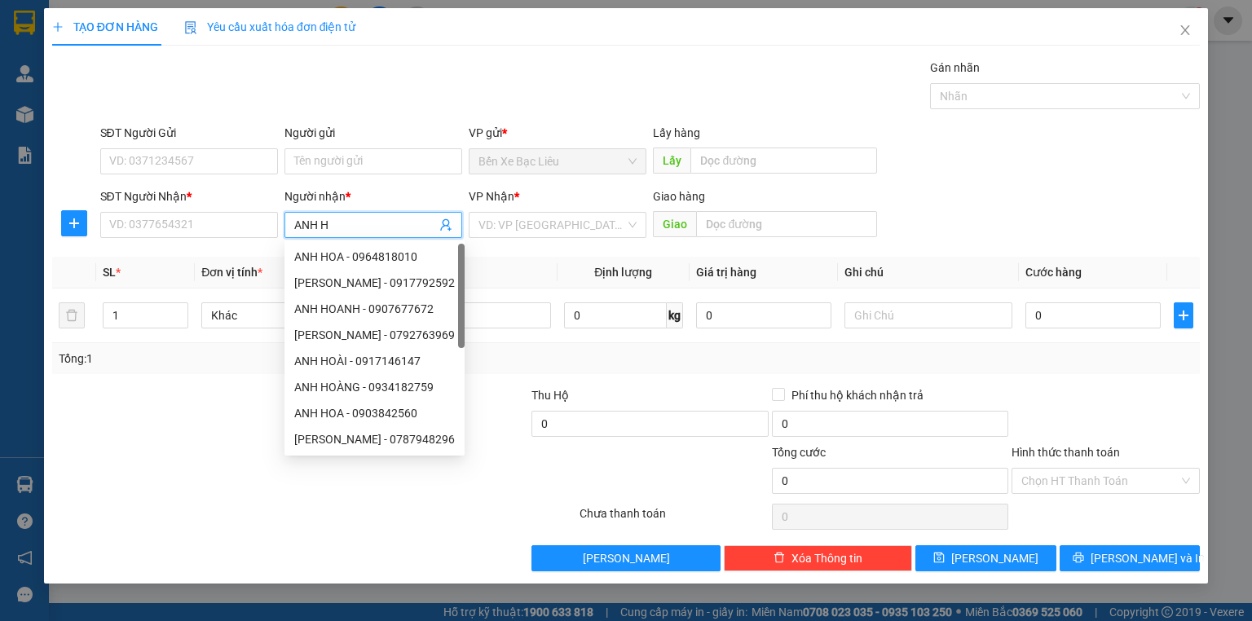
type input "ANH HO"
click at [346, 360] on div "ANH HOANH - 0907677672" at bounding box center [374, 361] width 161 height 18
type input "0907677672"
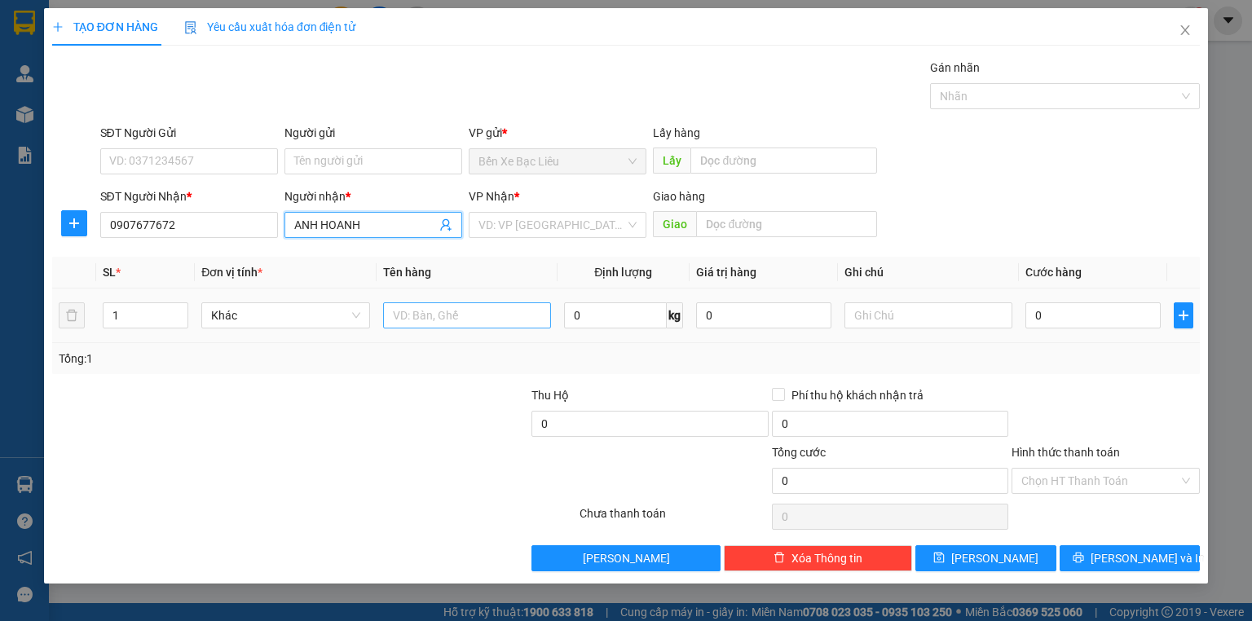
type input "ANH HOANH"
click at [447, 319] on input "text" at bounding box center [467, 315] width 168 height 26
type input "Q"
type input "1 KIỆN"
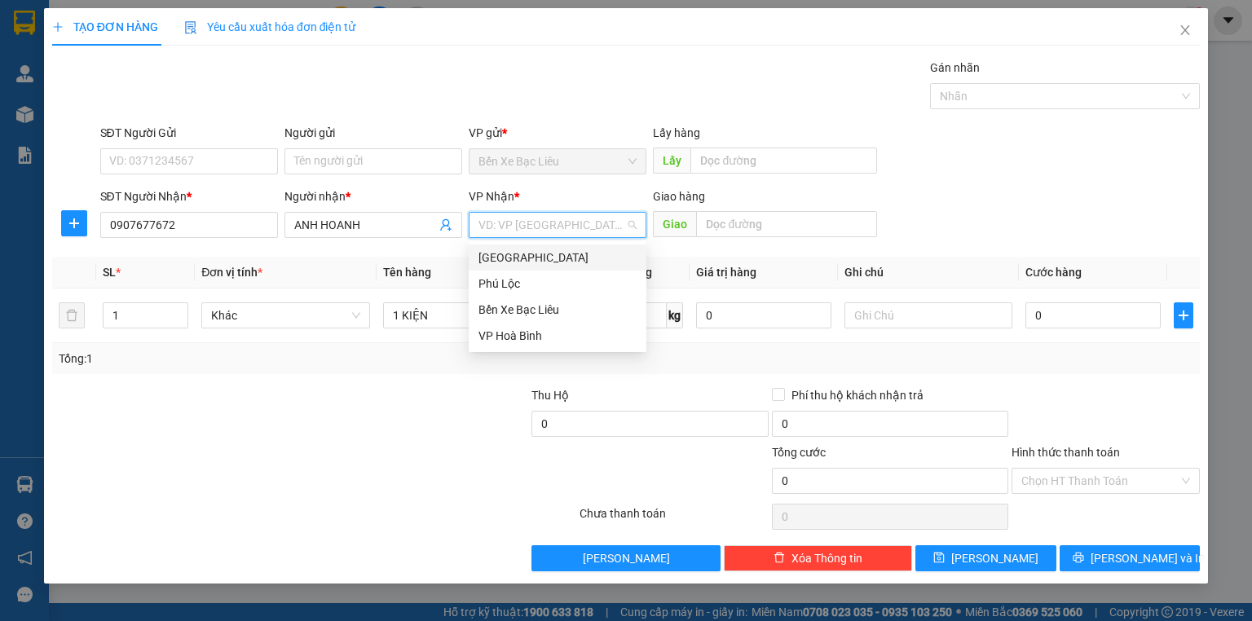
click at [522, 225] on input "search" at bounding box center [551, 225] width 147 height 24
click at [530, 258] on div "[GEOGRAPHIC_DATA]" at bounding box center [557, 258] width 158 height 18
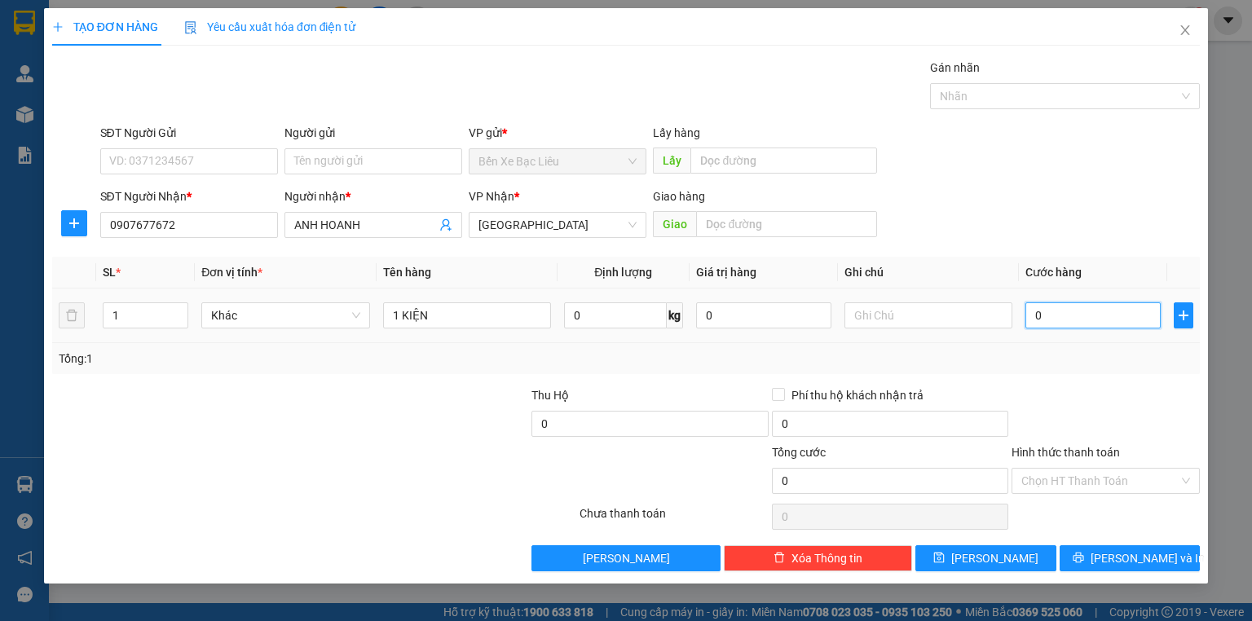
click at [1038, 310] on input "0" at bounding box center [1092, 315] width 135 height 26
type input "7"
type input "70"
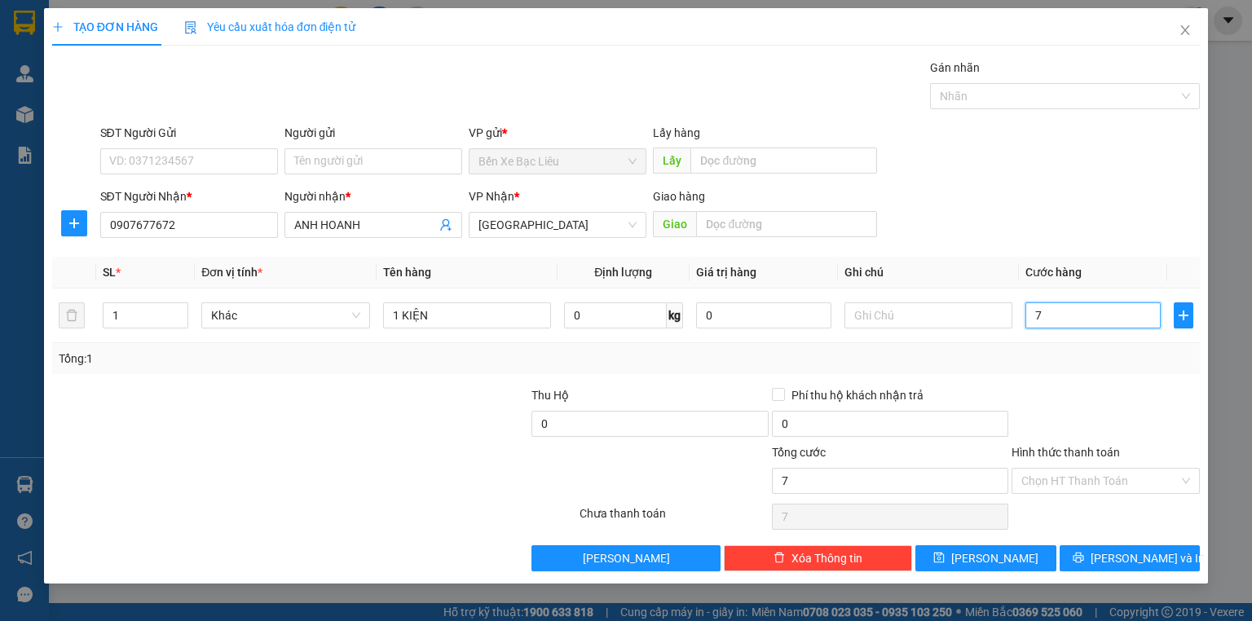
type input "70"
type input "70.000"
click at [380, 404] on div at bounding box center [410, 414] width 240 height 57
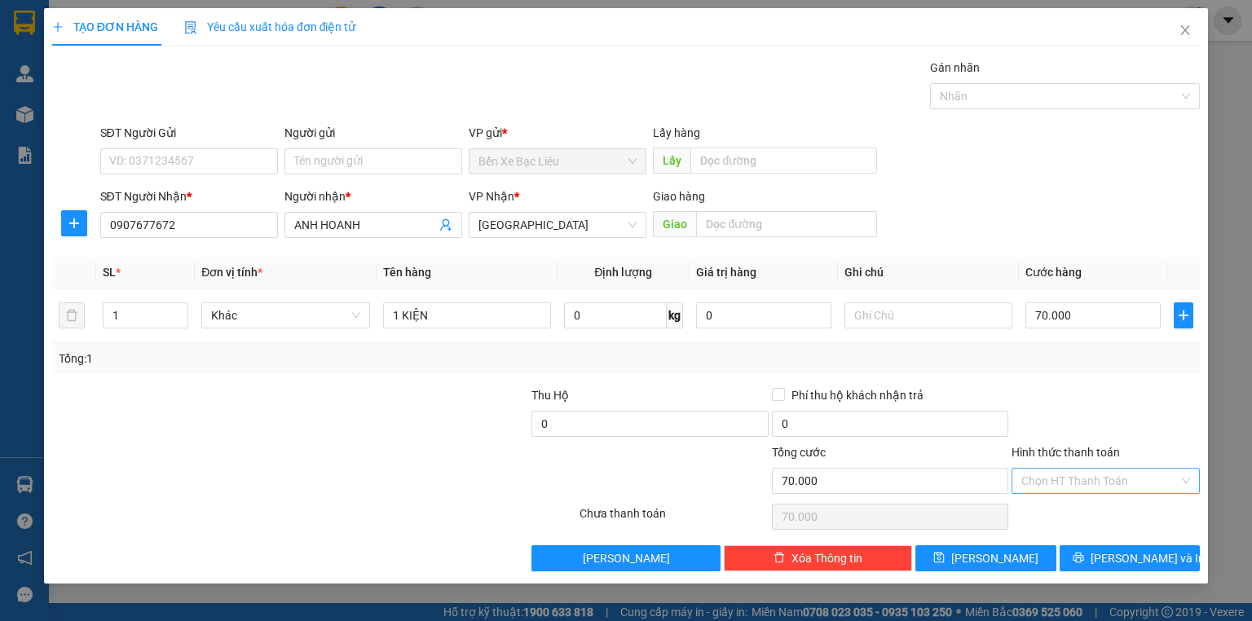
click at [1054, 483] on input "Hình thức thanh toán" at bounding box center [1099, 481] width 157 height 24
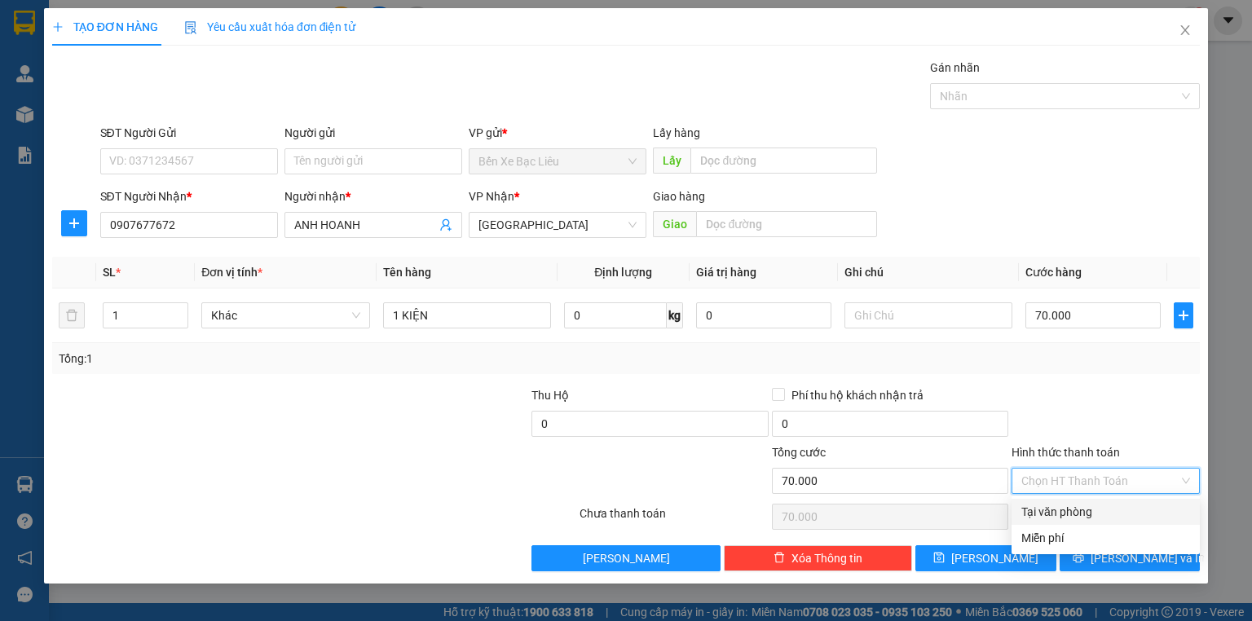
click at [1045, 513] on div "Tại văn phòng" at bounding box center [1105, 512] width 169 height 18
type input "0"
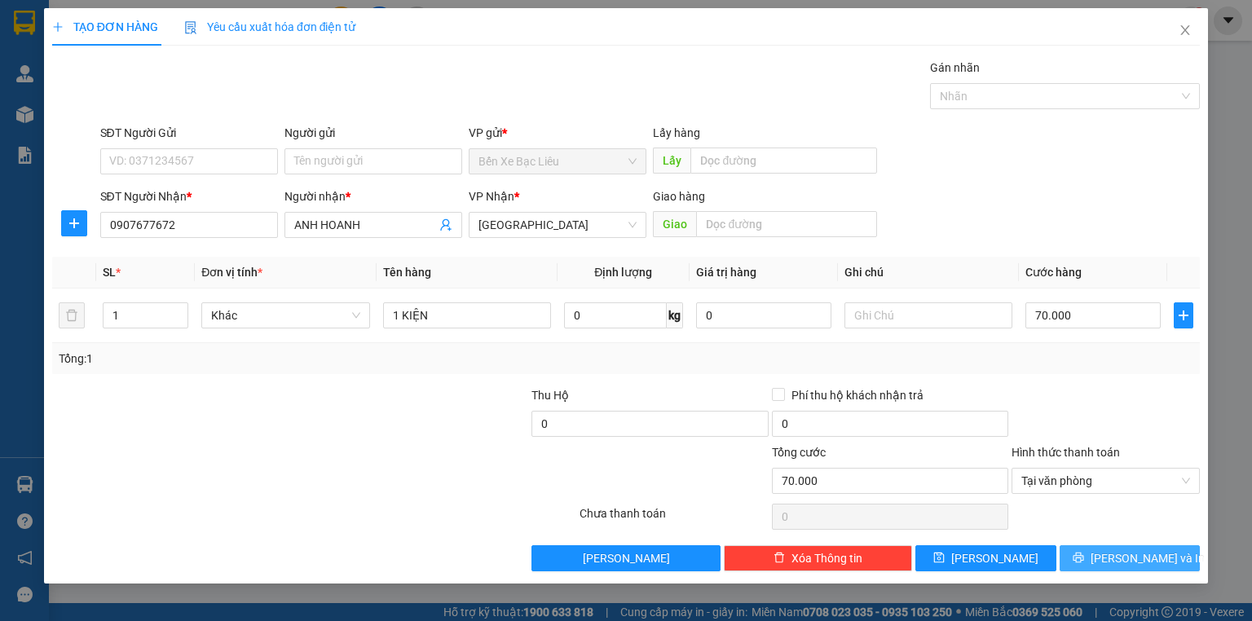
click at [1132, 558] on span "[PERSON_NAME] và In" at bounding box center [1147, 558] width 114 height 18
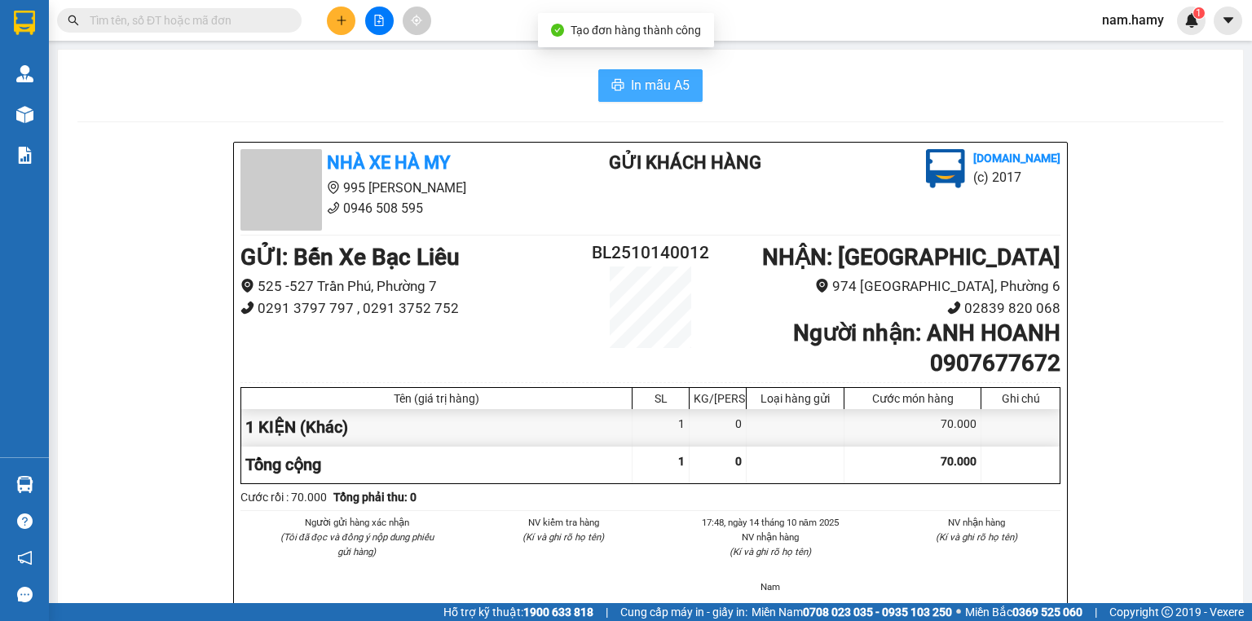
click at [674, 80] on span "In mẫu A5" at bounding box center [660, 85] width 59 height 20
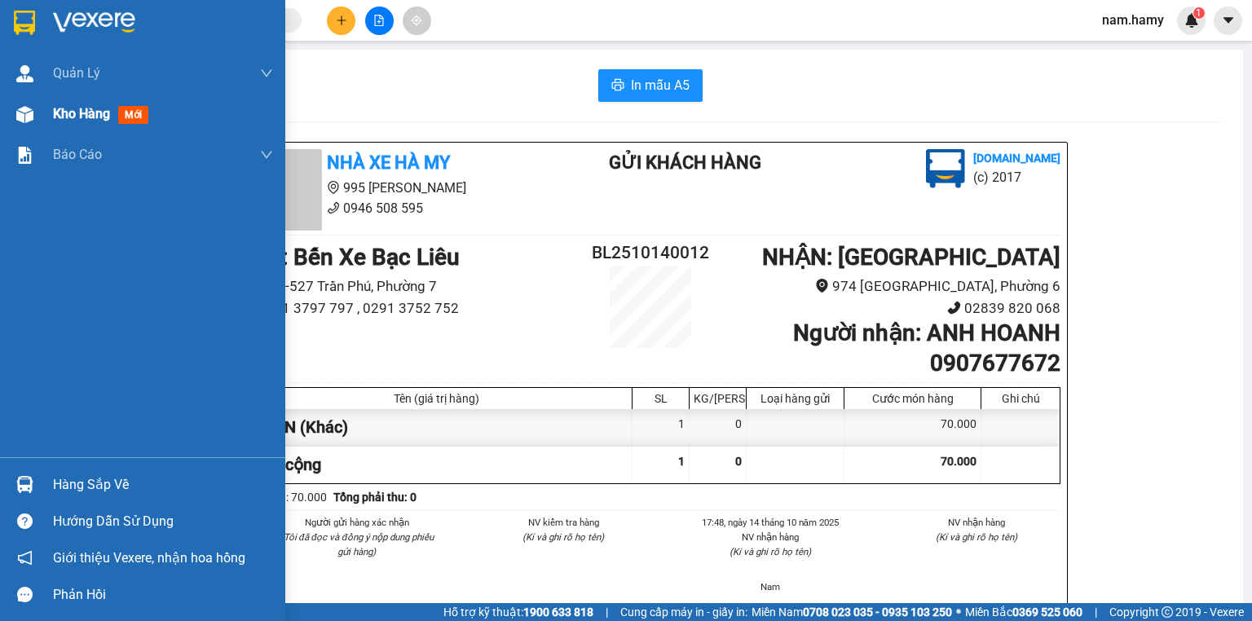
drag, startPoint x: 39, startPoint y: 117, endPoint x: 143, endPoint y: 118, distance: 104.3
click at [39, 117] on div "Kho hàng mới" at bounding box center [142, 114] width 285 height 41
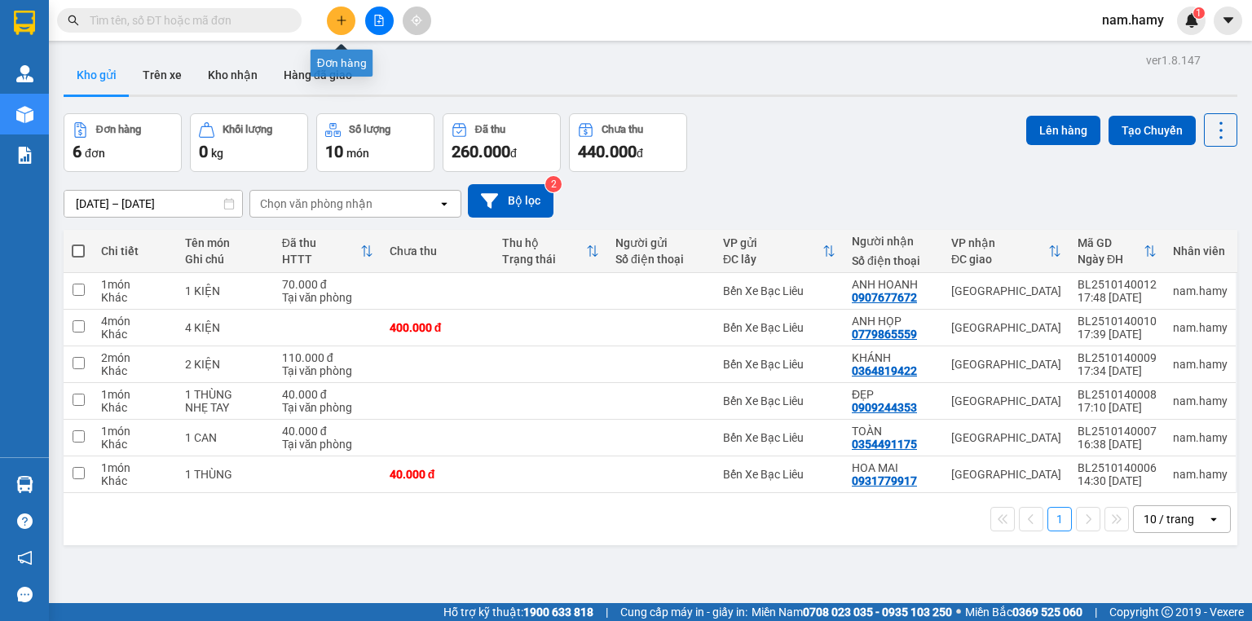
click at [341, 26] on button at bounding box center [341, 21] width 29 height 29
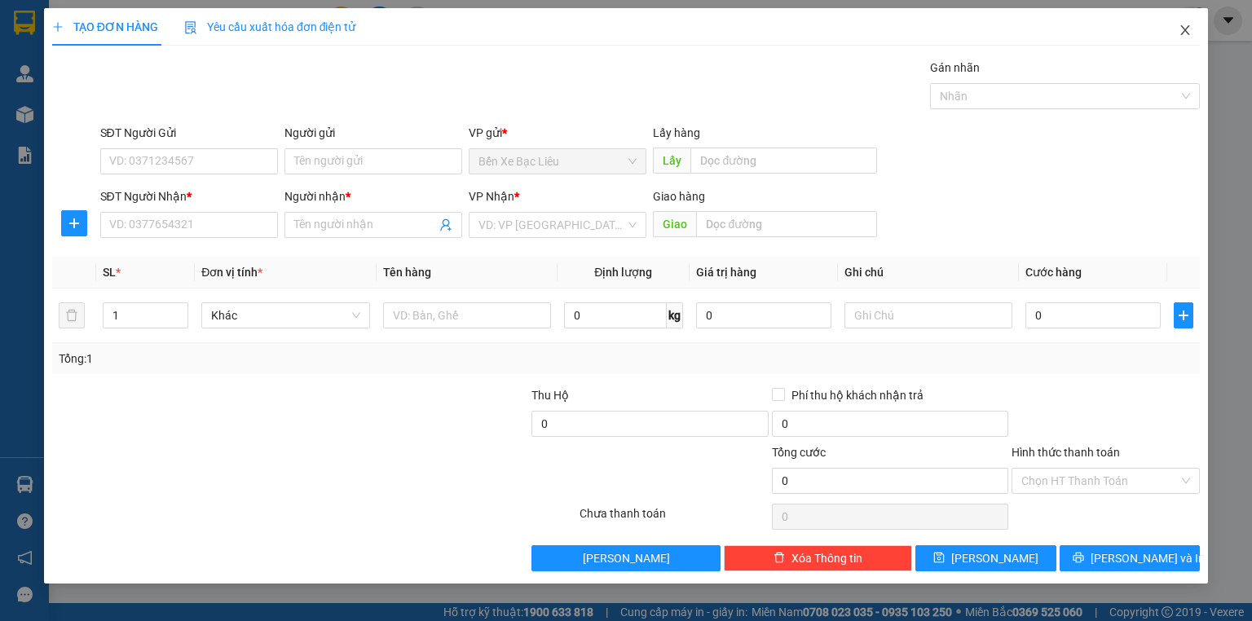
click at [1188, 33] on icon "close" at bounding box center [1184, 30] width 13 height 13
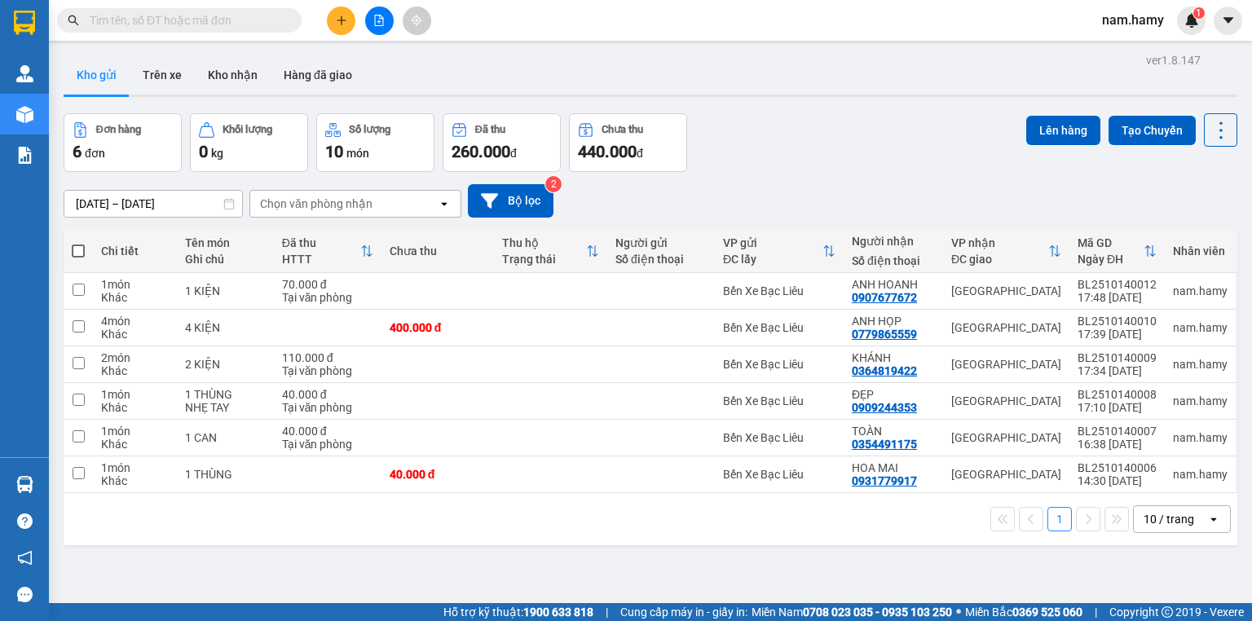
drag, startPoint x: 1122, startPoint y: 164, endPoint x: 336, endPoint y: 13, distance: 800.7
click at [336, 13] on button at bounding box center [341, 21] width 29 height 29
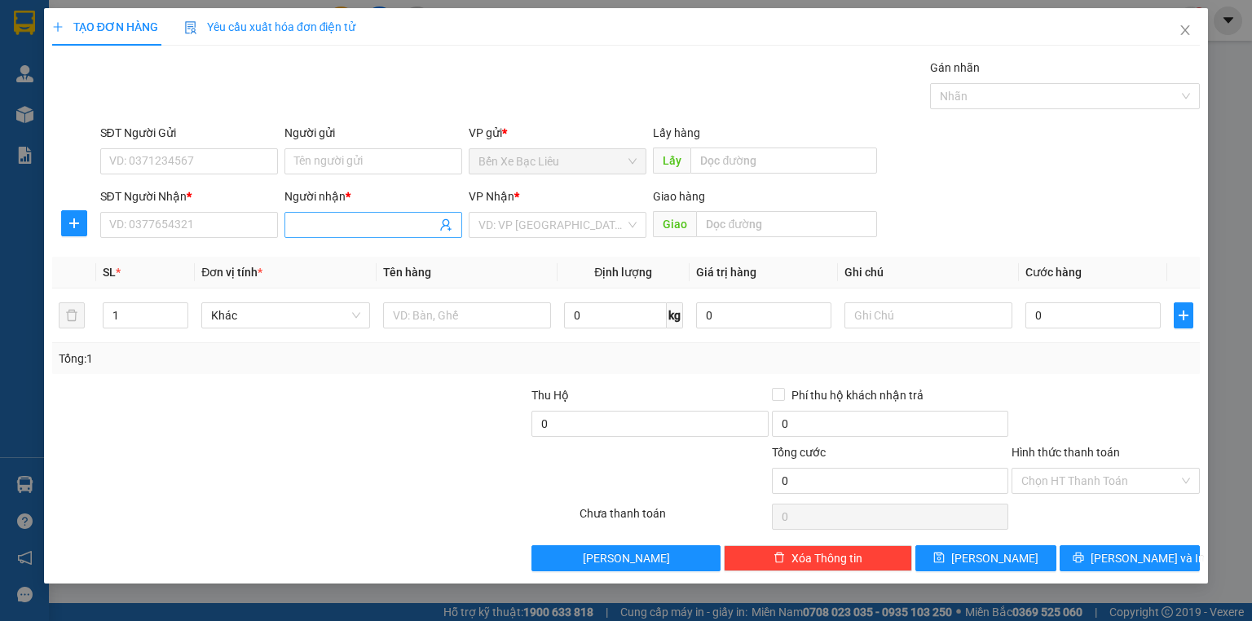
click at [322, 231] on input "Người nhận *" at bounding box center [365, 225] width 142 height 18
type input "A"
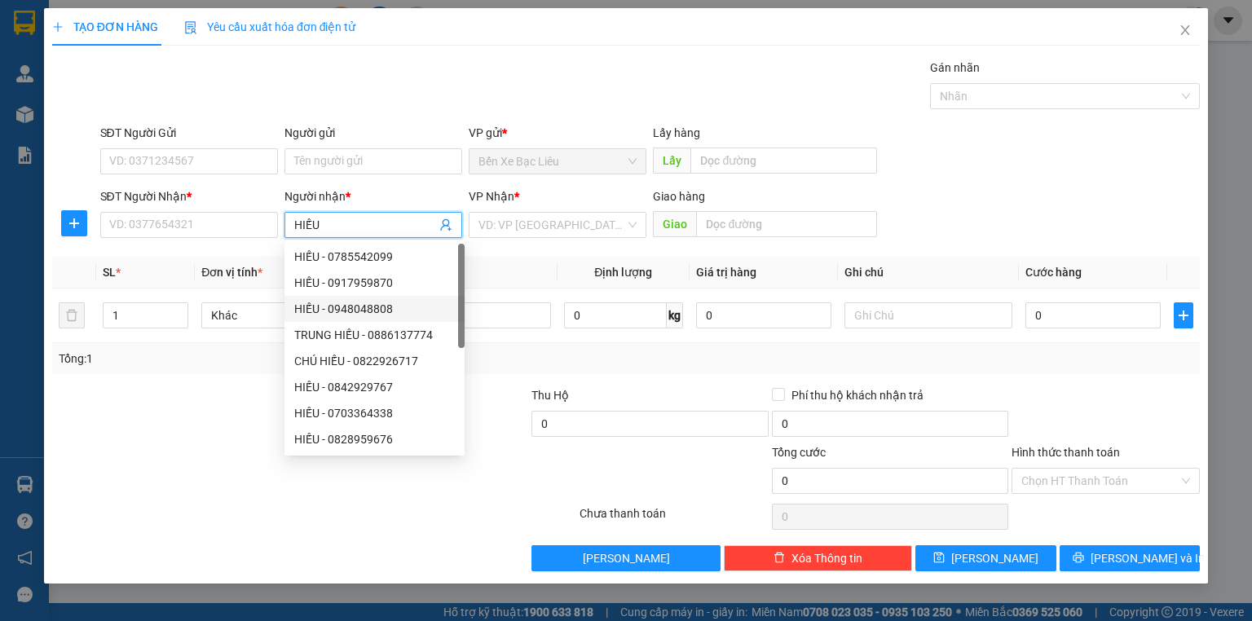
scroll to position [52, 0]
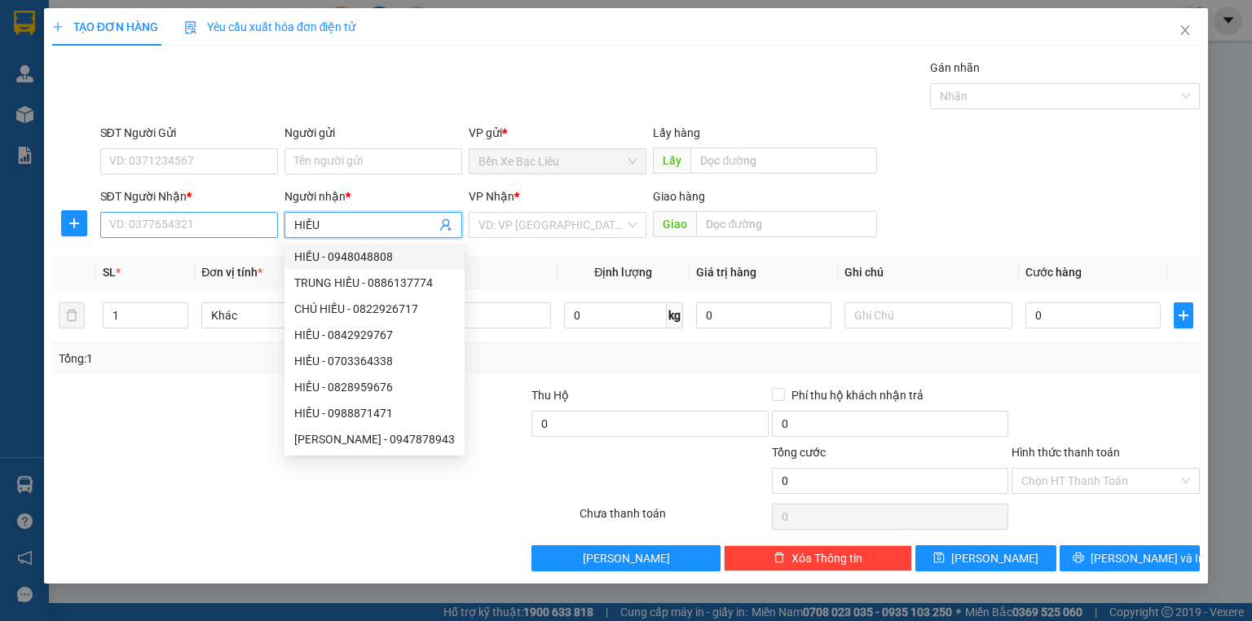
type input "HIẾU"
click at [203, 221] on input "SĐT Người Nhận *" at bounding box center [189, 225] width 178 height 26
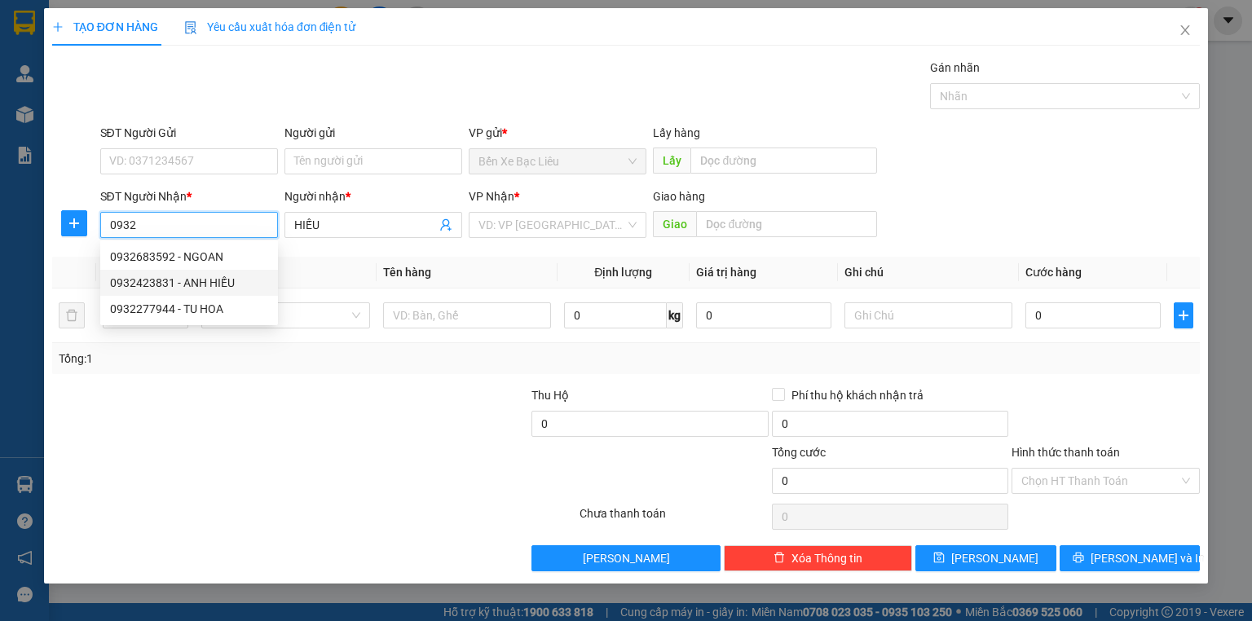
click at [189, 285] on div "0932423831 - ANH HIẾU" at bounding box center [189, 283] width 158 height 18
type input "0932423831"
type input "ANH HIẾU"
type input "40.000"
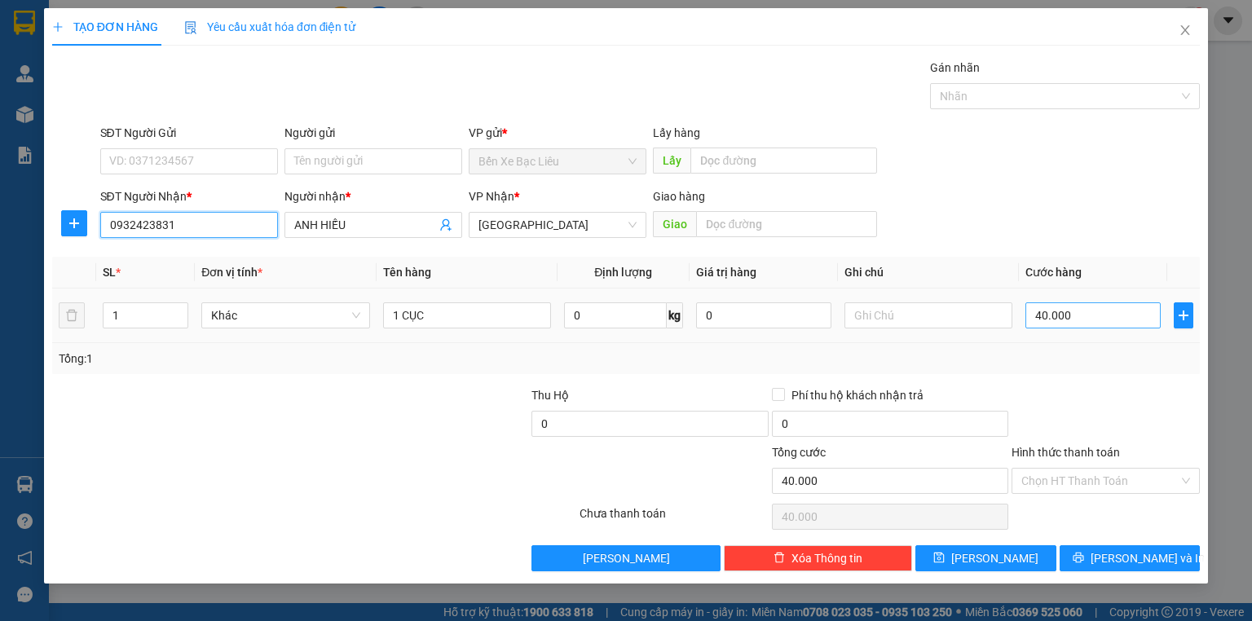
type input "0932423831"
click at [1085, 306] on input "40.000" at bounding box center [1092, 315] width 135 height 26
type input "0"
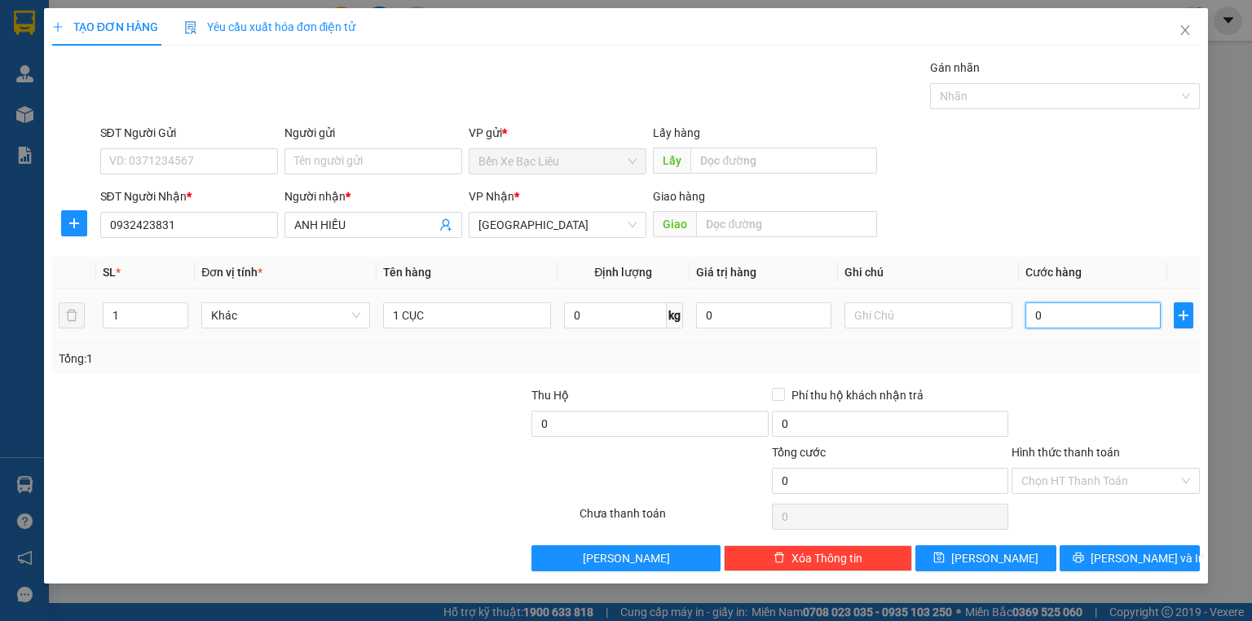
click at [1036, 319] on input "0" at bounding box center [1092, 315] width 135 height 26
type input "30"
type input "30.000"
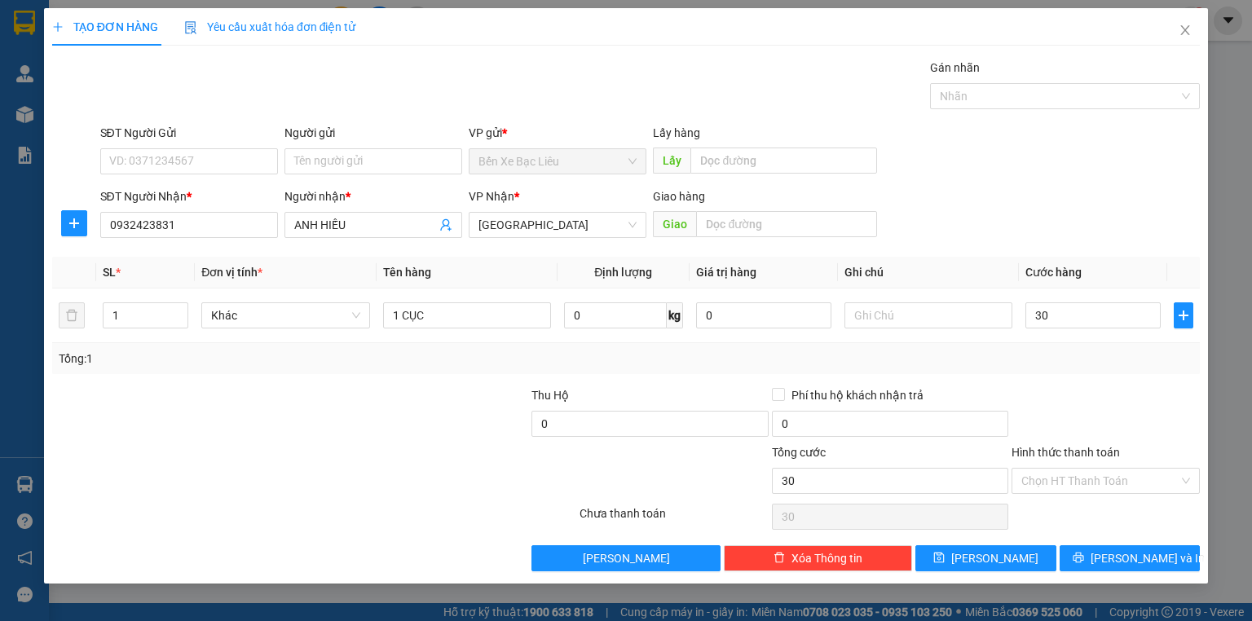
type input "30.000"
click at [1006, 391] on div "Phí thu hộ khách nhận trả" at bounding box center [890, 395] width 236 height 18
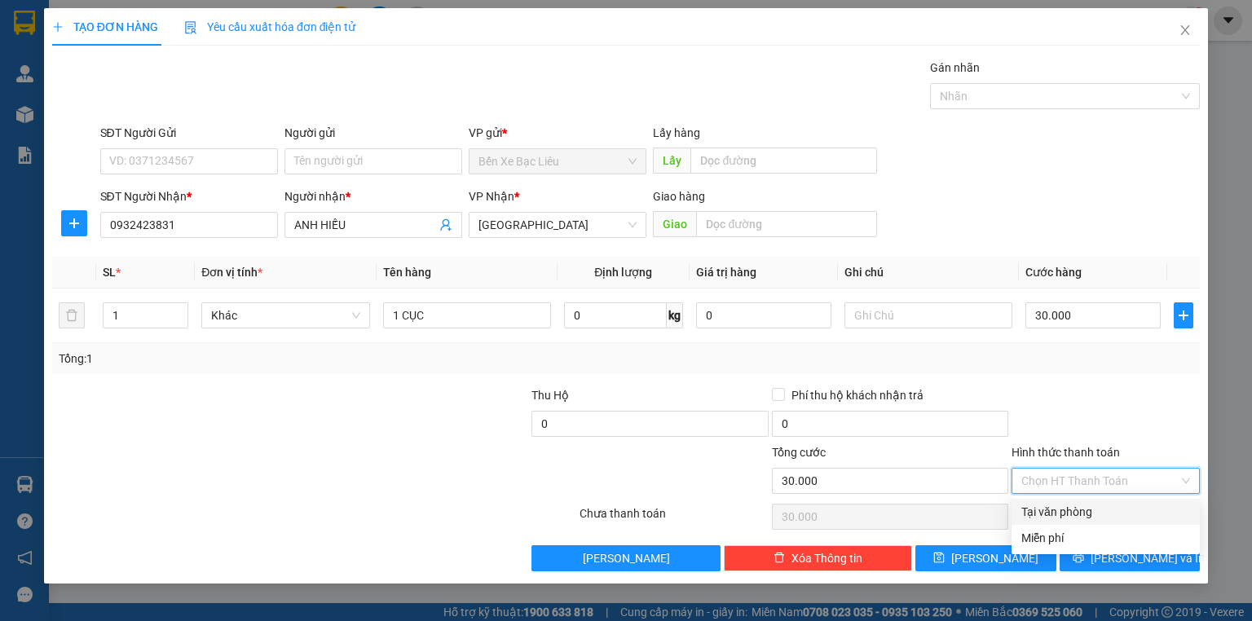
drag, startPoint x: 1101, startPoint y: 473, endPoint x: 1105, endPoint y: 502, distance: 29.6
click at [1102, 473] on input "Hình thức thanh toán" at bounding box center [1099, 481] width 157 height 24
click at [1108, 518] on div "Tại văn phòng" at bounding box center [1105, 512] width 169 height 18
type input "0"
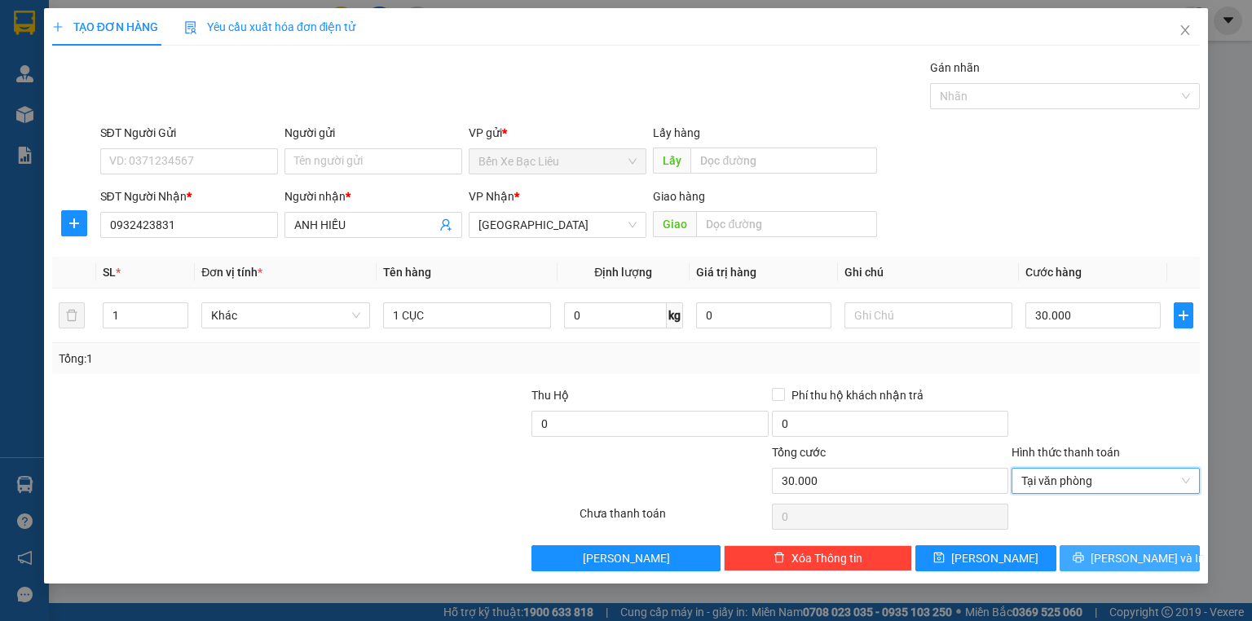
click at [1111, 557] on button "[PERSON_NAME] và In" at bounding box center [1129, 558] width 141 height 26
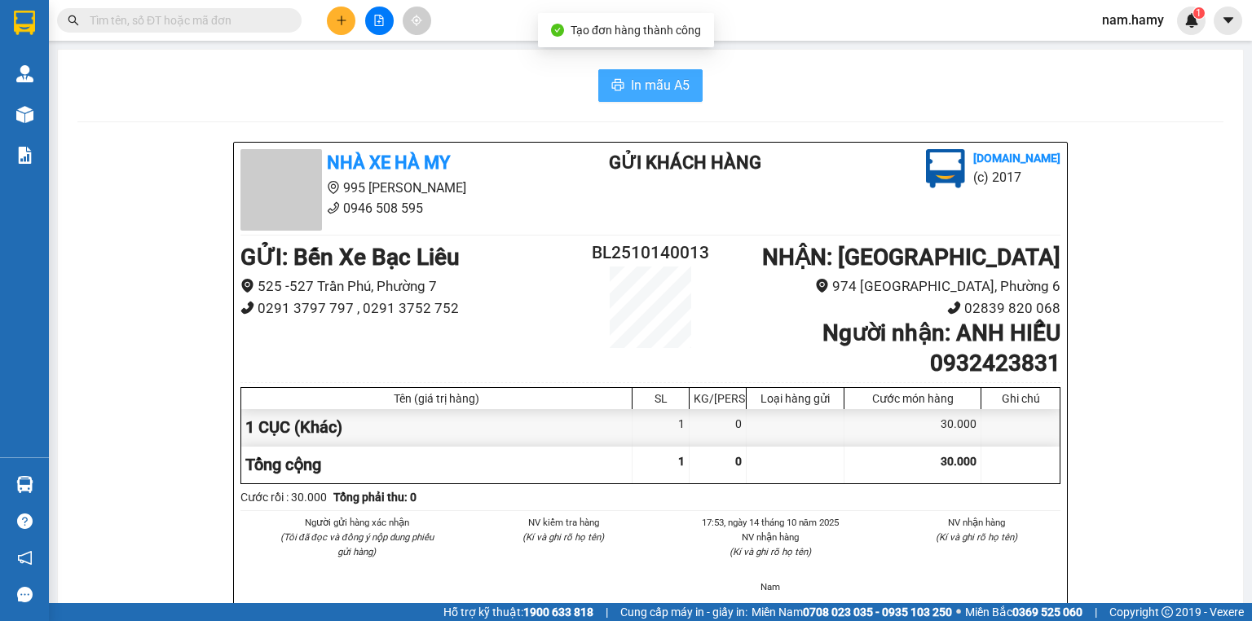
click at [676, 83] on span "In mẫu A5" at bounding box center [660, 85] width 59 height 20
